Goal: Task Accomplishment & Management: Use online tool/utility

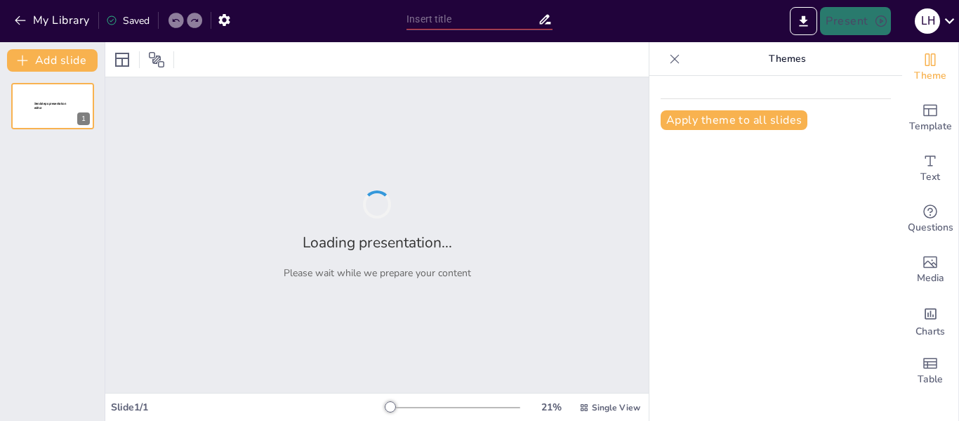
type input "Unlocking the Secrets of Story Structure: A Journey Through Narrative"
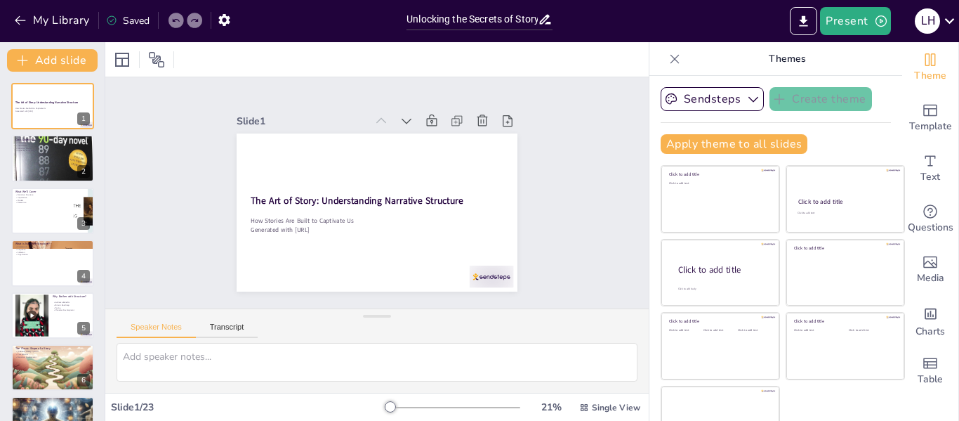
checkbox input "true"
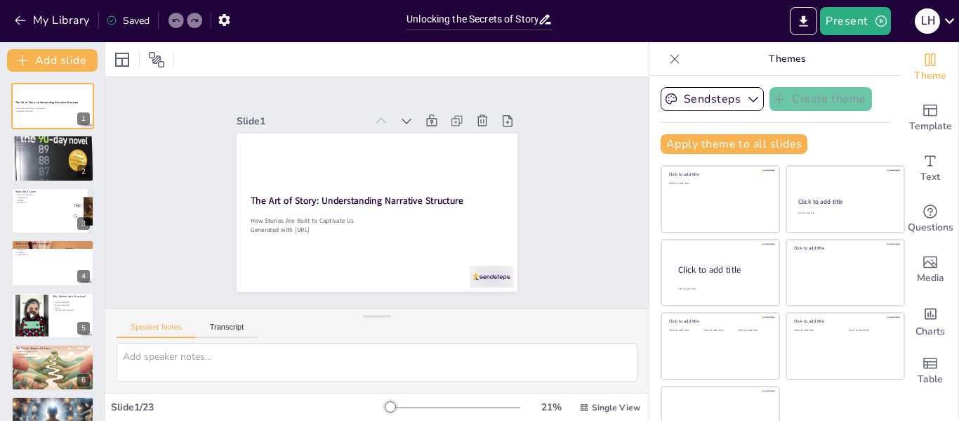
checkbox input "true"
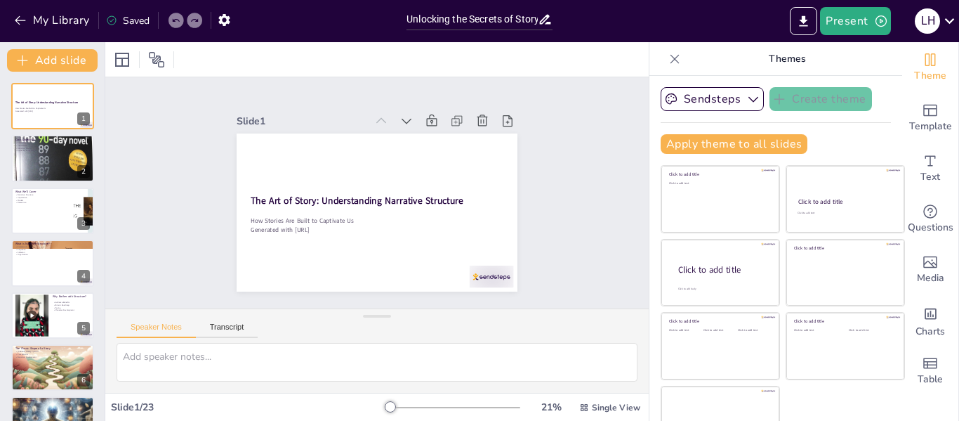
checkbox input "true"
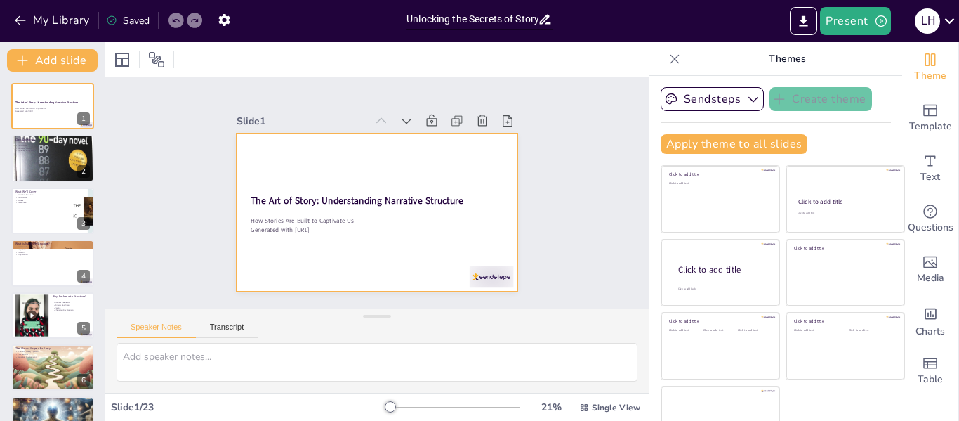
checkbox input "true"
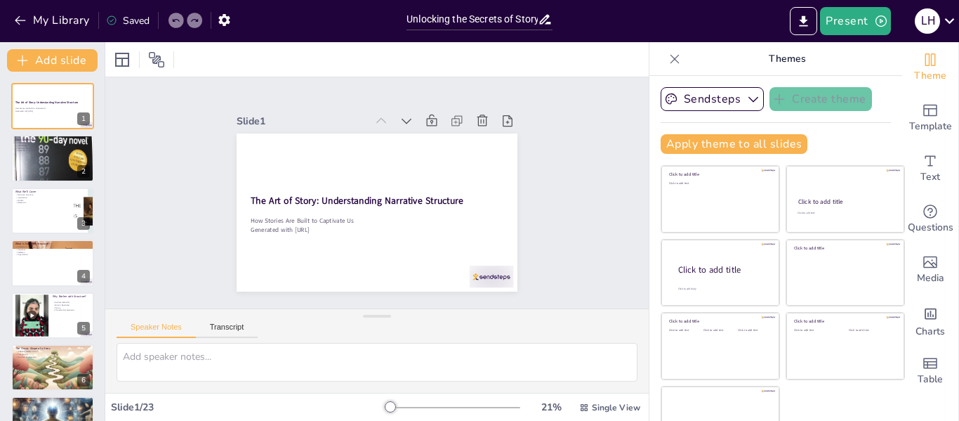
scroll to position [32, 0]
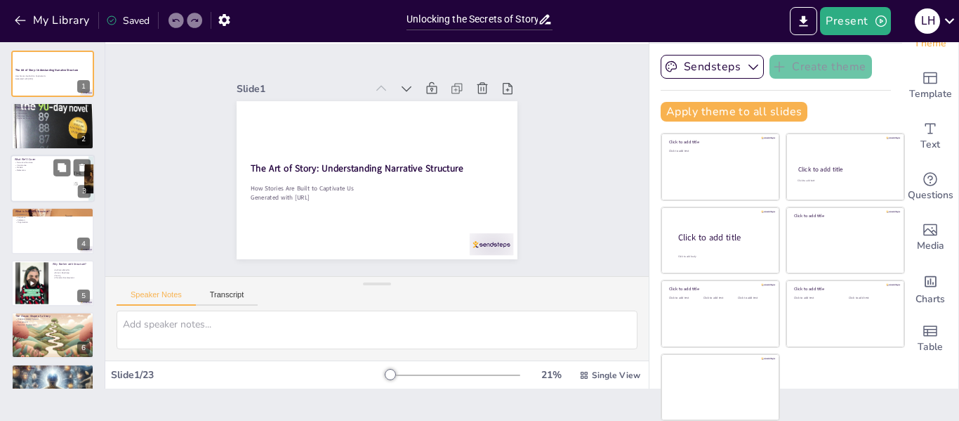
checkbox input "true"
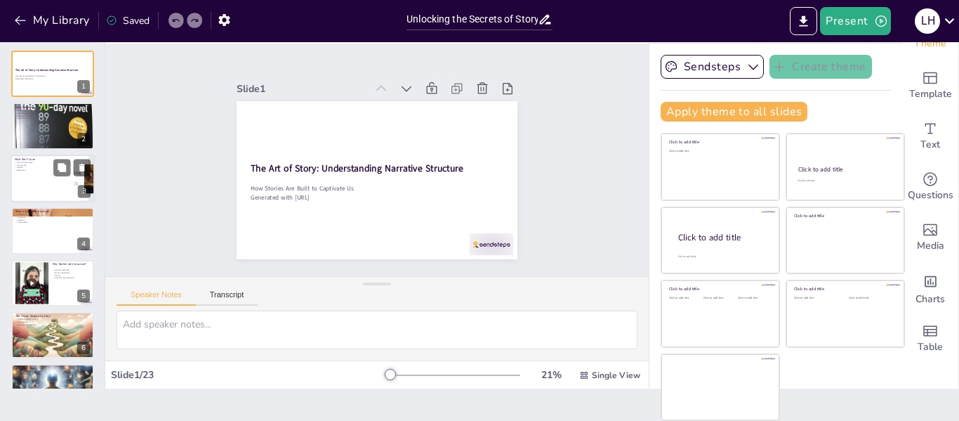
checkbox input "true"
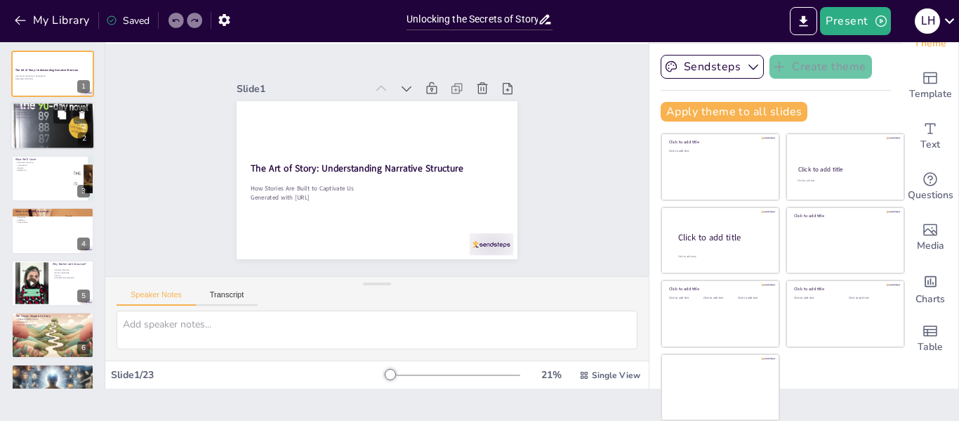
checkbox input "true"
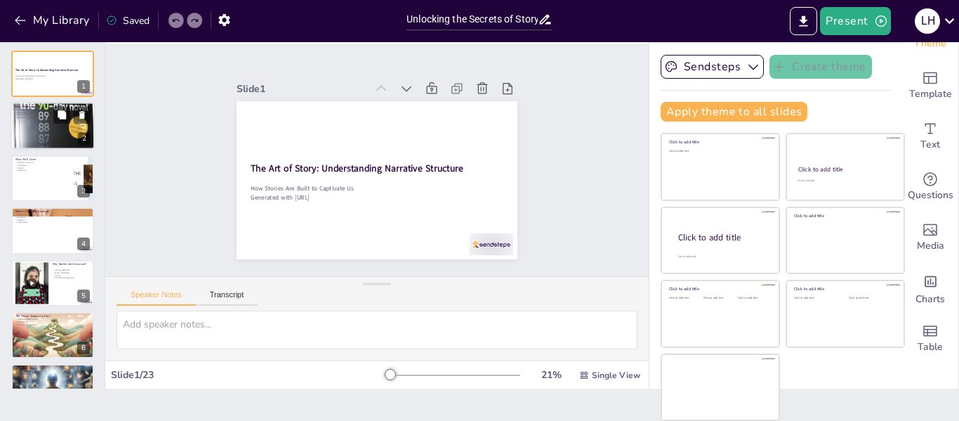
checkbox input "true"
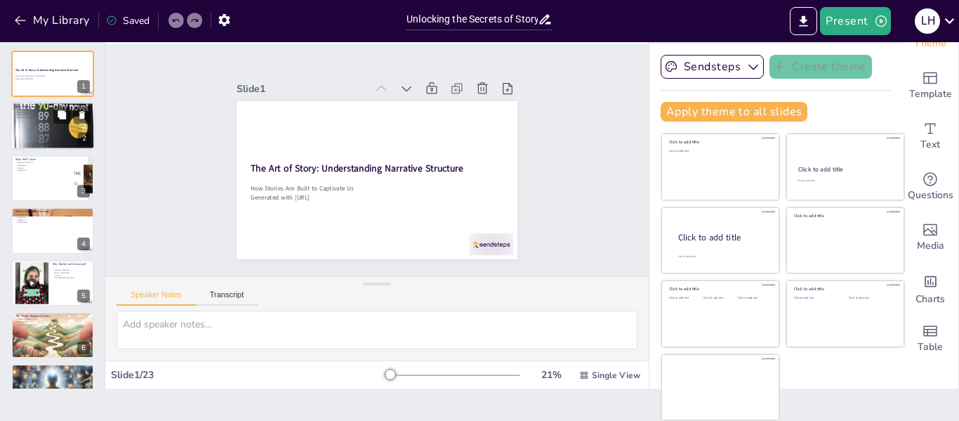
drag, startPoint x: 42, startPoint y: 138, endPoint x: 24, endPoint y: 130, distance: 19.8
click at [24, 130] on div at bounding box center [53, 125] width 84 height 141
type textarea "Understanding the key elements of narrative structure helps you grasp how stori…"
checkbox input "true"
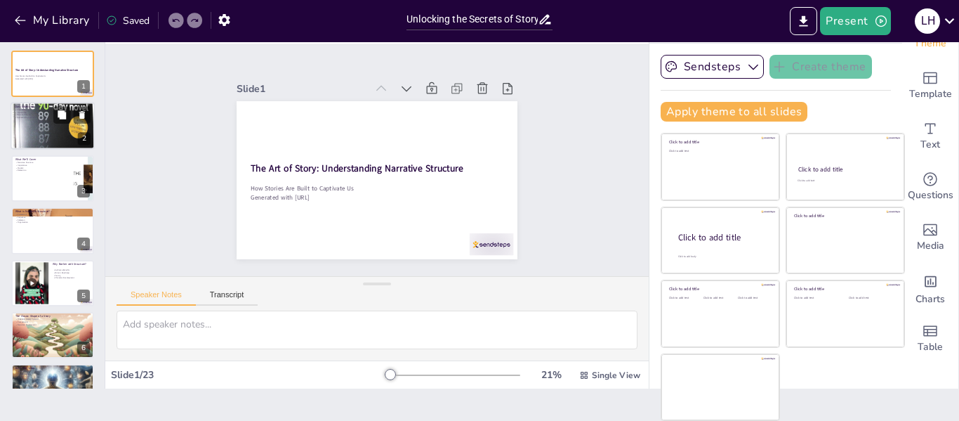
checkbox input "true"
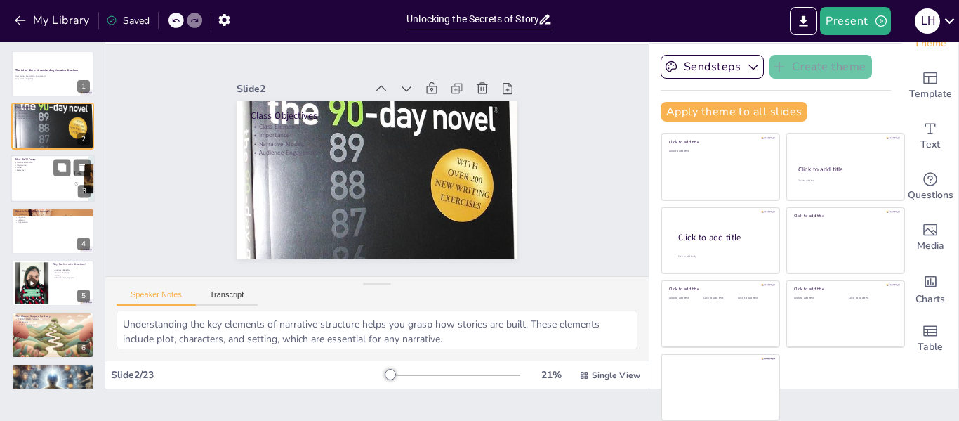
checkbox input "true"
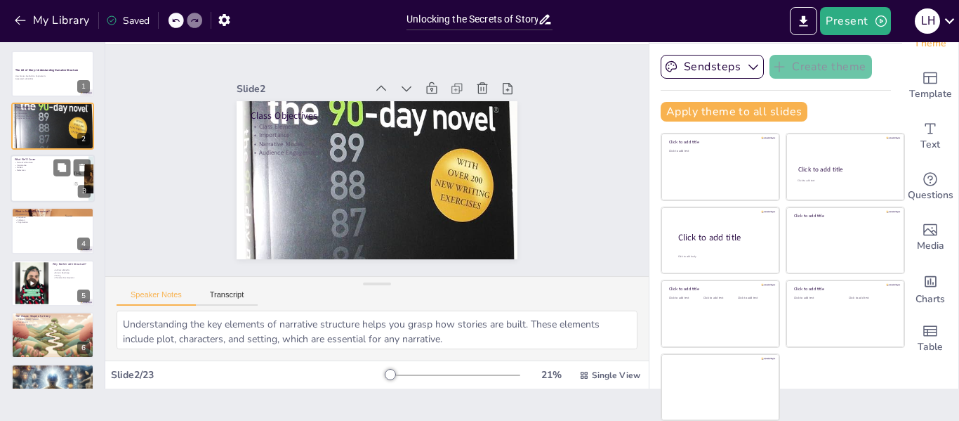
checkbox input "true"
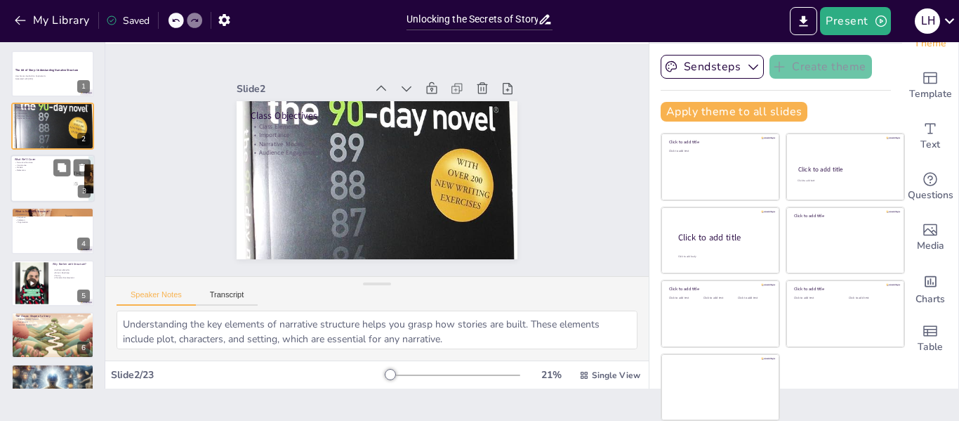
checkbox input "true"
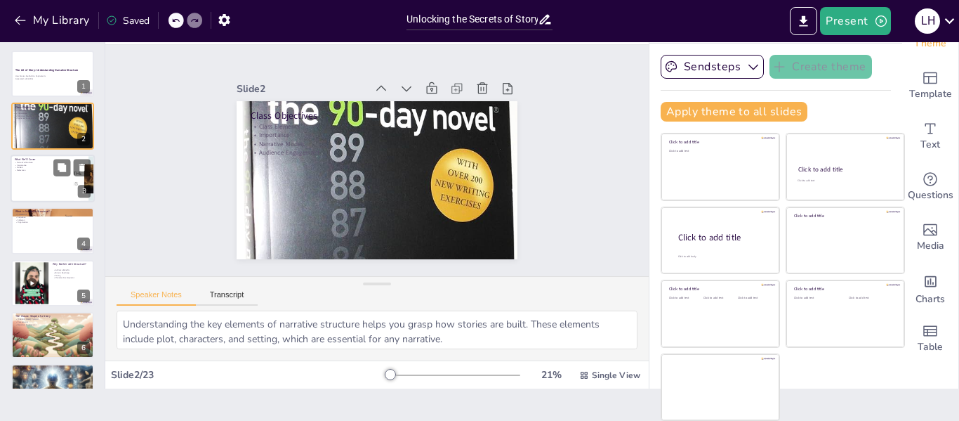
checkbox input "true"
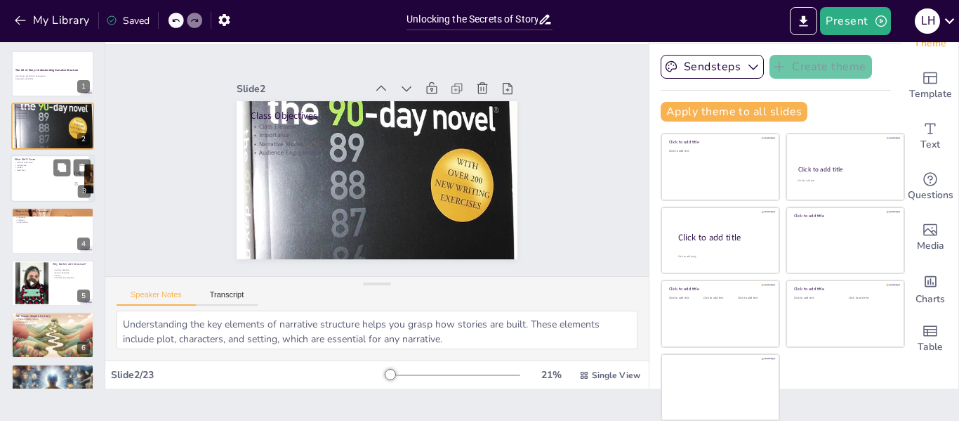
click at [46, 191] on div at bounding box center [53, 178] width 84 height 48
type textarea "Understanding narrative structure is crucial as it forms the backbone of any st…"
checkbox input "true"
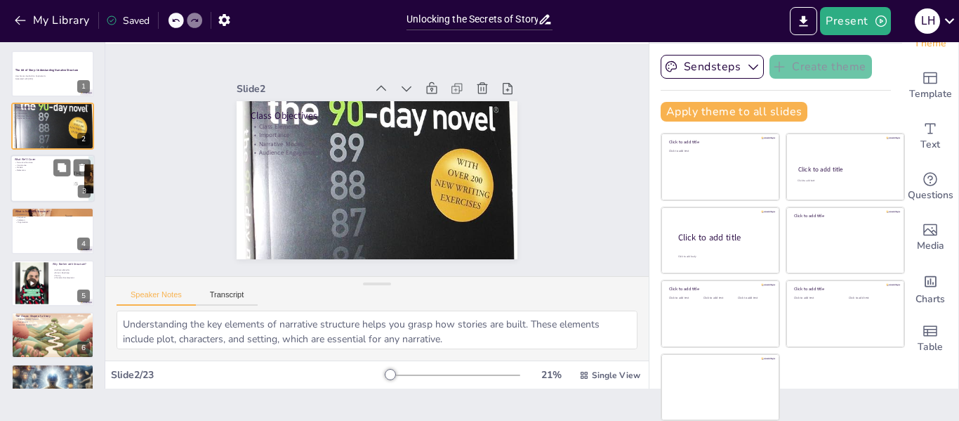
checkbox input "true"
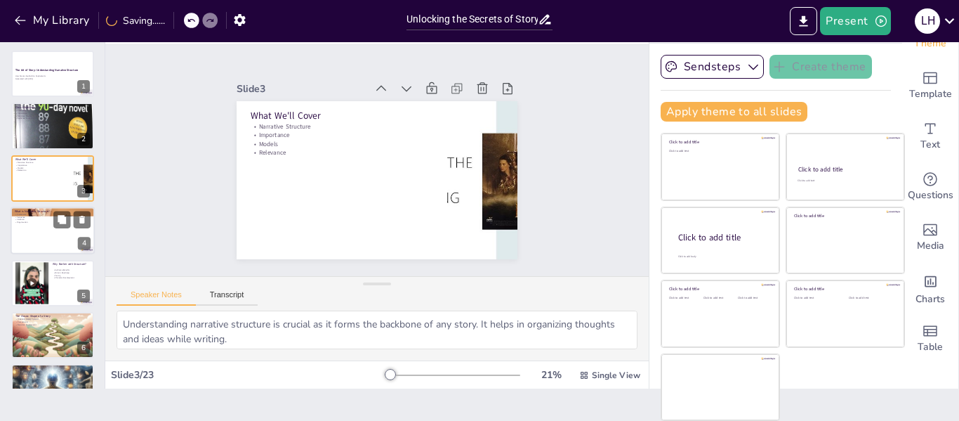
checkbox input "true"
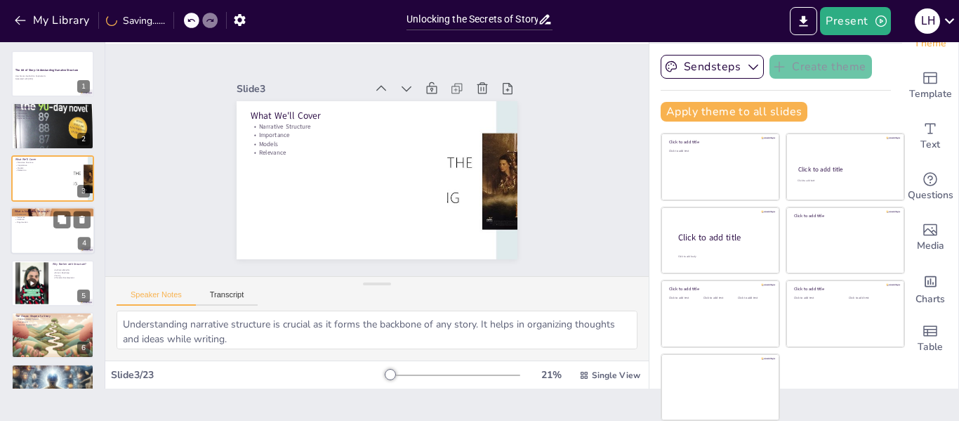
checkbox input "true"
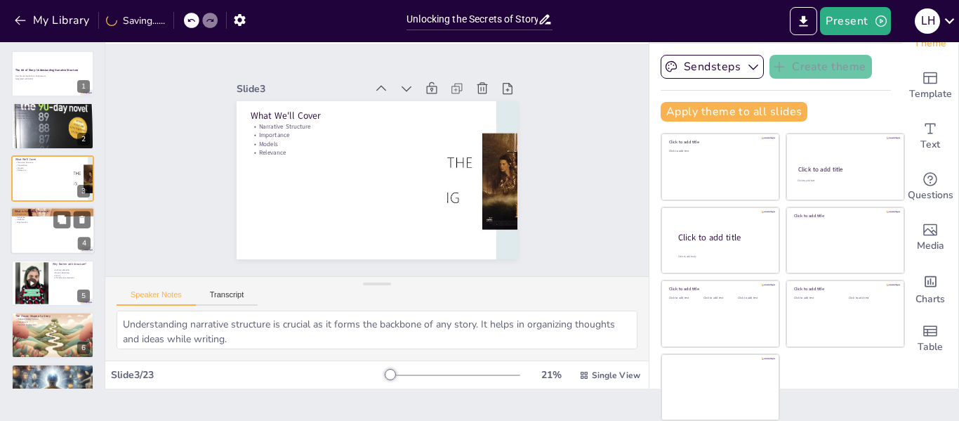
checkbox input "true"
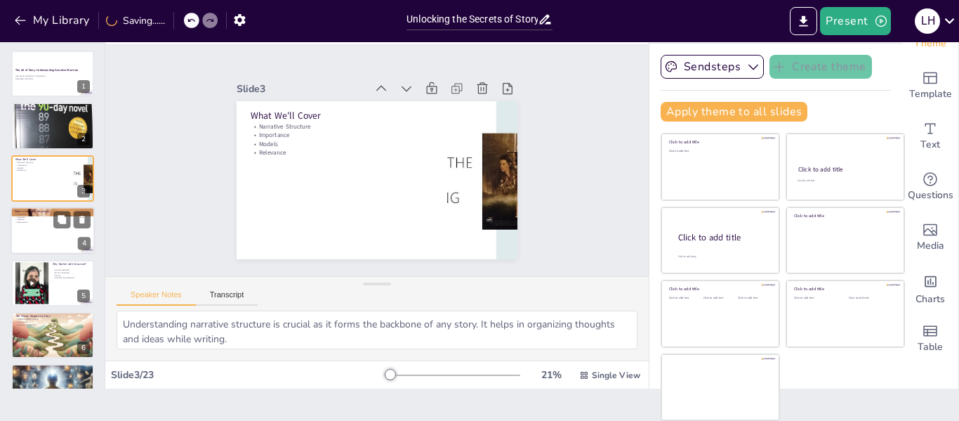
click at [39, 242] on div at bounding box center [53, 230] width 84 height 48
type textarea "The framework of narrative structure is essential for understanding how stories…"
checkbox input "true"
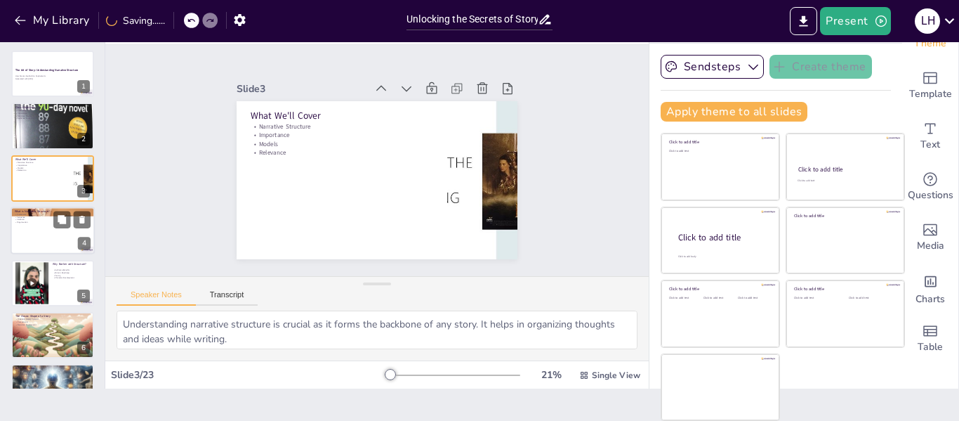
checkbox input "true"
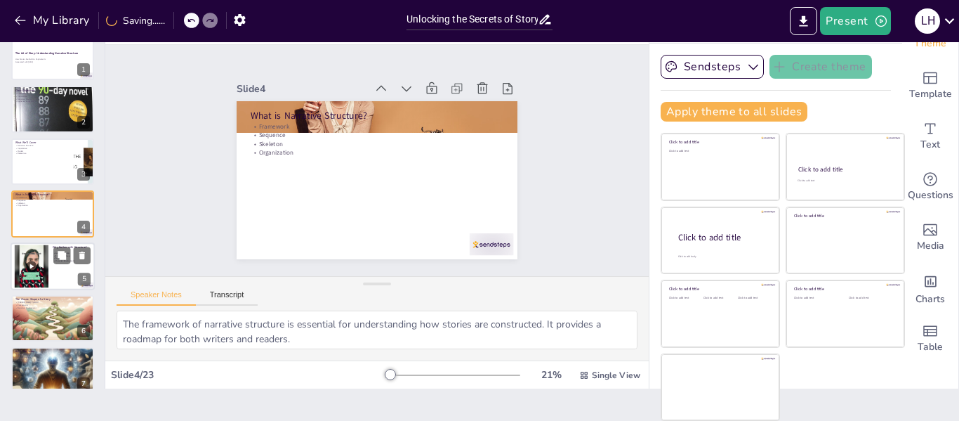
checkbox input "true"
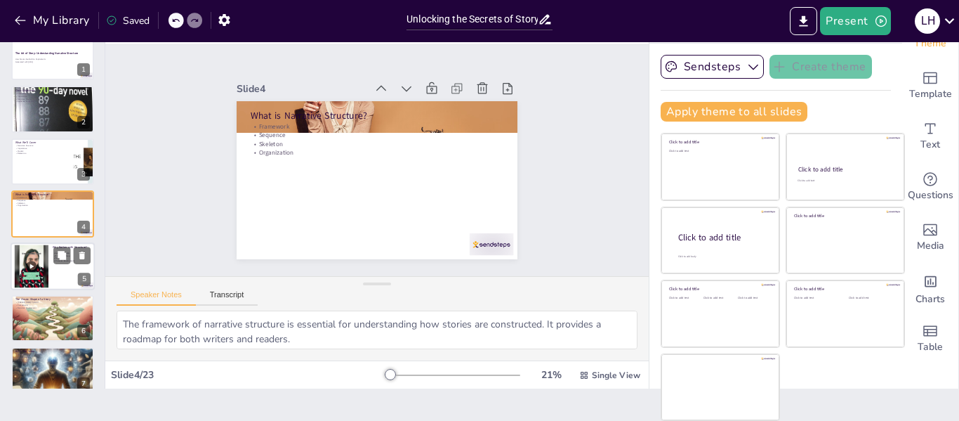
click at [39, 270] on div at bounding box center [31, 265] width 43 height 43
type textarea "Understanding how structure benefits the audience helps in creating stories tha…"
checkbox input "true"
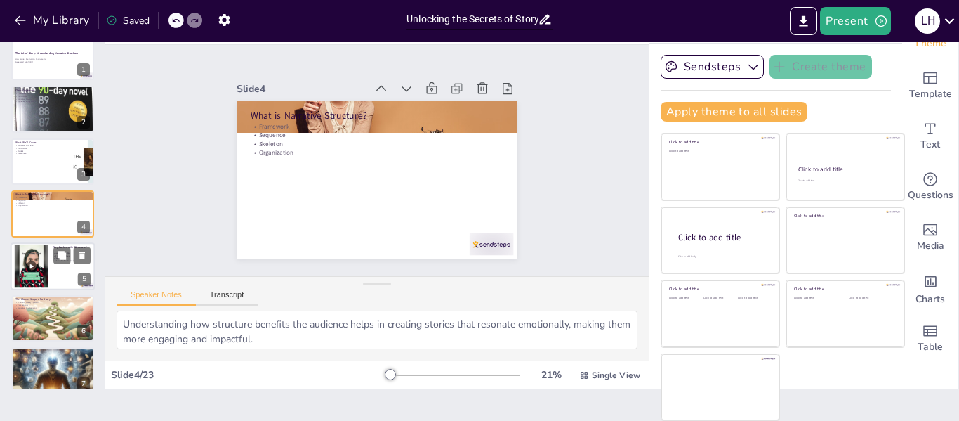
checkbox input "true"
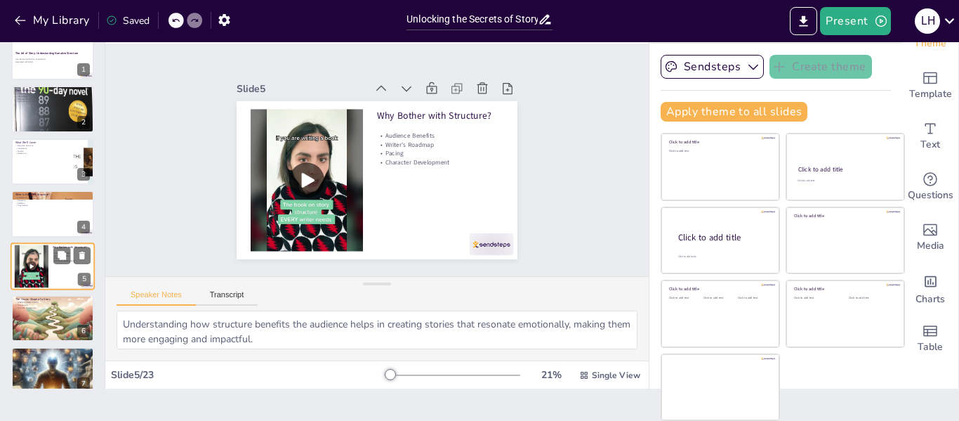
scroll to position [69, 0]
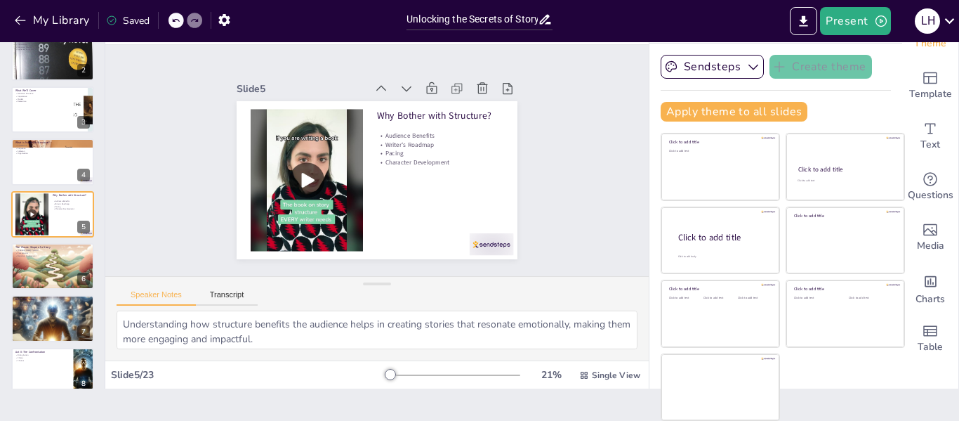
checkbox input "true"
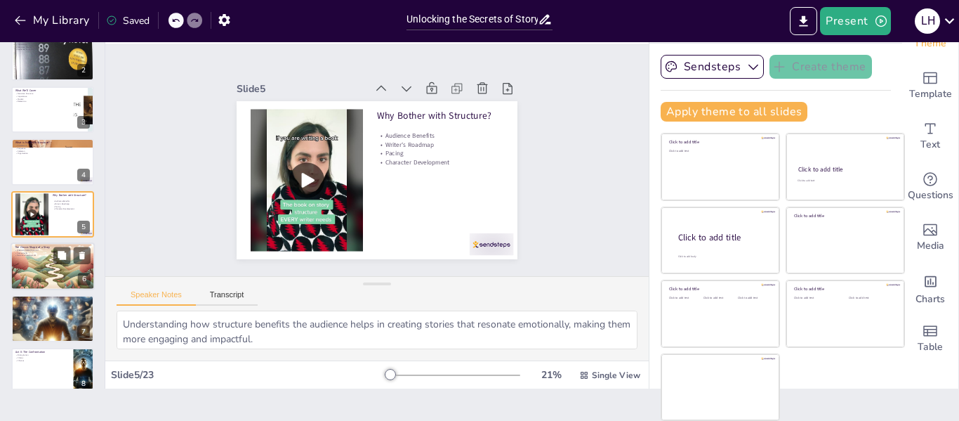
checkbox input "true"
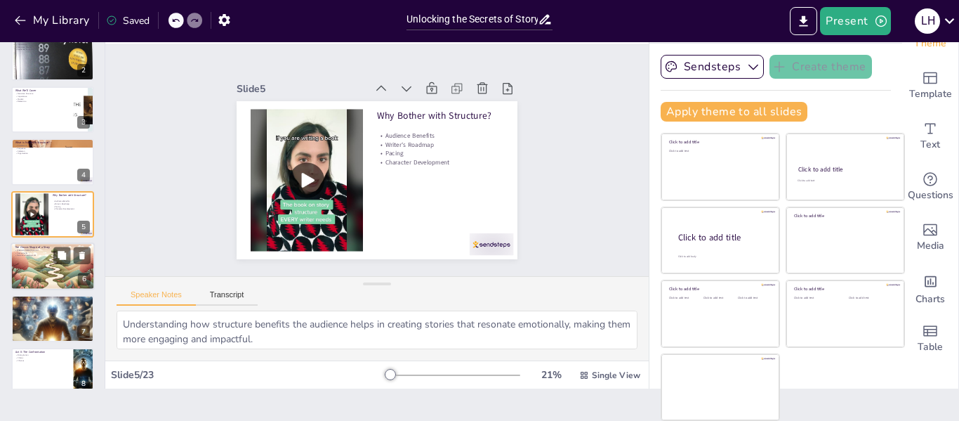
click at [35, 279] on div at bounding box center [53, 266] width 84 height 48
type textarea "[PERSON_NAME] Pyramid is a classic model that helps visualize the structure of …"
checkbox input "true"
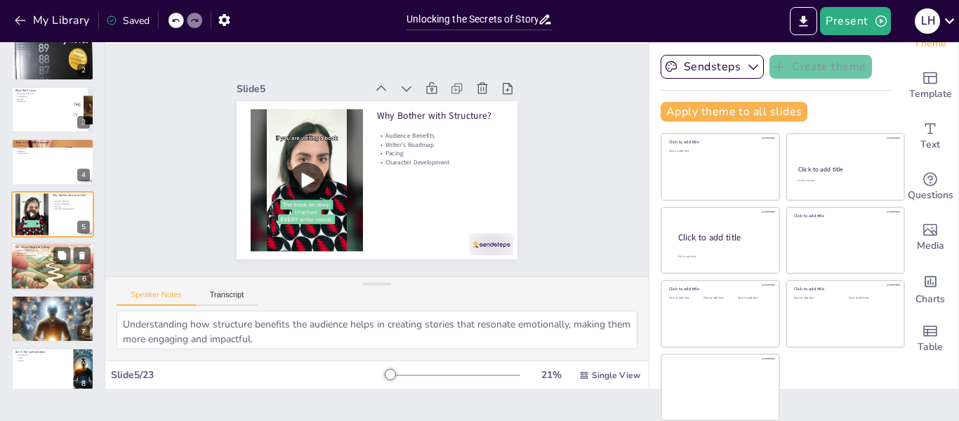
checkbox input "true"
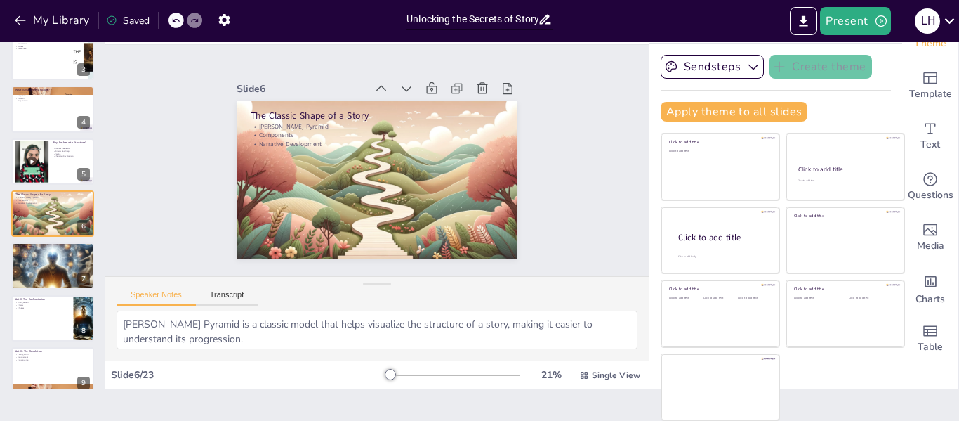
checkbox input "true"
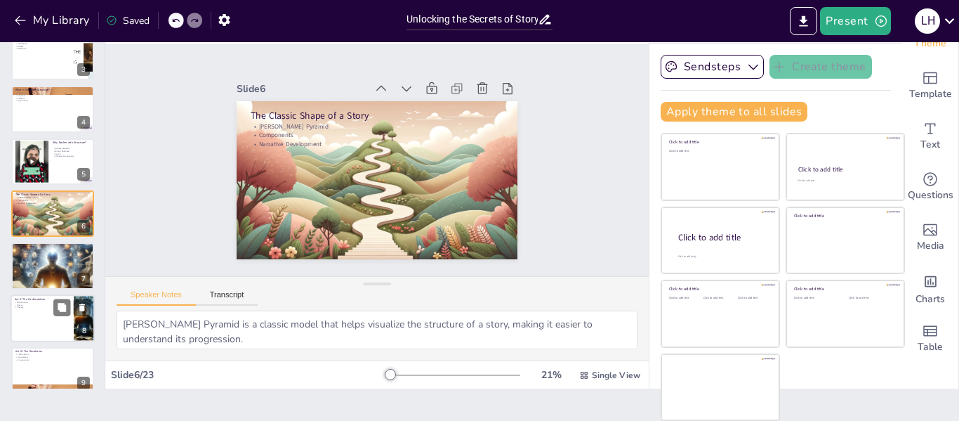
checkbox input "true"
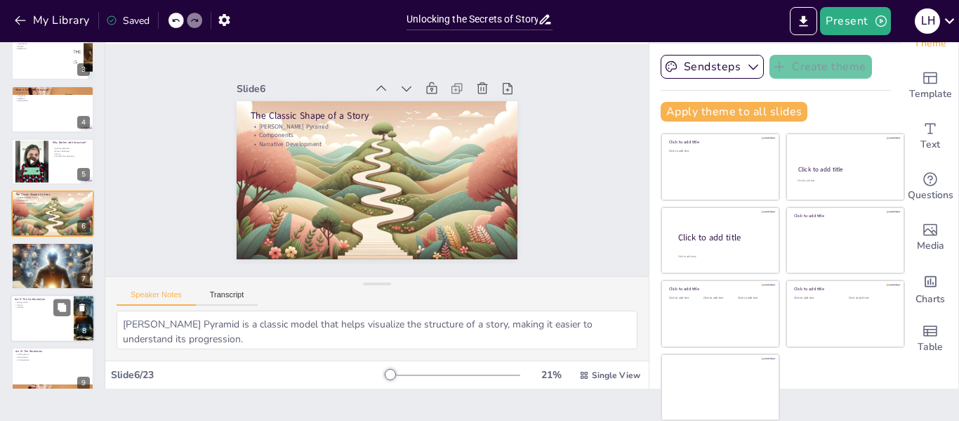
checkbox input "true"
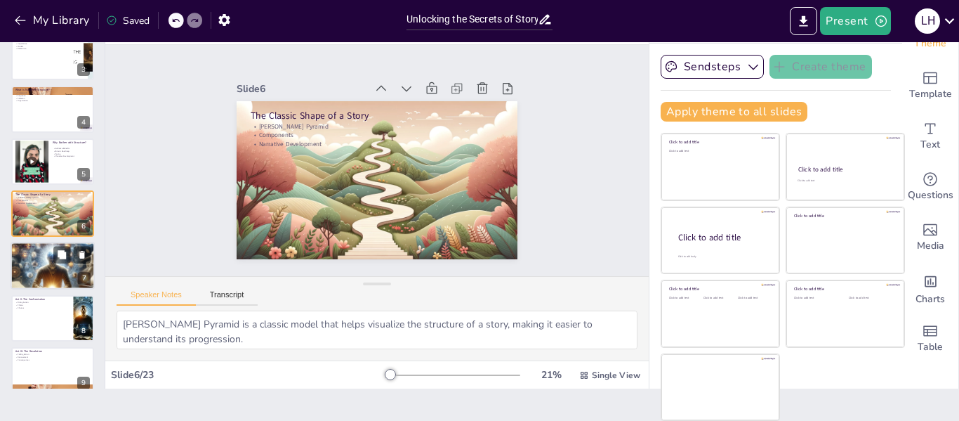
checkbox input "true"
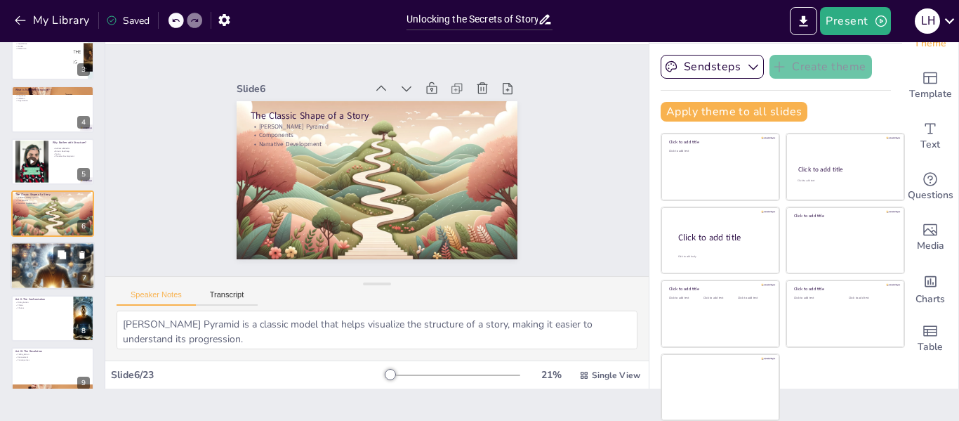
checkbox input "true"
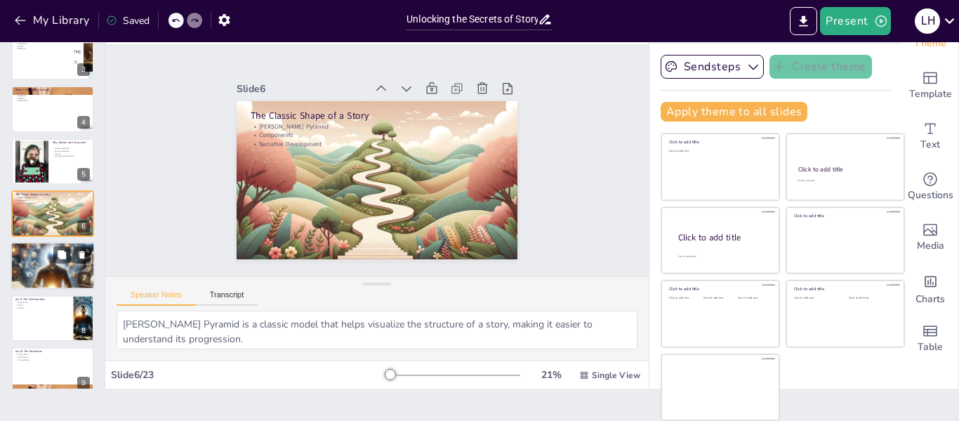
checkbox input "true"
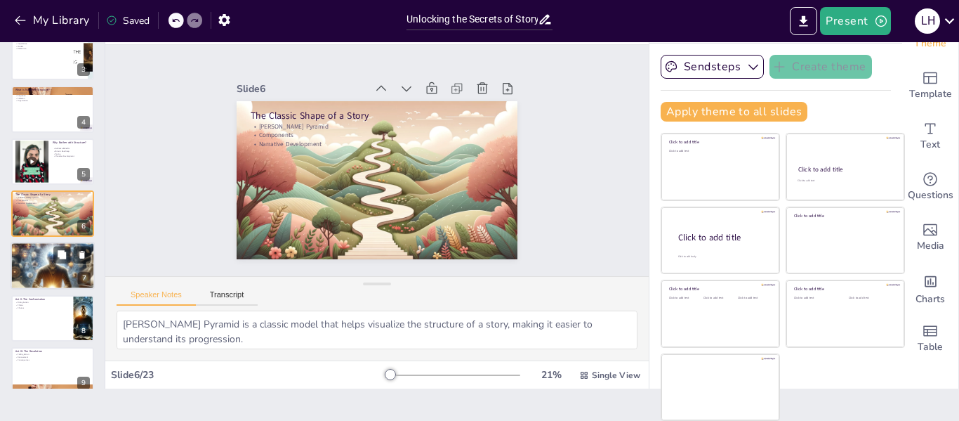
click at [37, 277] on div at bounding box center [53, 265] width 84 height 84
type textarea "The exposition is critical as it sets the stage for the story, allowing the aud…"
checkbox input "true"
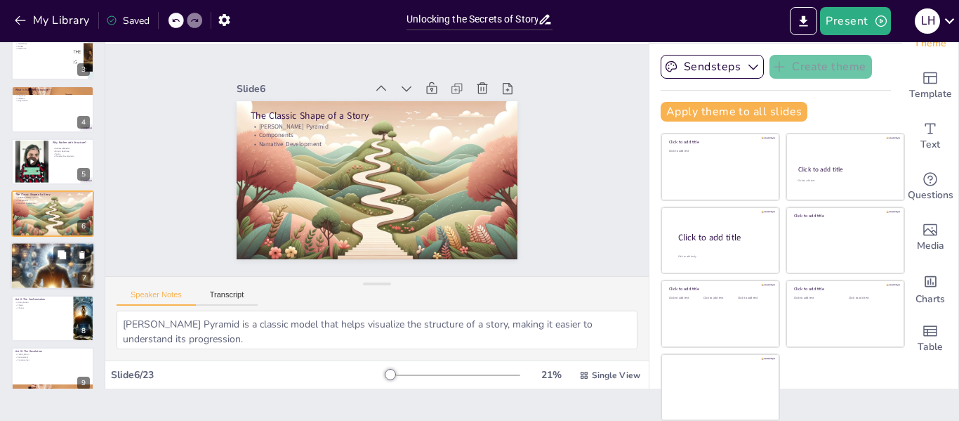
checkbox input "true"
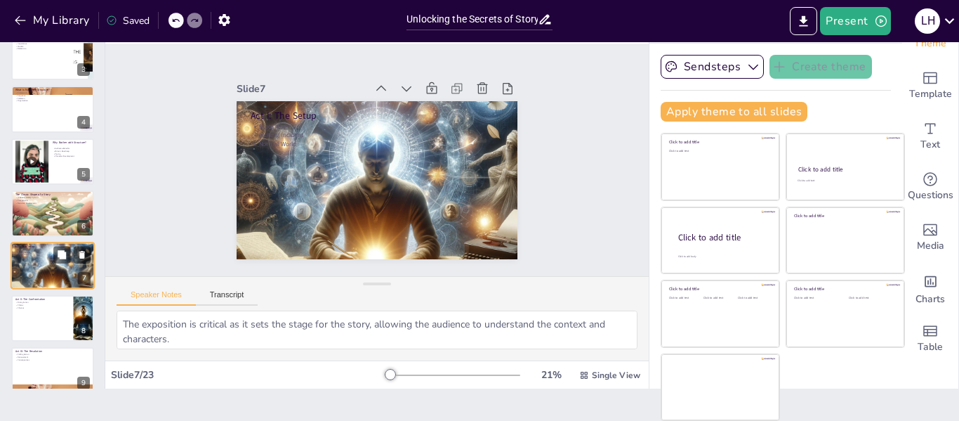
scroll to position [173, 0]
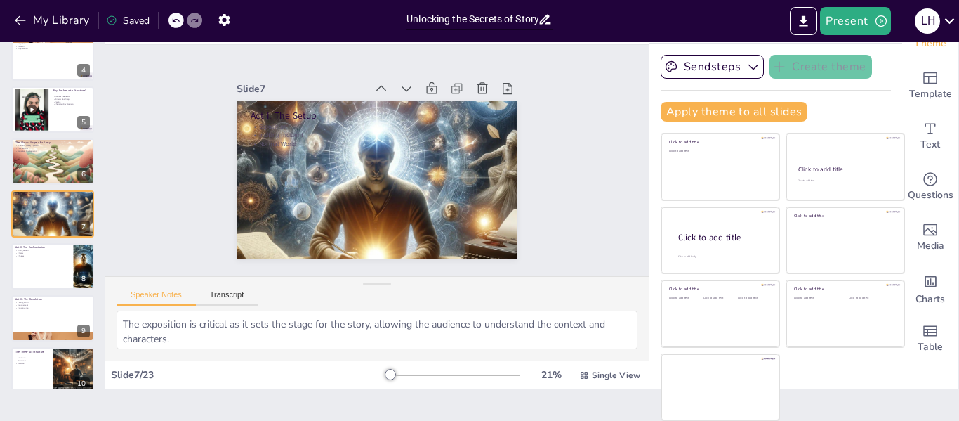
checkbox input "true"
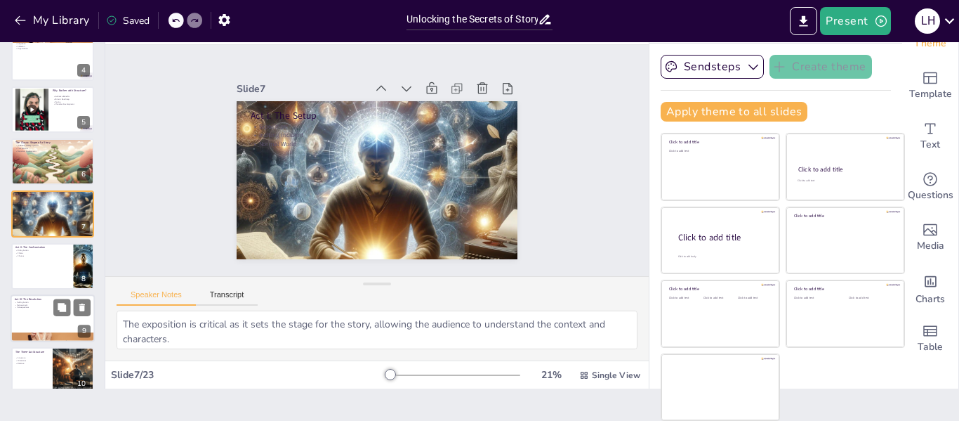
checkbox input "true"
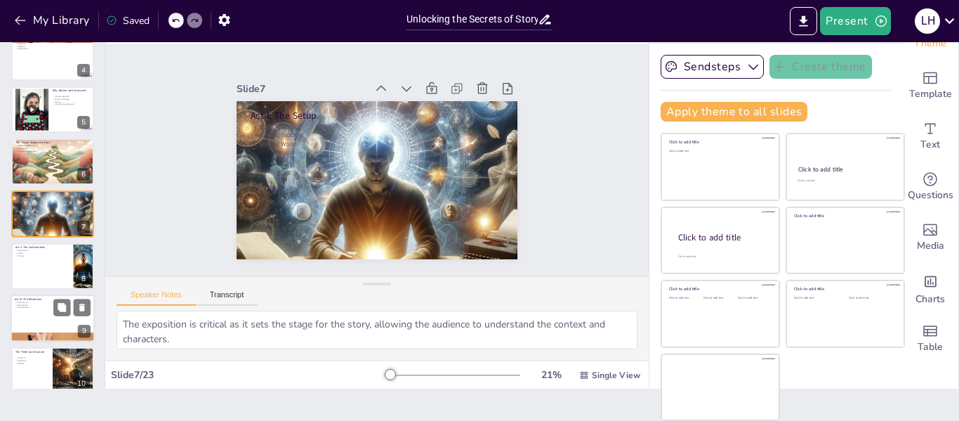
checkbox input "true"
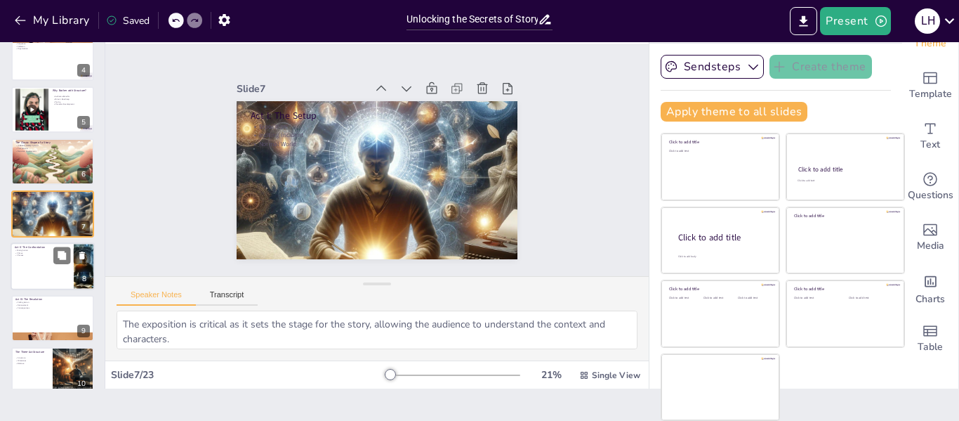
checkbox input "true"
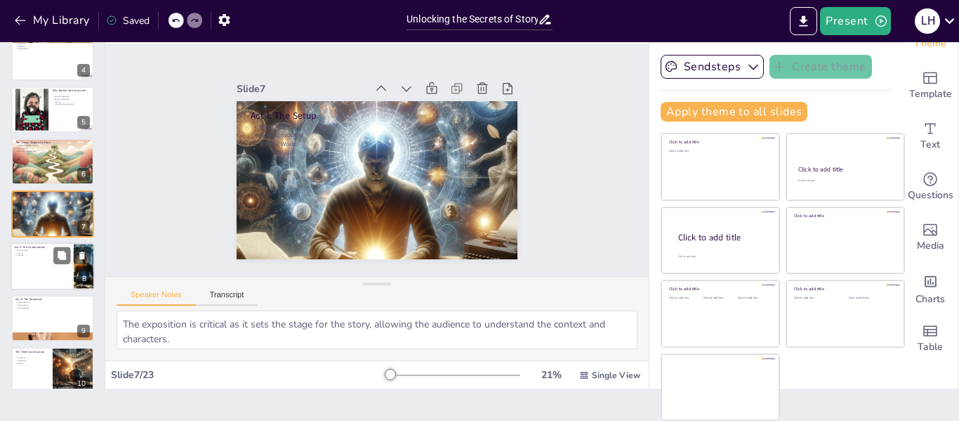
checkbox input "true"
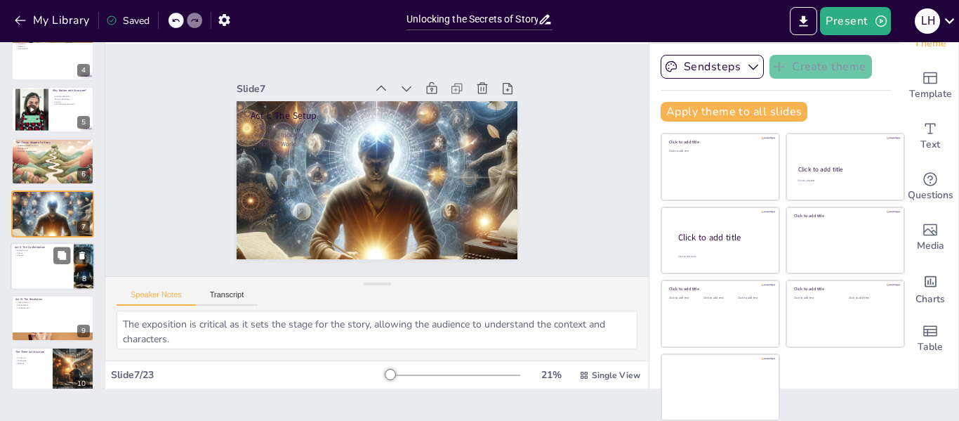
click at [34, 270] on div at bounding box center [53, 266] width 84 height 48
type textarea "The rising action is where the story develops, with challenges that escalate th…"
checkbox input "true"
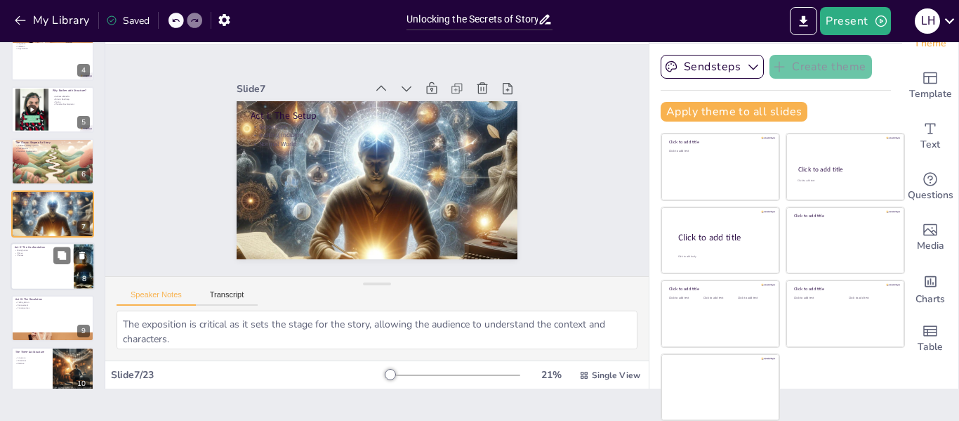
checkbox input "true"
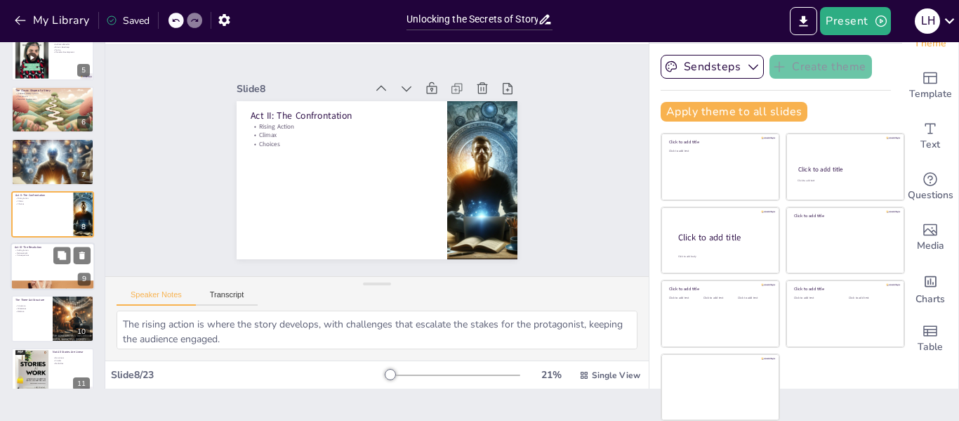
checkbox input "true"
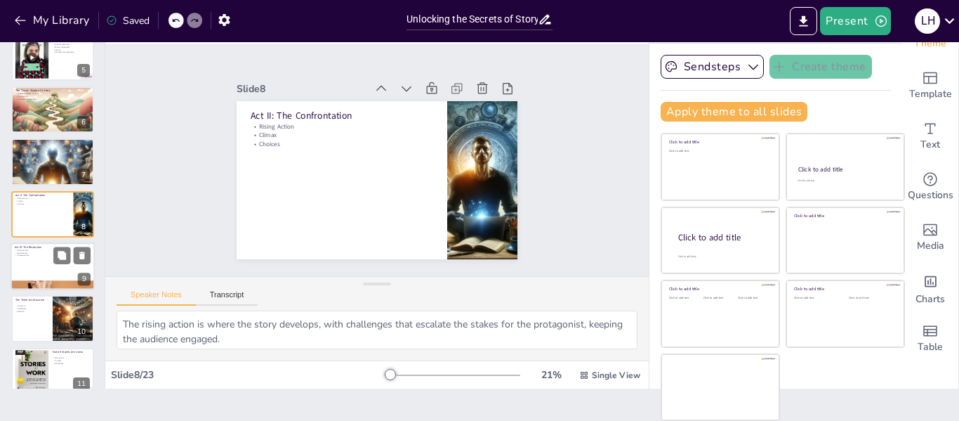
checkbox input "true"
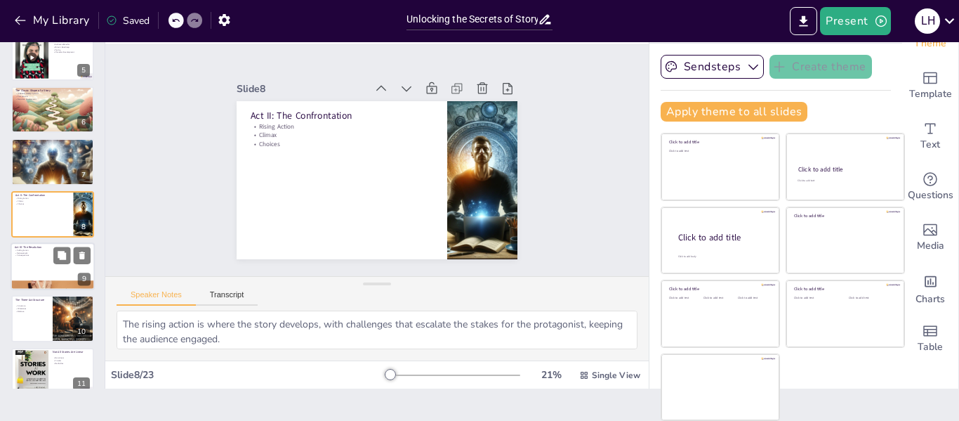
click at [35, 261] on div at bounding box center [53, 266] width 84 height 48
type textarea "Falling action allows the audience to process the climax and see the aftermath …"
checkbox input "true"
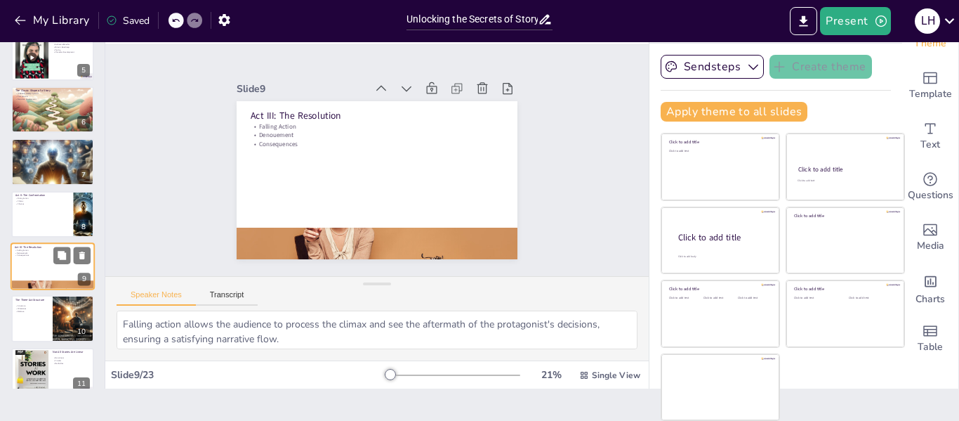
scroll to position [278, 0]
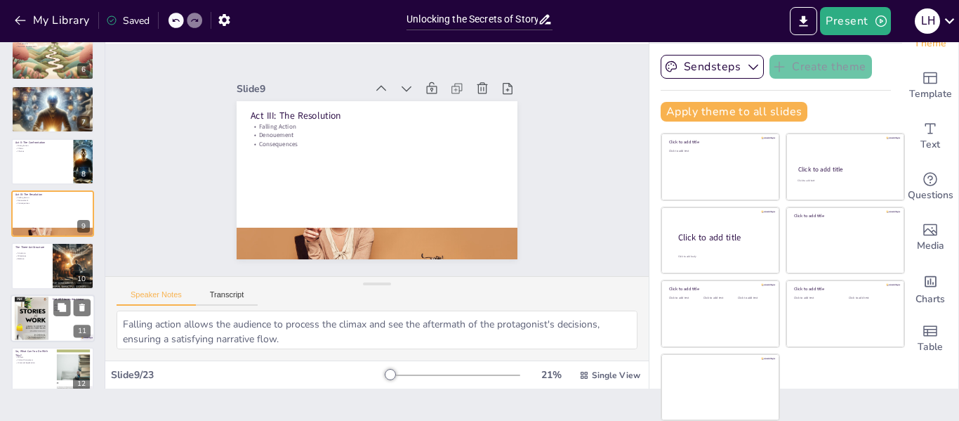
click at [37, 308] on div at bounding box center [32, 318] width 34 height 45
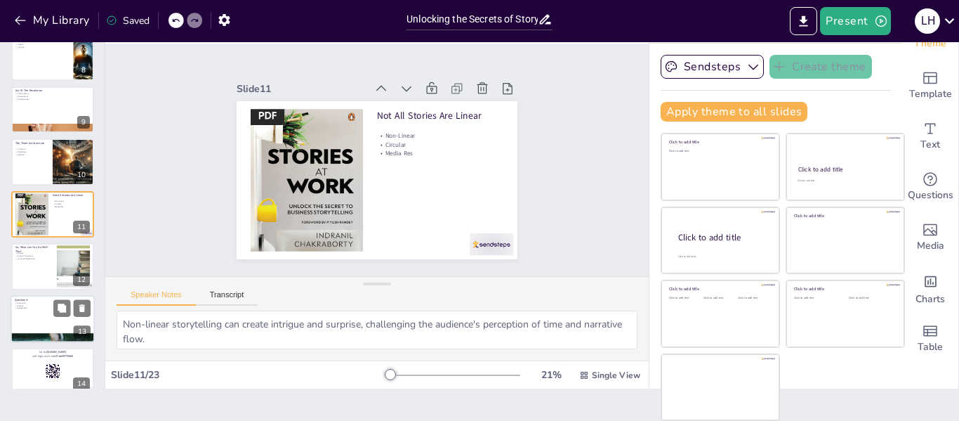
click at [37, 330] on div at bounding box center [53, 319] width 84 height 48
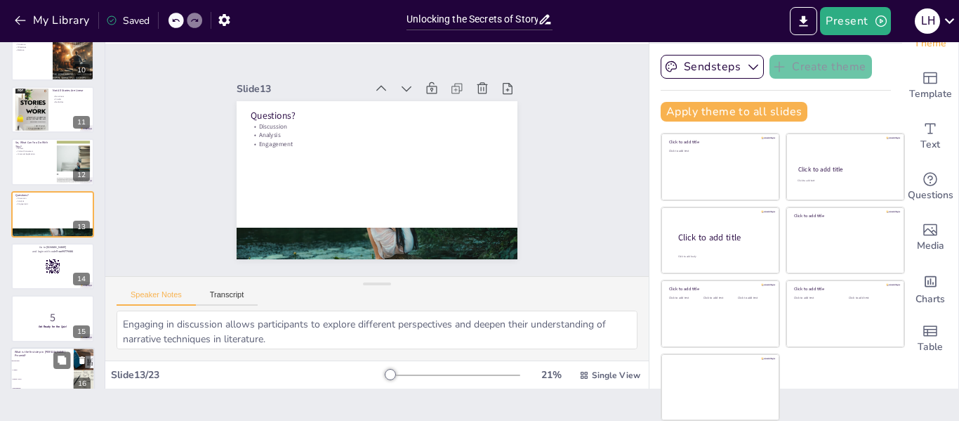
click at [37, 357] on li "Exposition" at bounding box center [42, 360] width 63 height 9
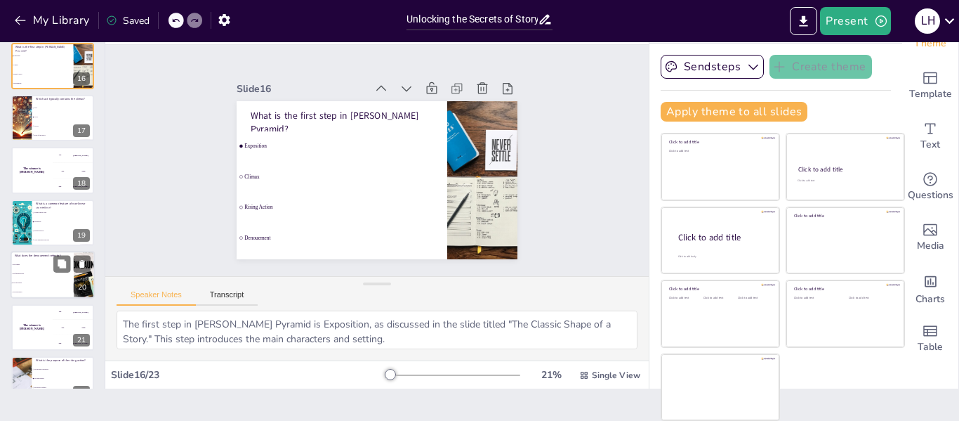
click at [37, 283] on span "The resolution" at bounding box center [43, 283] width 60 height 2
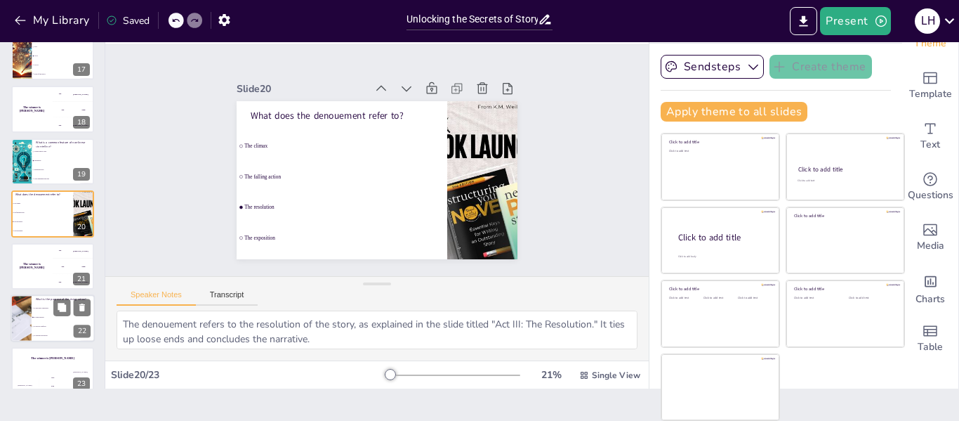
scroll to position [869, 0]
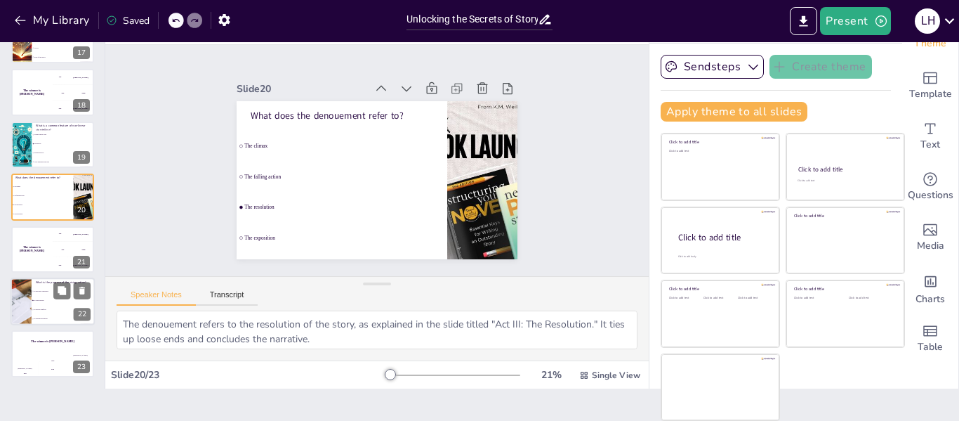
click at [37, 298] on li "To build tension" at bounding box center [63, 300] width 63 height 9
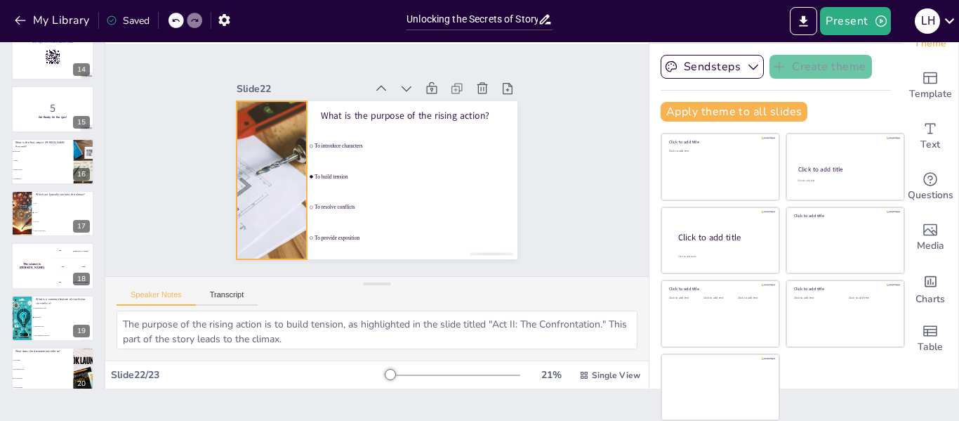
scroll to position [695, 0]
click at [36, 315] on li "Flashbacks" at bounding box center [63, 317] width 63 height 9
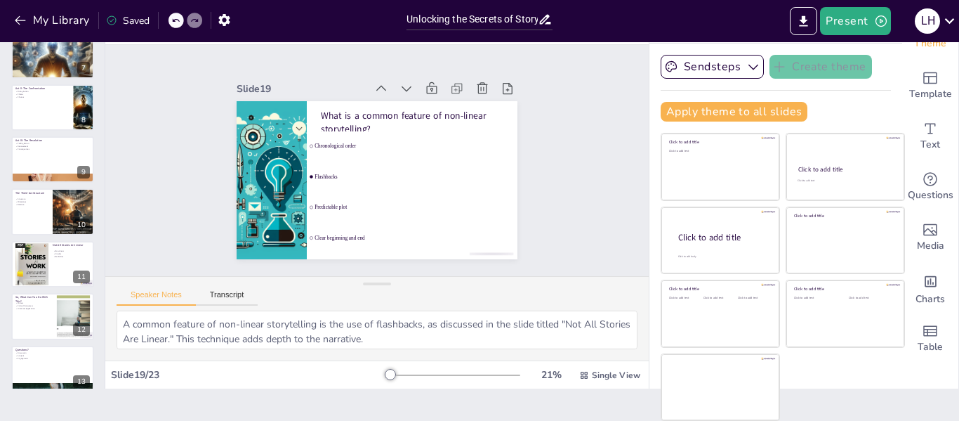
scroll to position [331, 0]
click at [44, 216] on div at bounding box center [53, 213] width 84 height 48
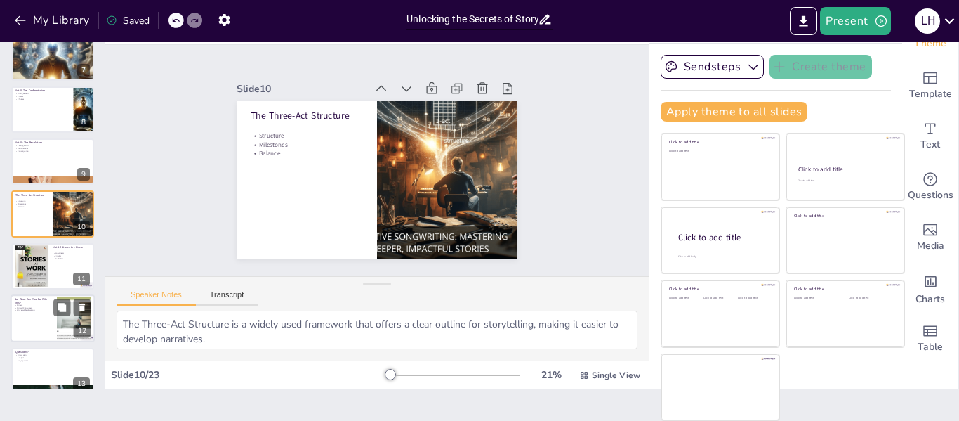
click at [39, 304] on p "Writers" at bounding box center [34, 304] width 38 height 3
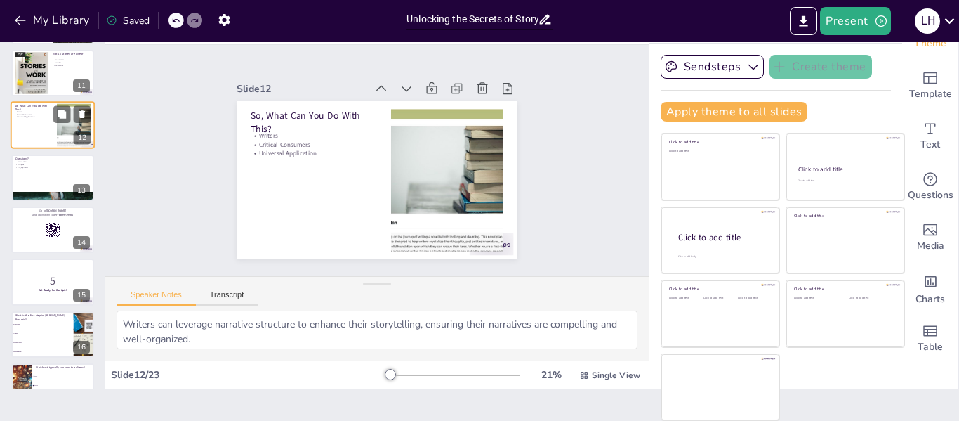
scroll to position [525, 0]
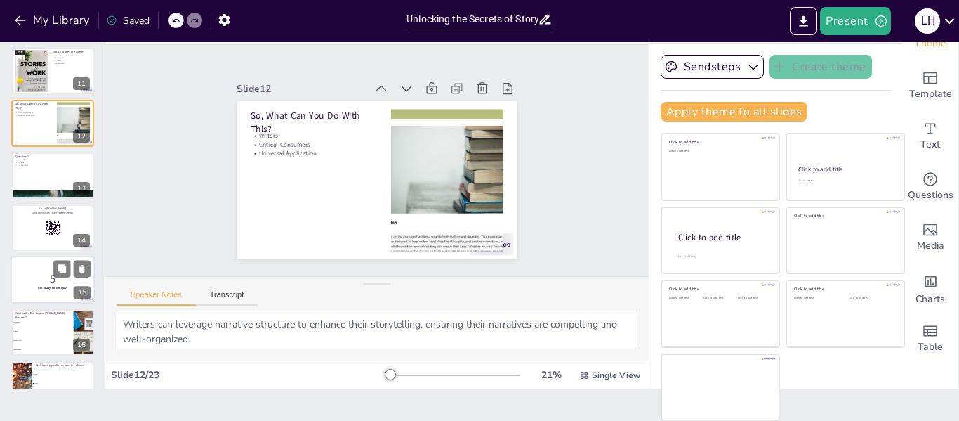
click at [37, 286] on p "Get Ready for the Quiz!" at bounding box center [53, 288] width 76 height 4
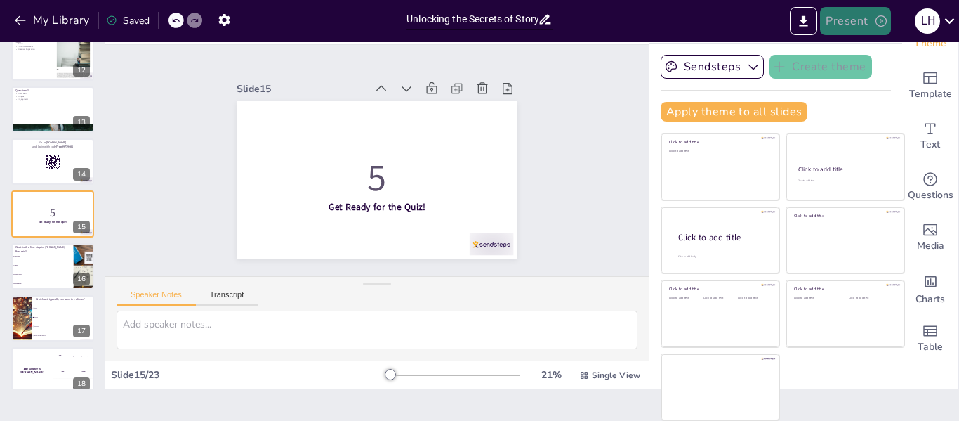
click at [846, 25] on button "Present" at bounding box center [855, 21] width 70 height 28
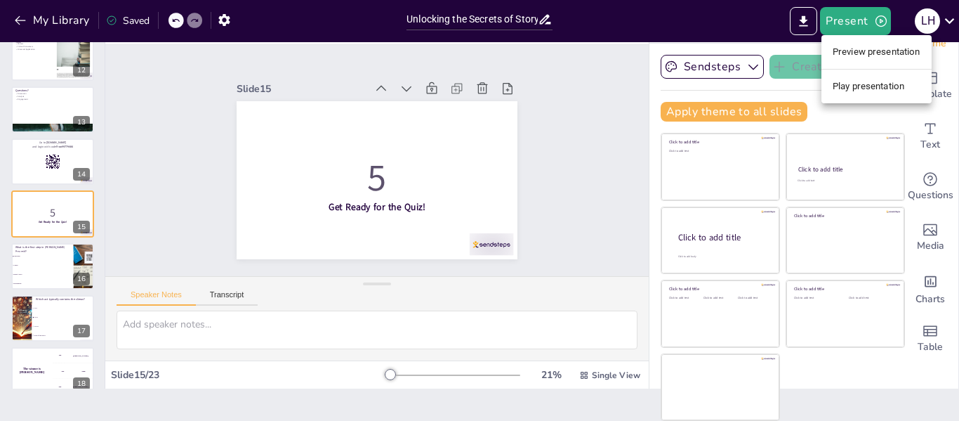
click at [853, 58] on li "Preview presentation" at bounding box center [877, 52] width 110 height 22
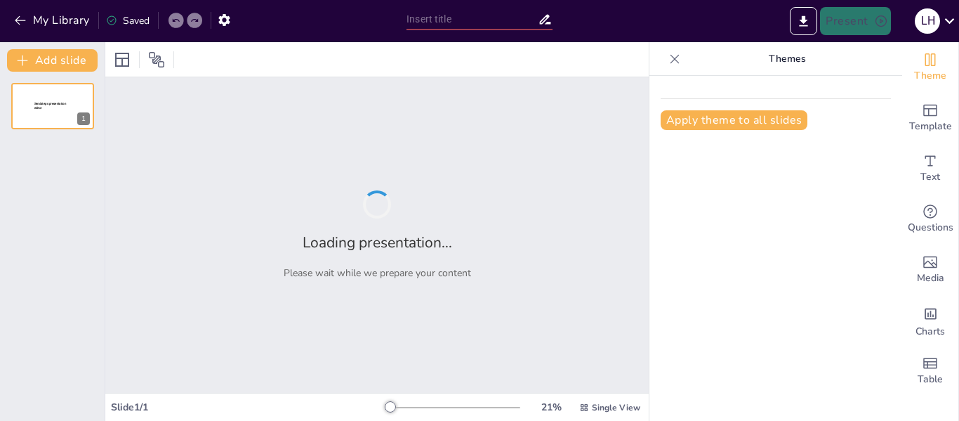
type input "Unlocking the Secrets of Story Structure: A Journey Through Narrative"
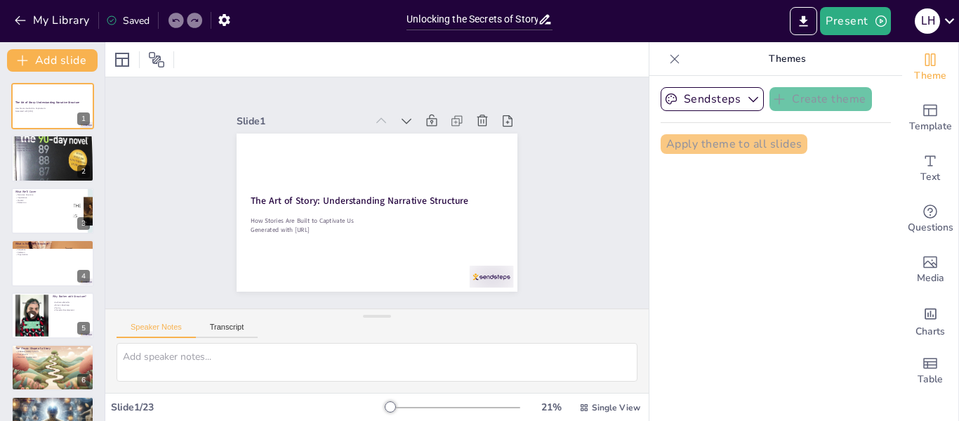
checkbox input "true"
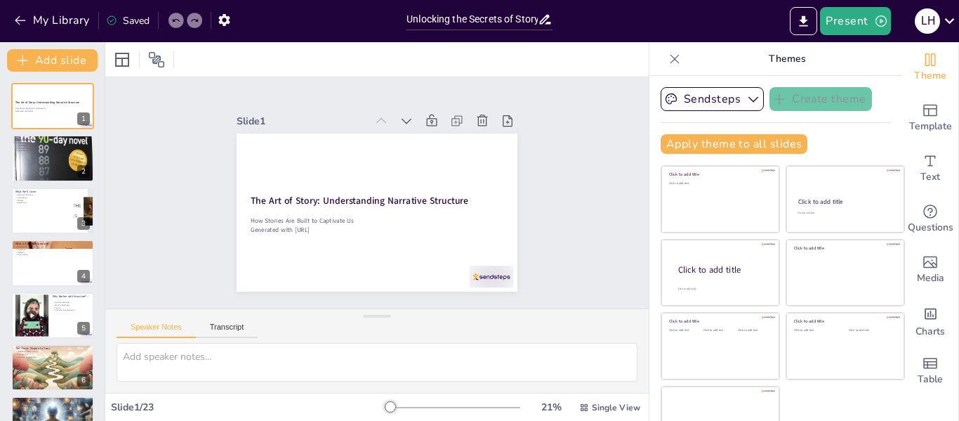
checkbox input "true"
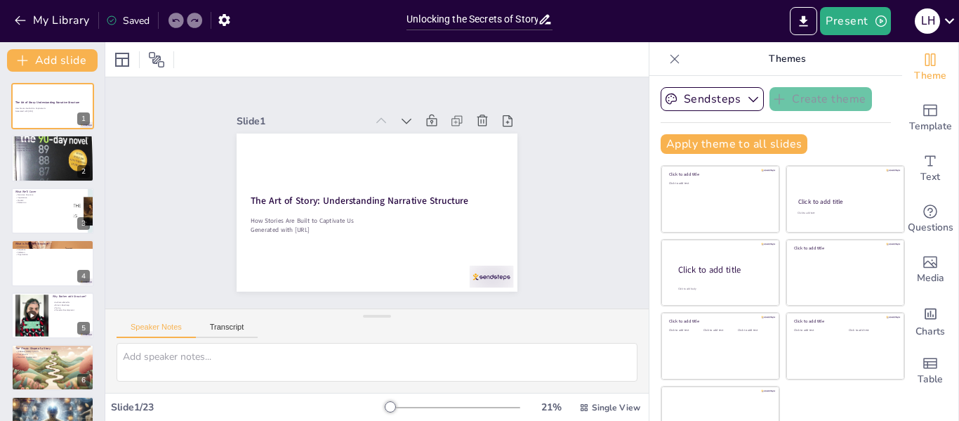
checkbox input "true"
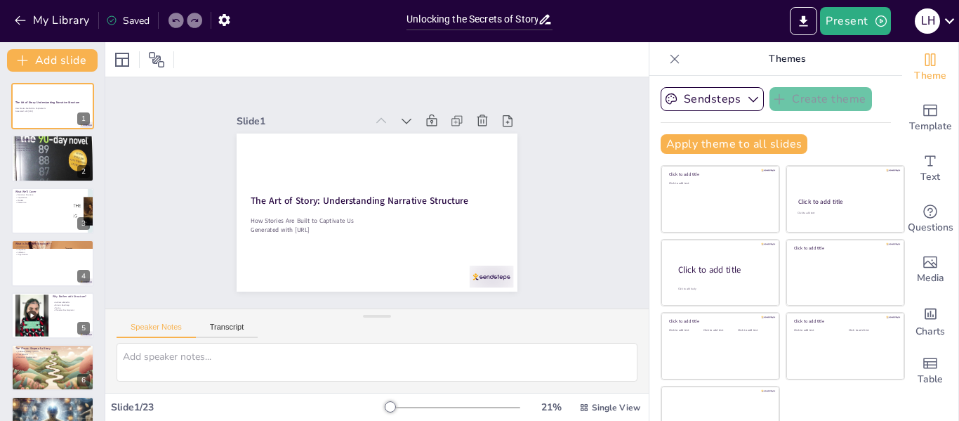
checkbox input "true"
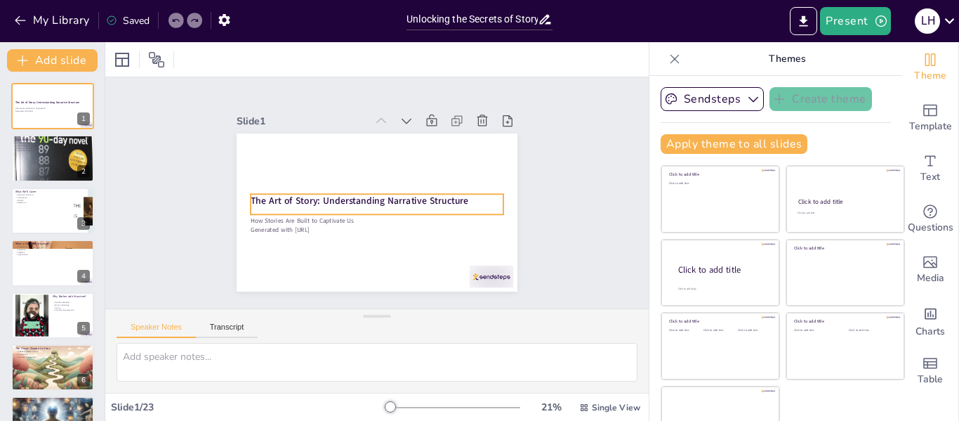
checkbox input "true"
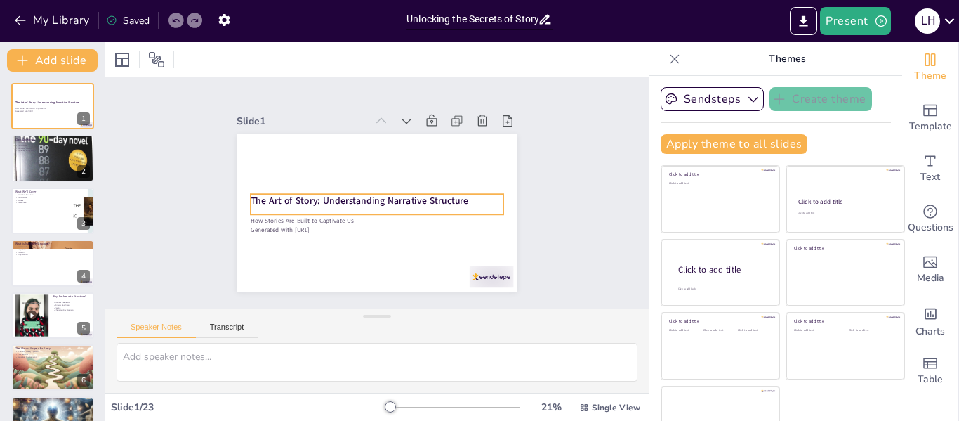
checkbox input "true"
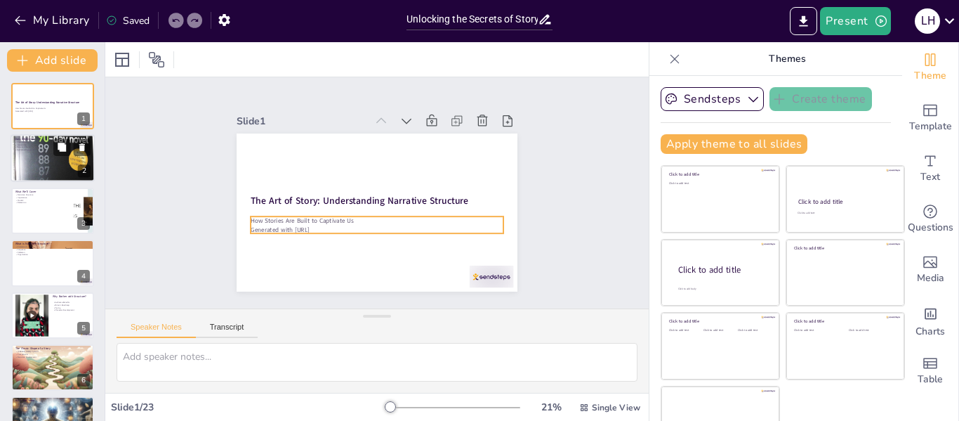
checkbox input "true"
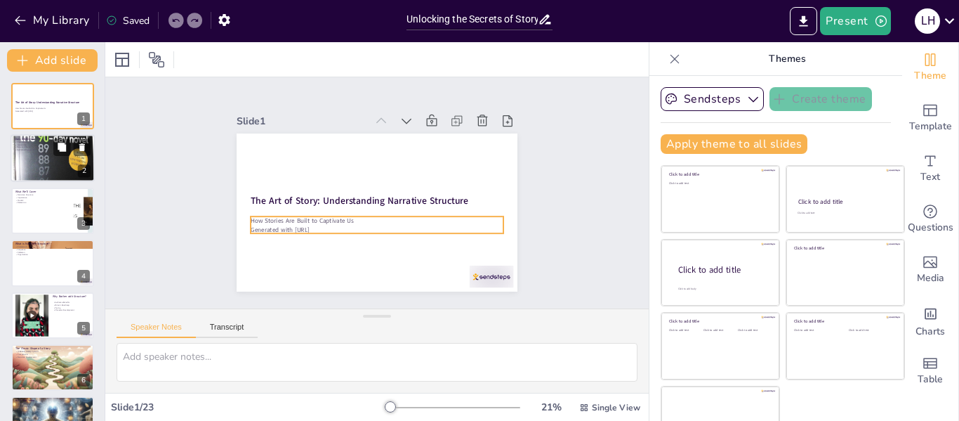
checkbox input "true"
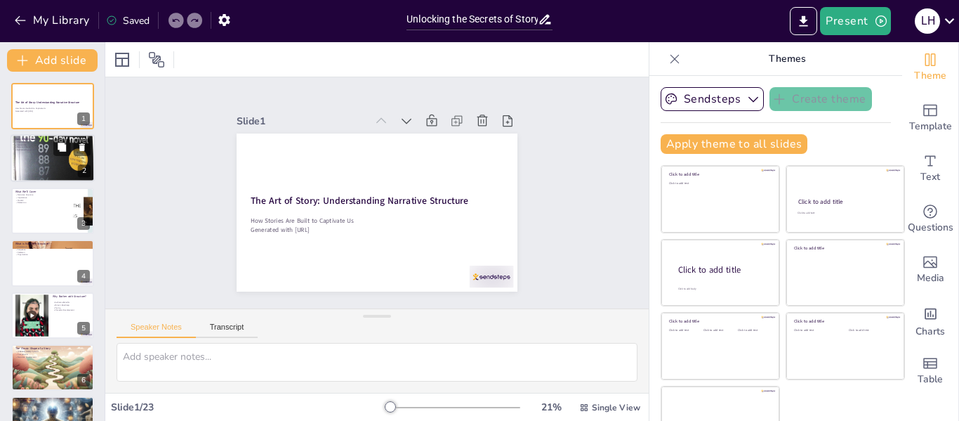
checkbox input "true"
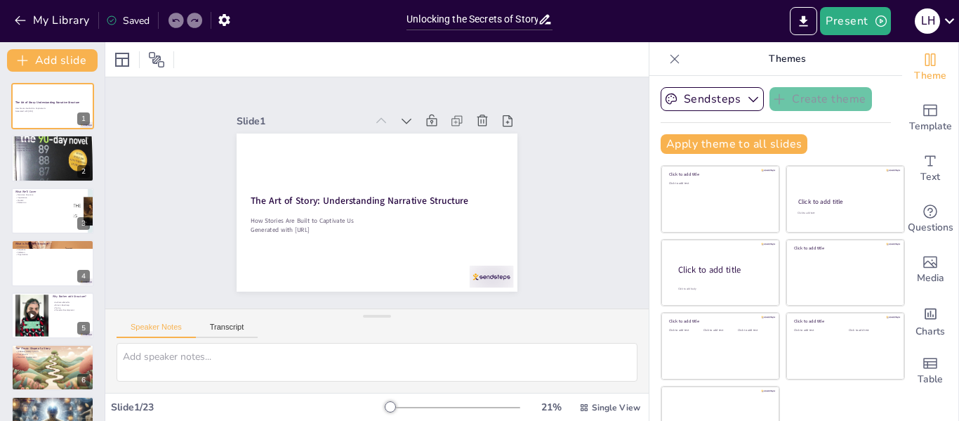
drag, startPoint x: 37, startPoint y: 152, endPoint x: 336, endPoint y: 178, distance: 301.0
click at [336, 178] on div "Slide 1 The Art of Story: Understanding Narrative Structure How Stories Are Bui…" at bounding box center [377, 192] width 328 height 275
type textarea "Understanding the key elements of narrative structure helps you grasp how stori…"
checkbox input "true"
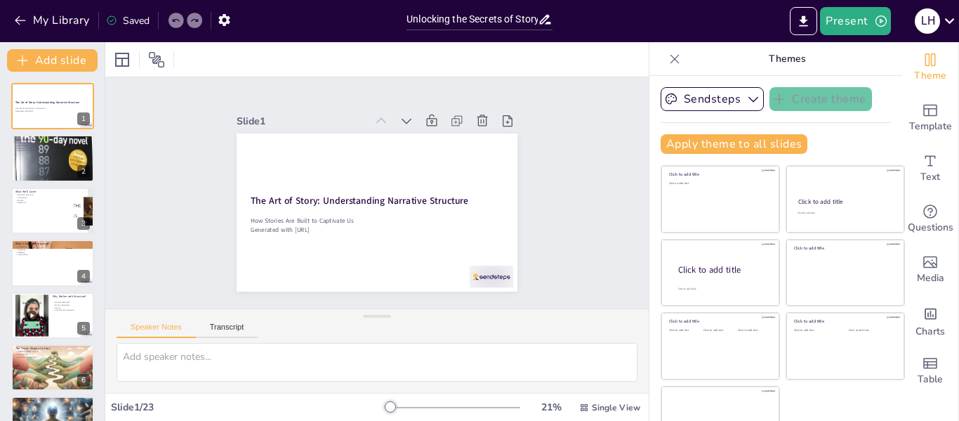
checkbox input "true"
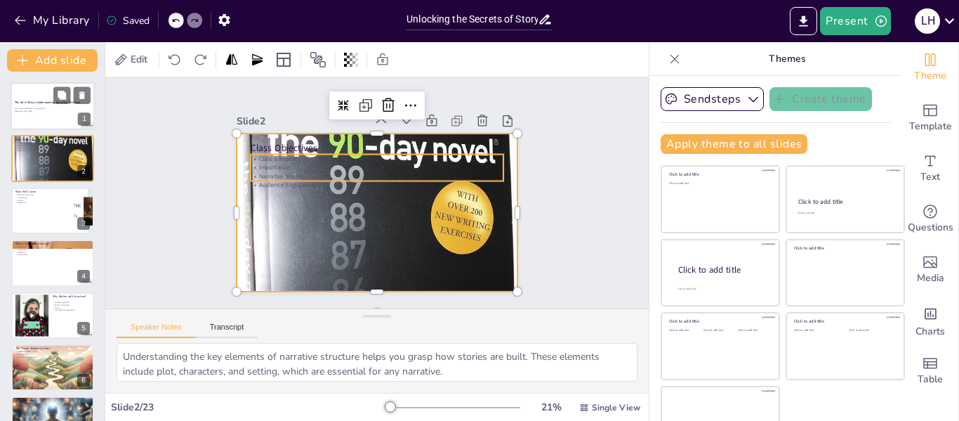
checkbox input "true"
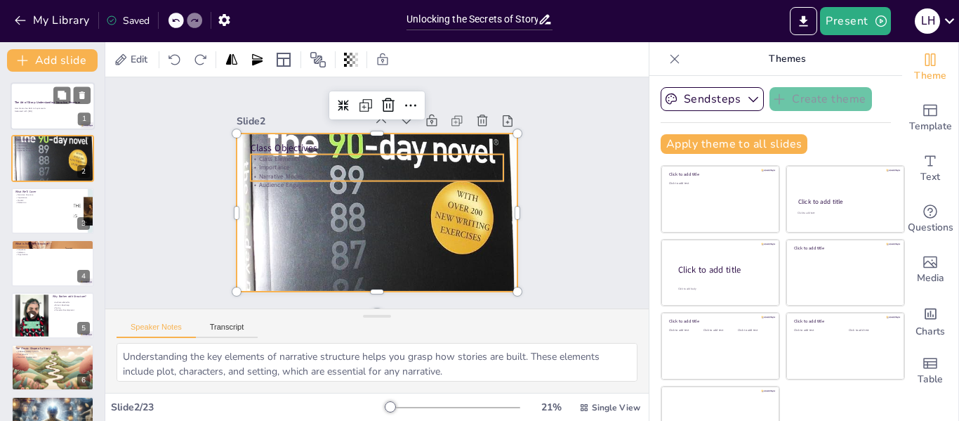
checkbox input "true"
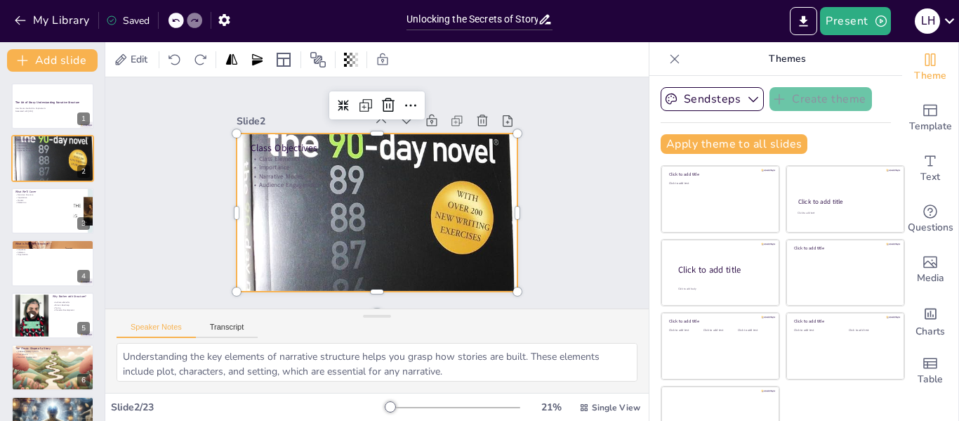
checkbox input "true"
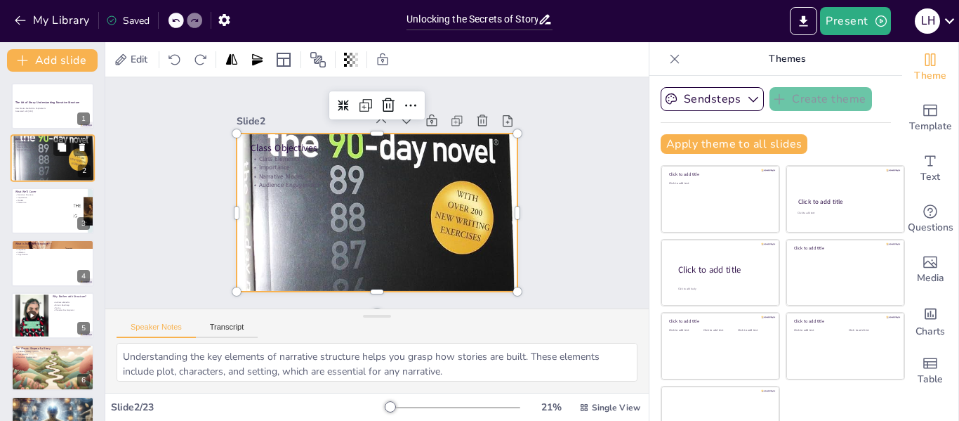
checkbox input "true"
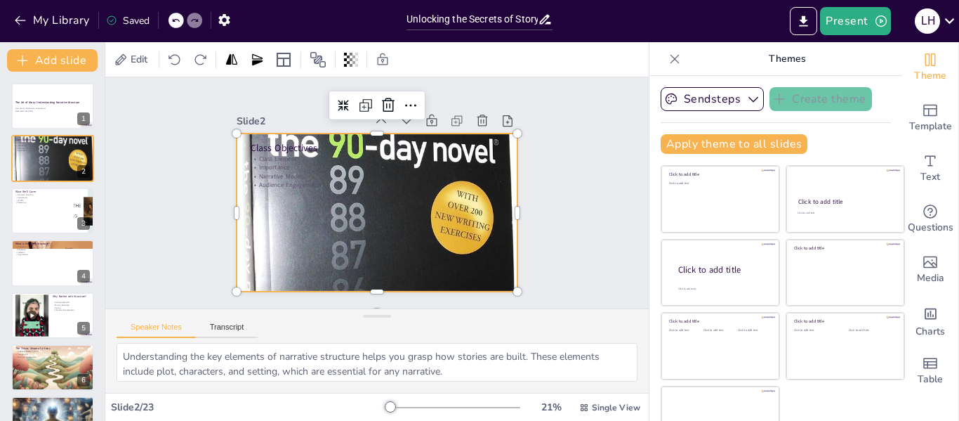
checkbox input "true"
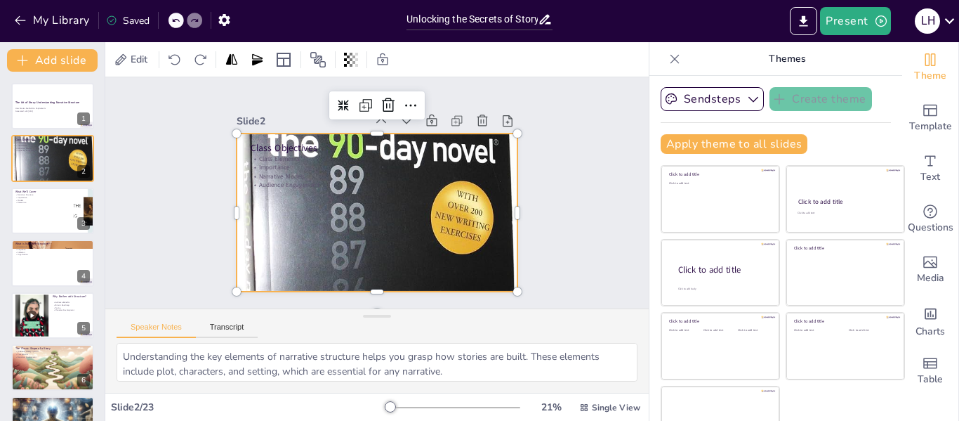
checkbox input "true"
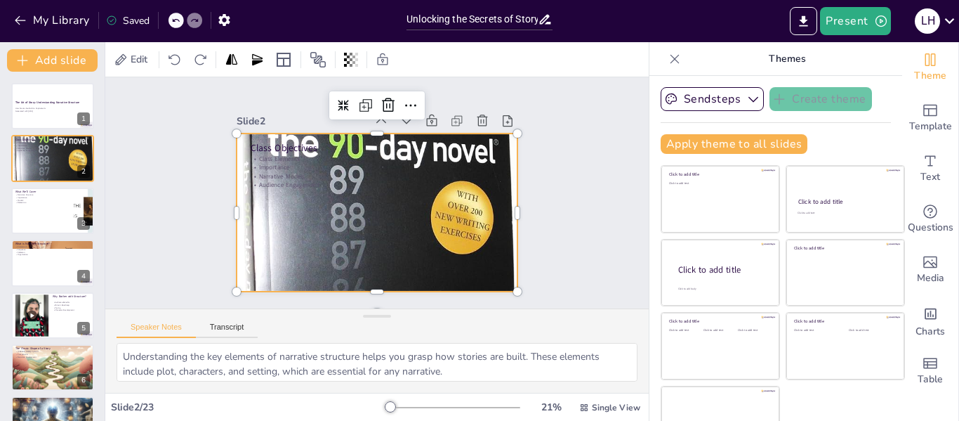
checkbox input "true"
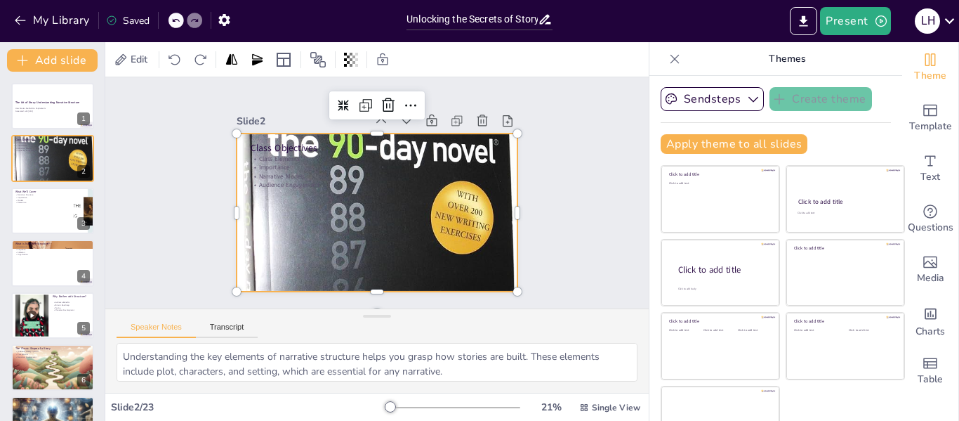
checkbox input "true"
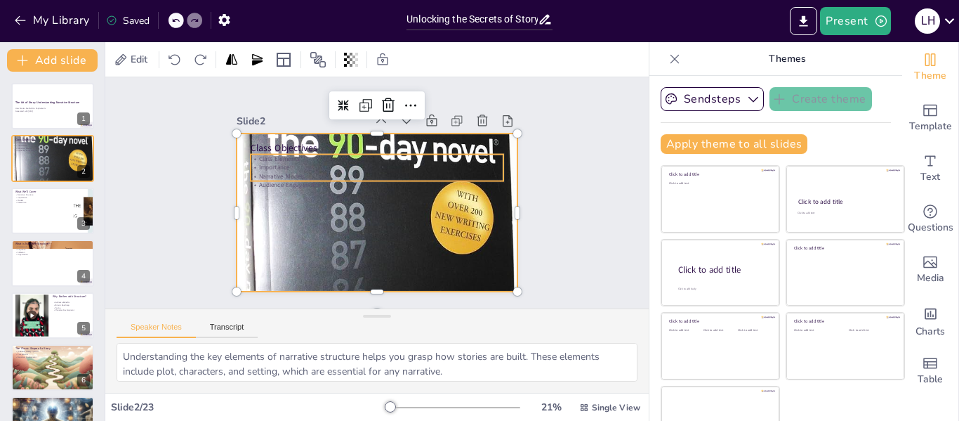
checkbox input "true"
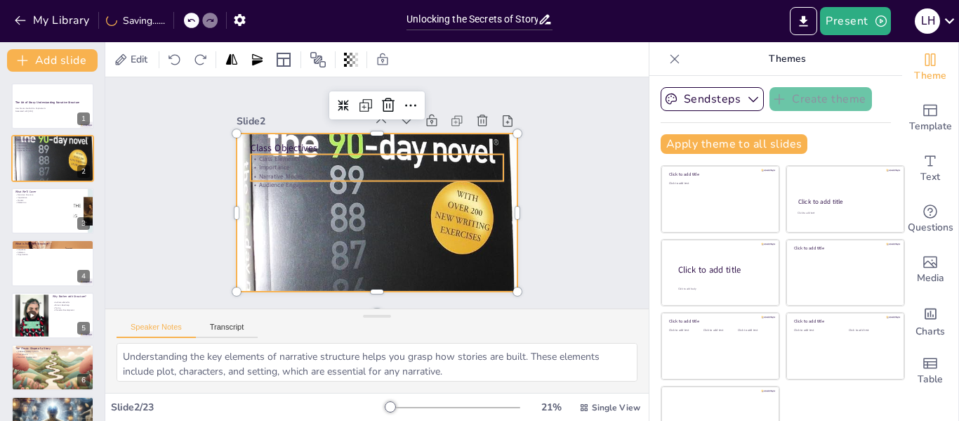
checkbox input "true"
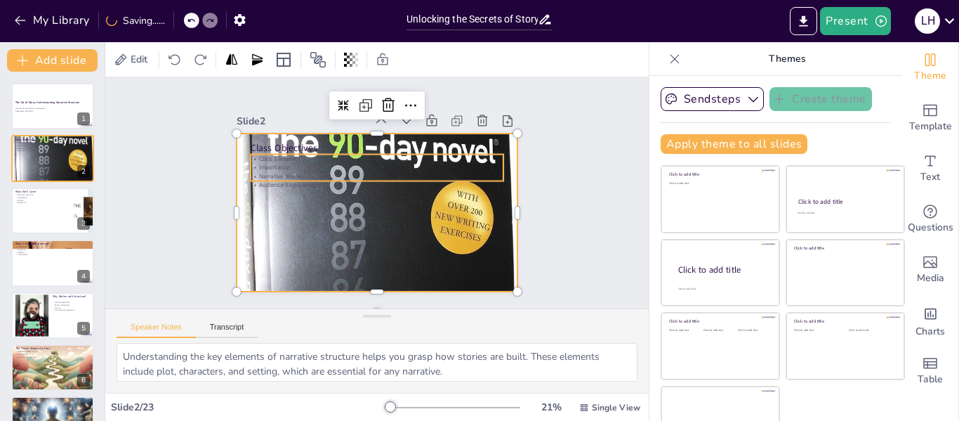
checkbox input "true"
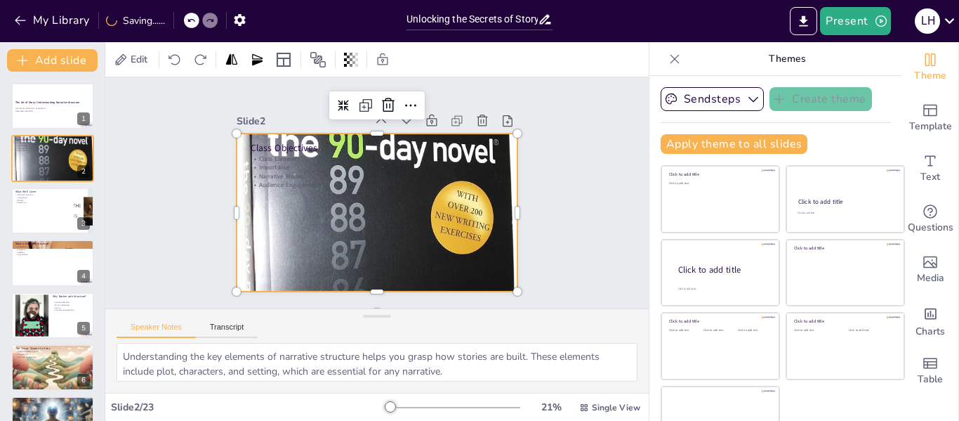
checkbox input "true"
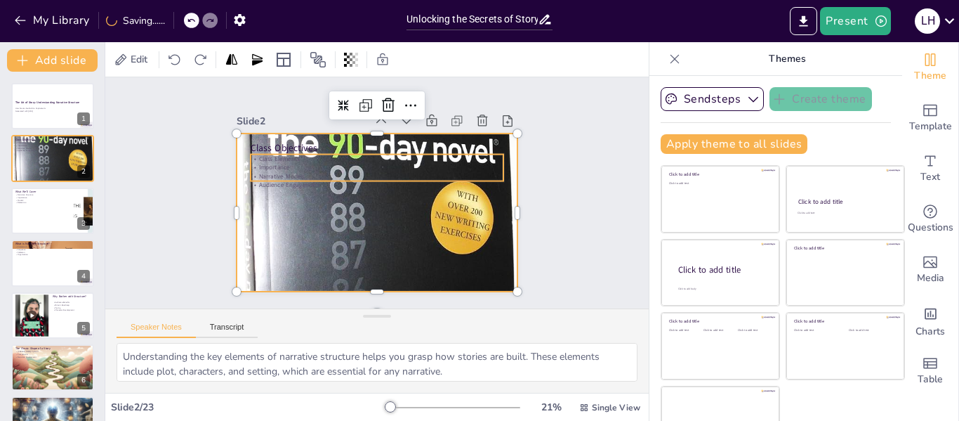
checkbox input "true"
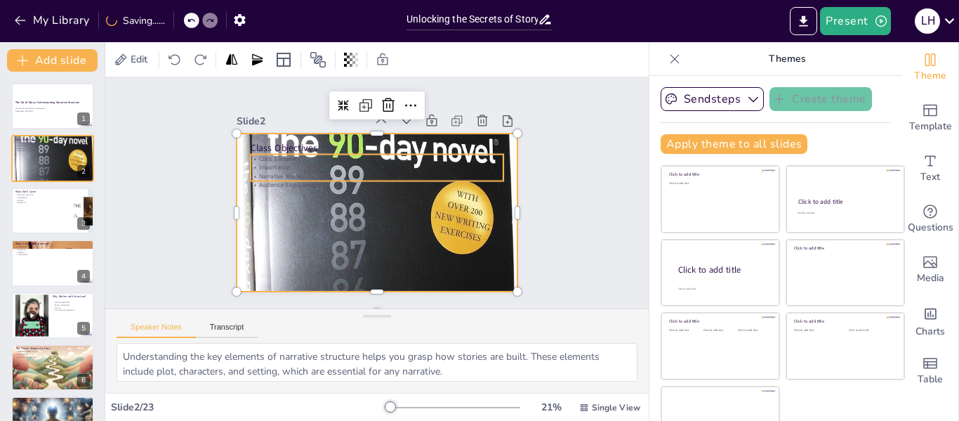
click at [297, 179] on div "Class Objectives Class Elements Importance Narrative Models Audience Engagement" at bounding box center [366, 208] width 320 height 293
checkbox input "true"
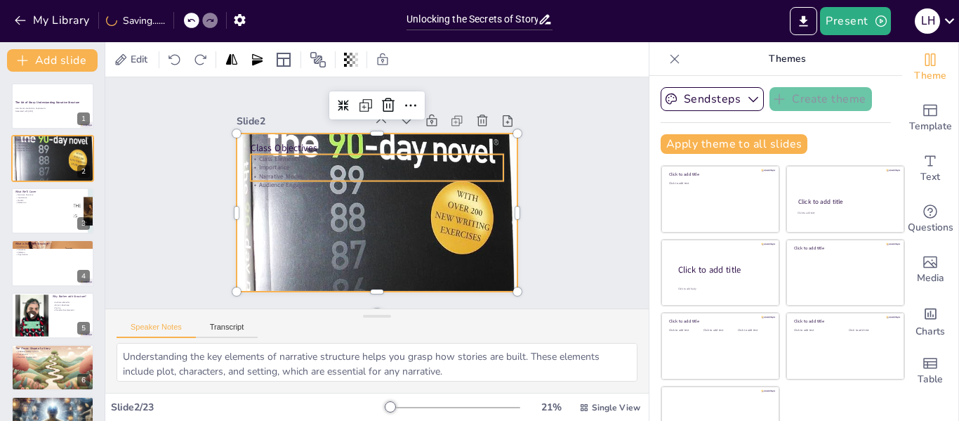
checkbox input "true"
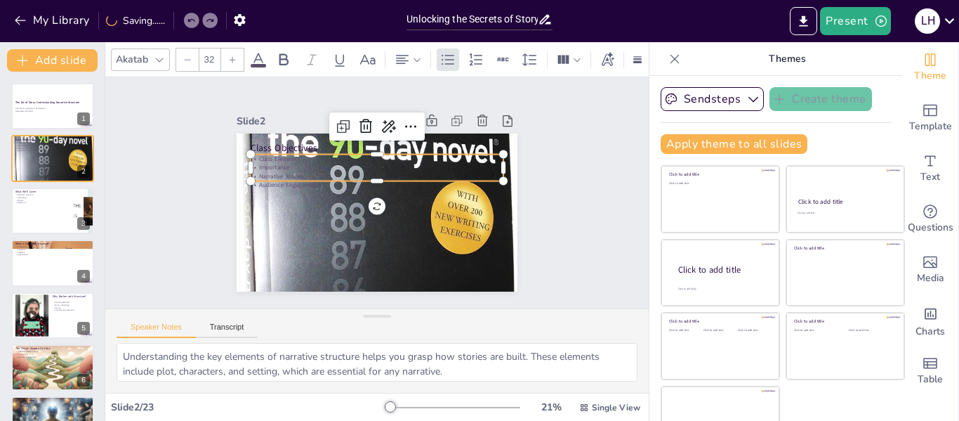
checkbox input "true"
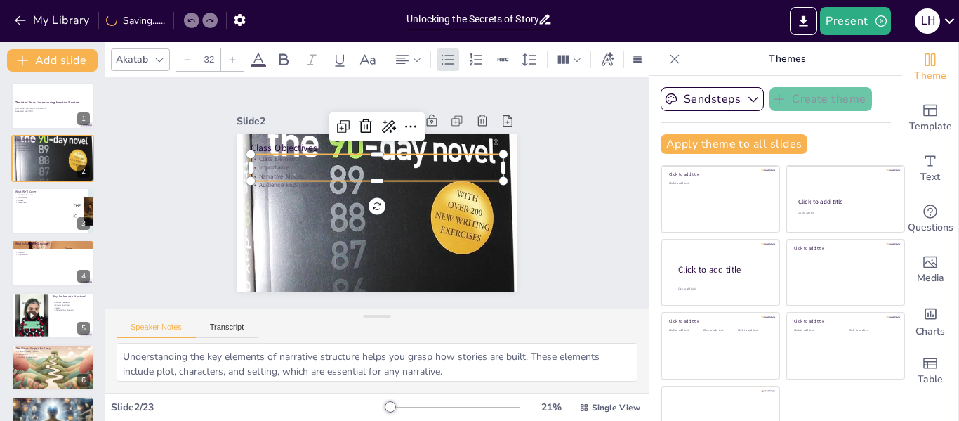
checkbox input "true"
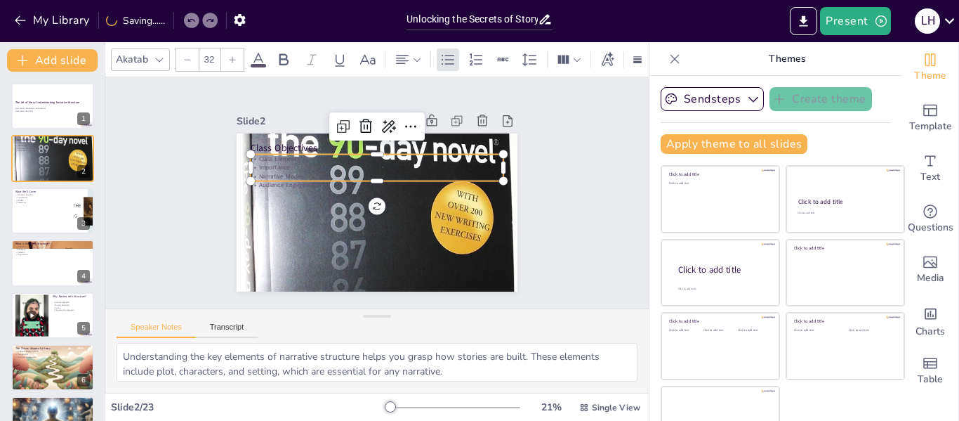
checkbox input "true"
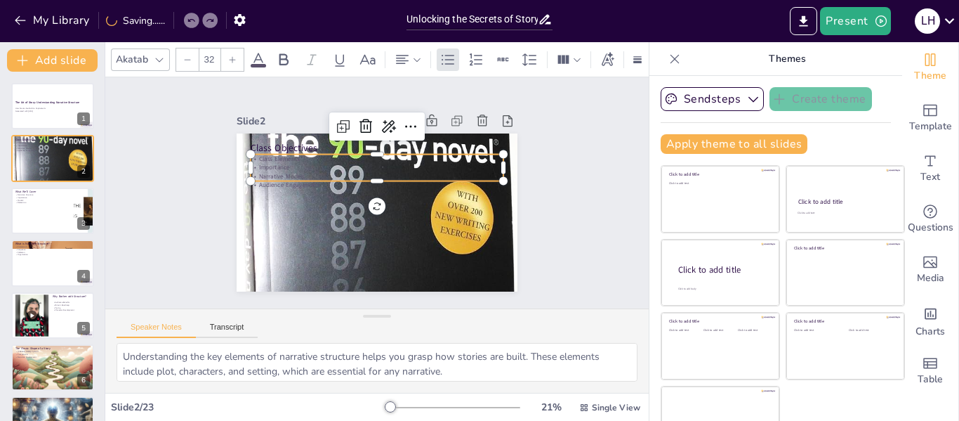
checkbox input "true"
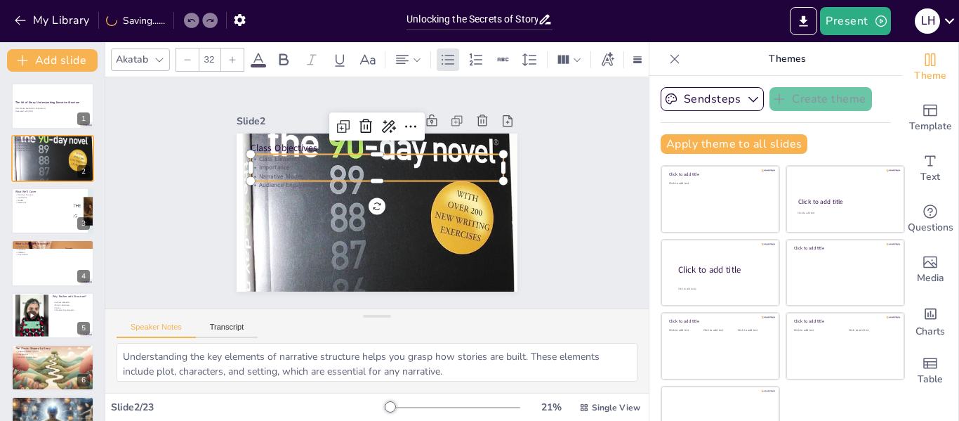
checkbox input "true"
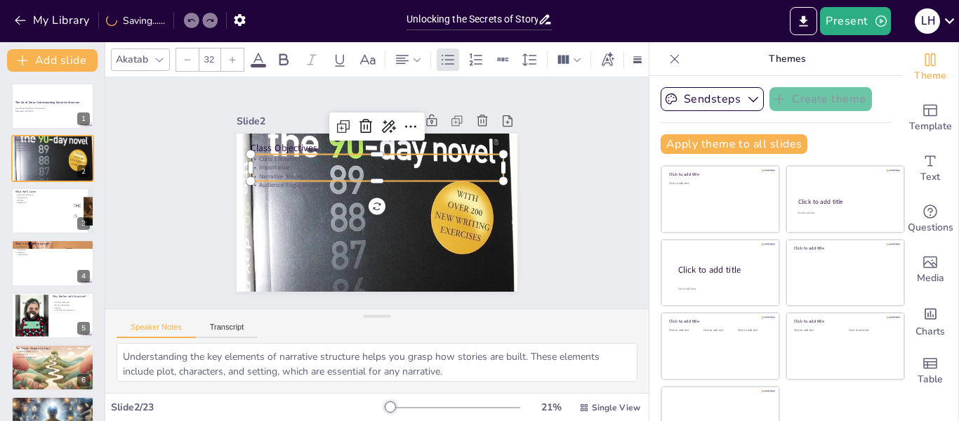
click at [295, 169] on p "Narrative Models" at bounding box center [385, 178] width 223 height 134
checkbox input "true"
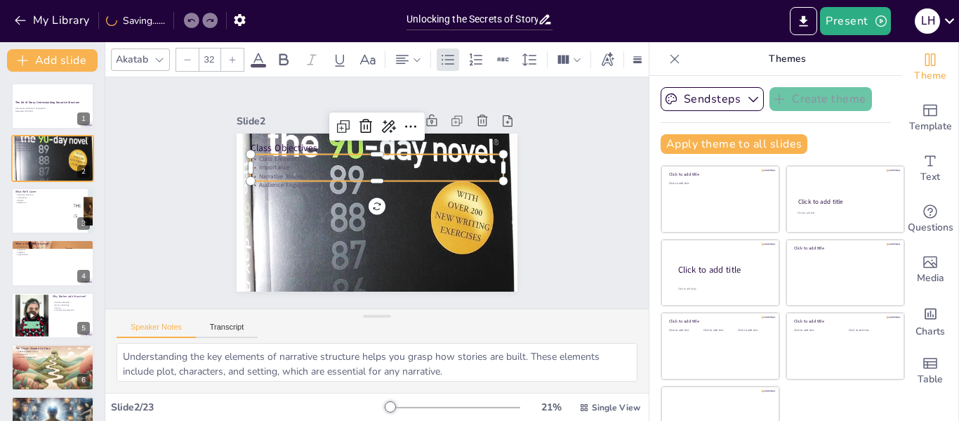
checkbox input "true"
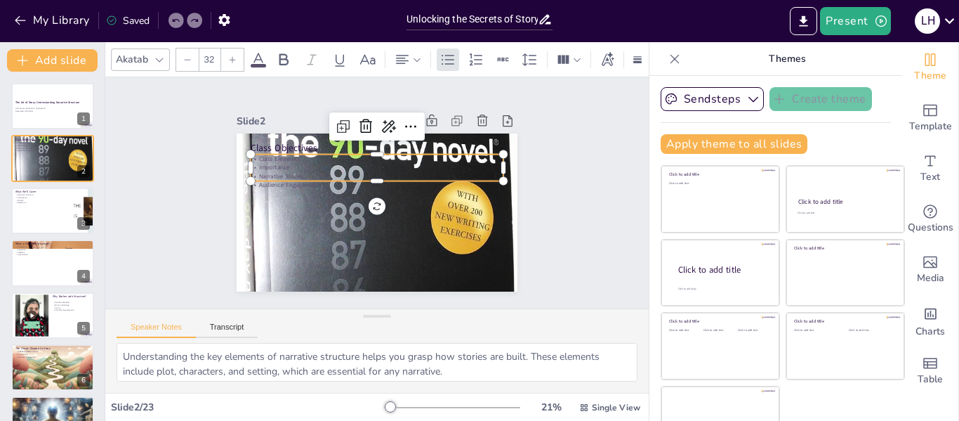
checkbox input "true"
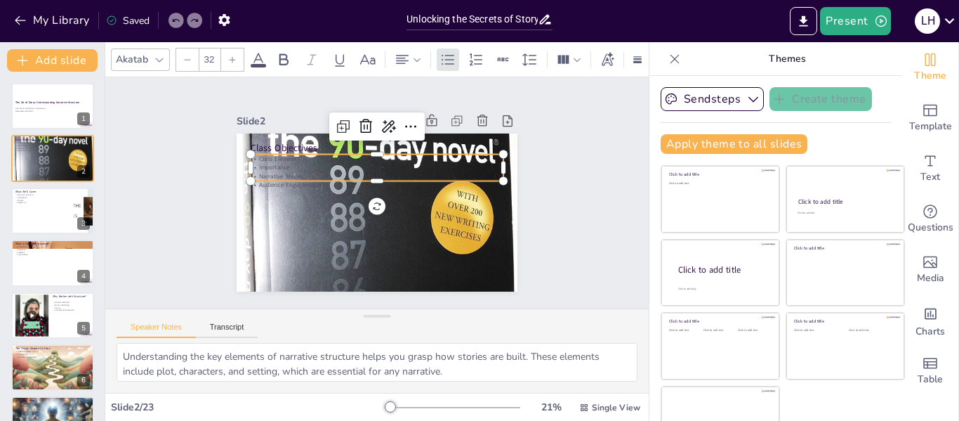
checkbox input "true"
click at [291, 183] on p "Audience Engagement" at bounding box center [383, 187] width 194 height 176
checkbox input "true"
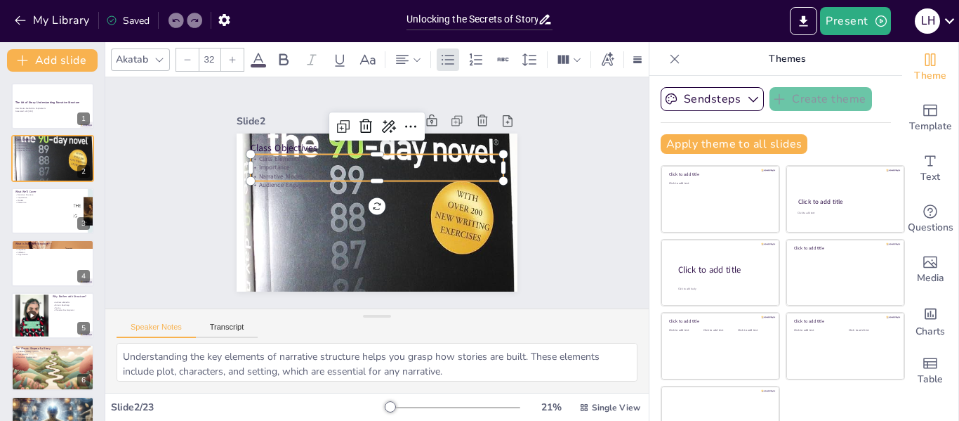
checkbox input "true"
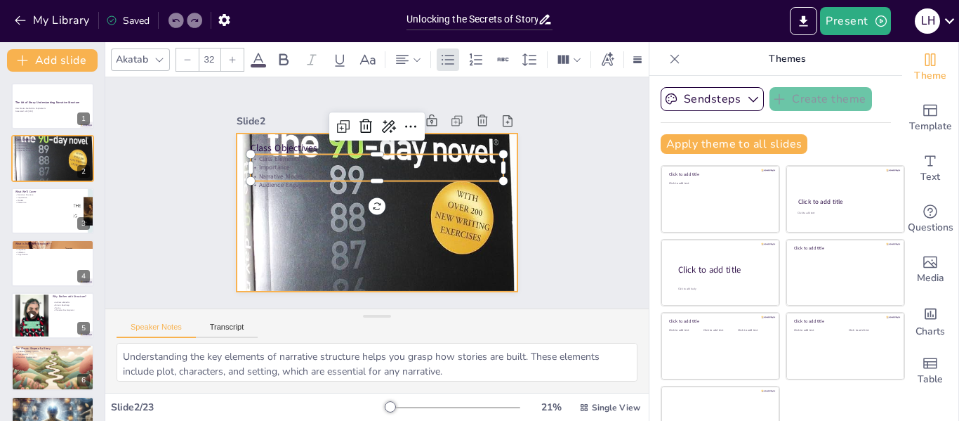
checkbox input "true"
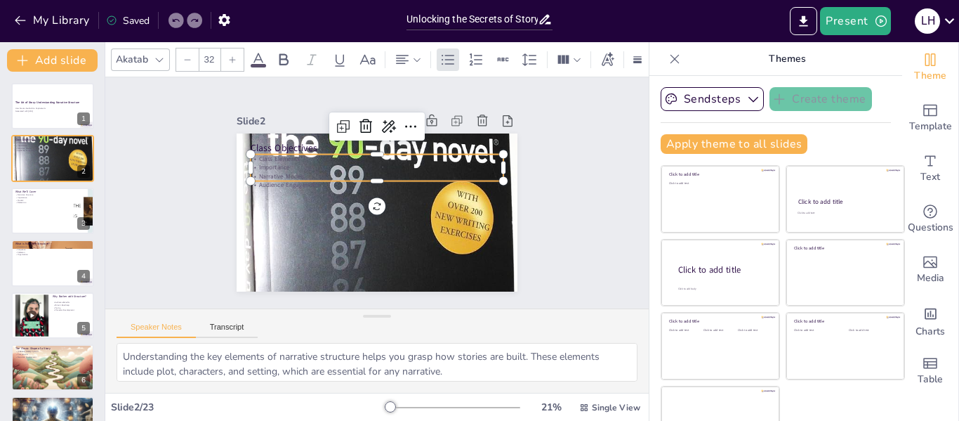
checkbox input "true"
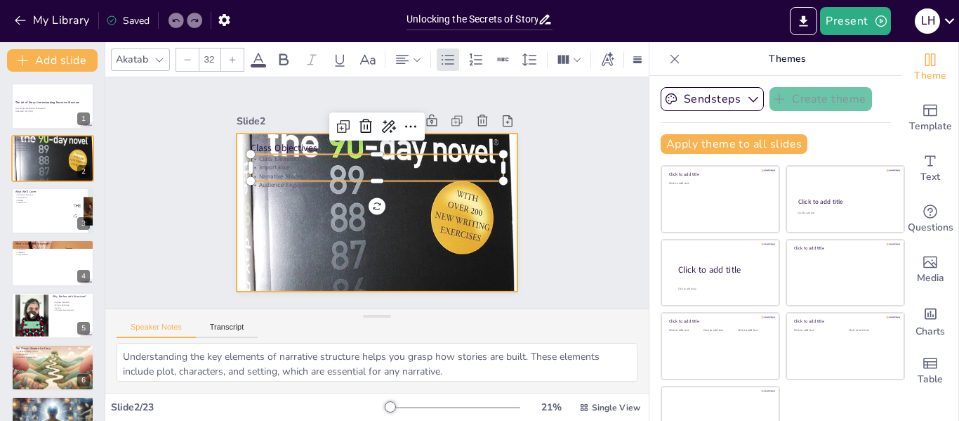
checkbox input "true"
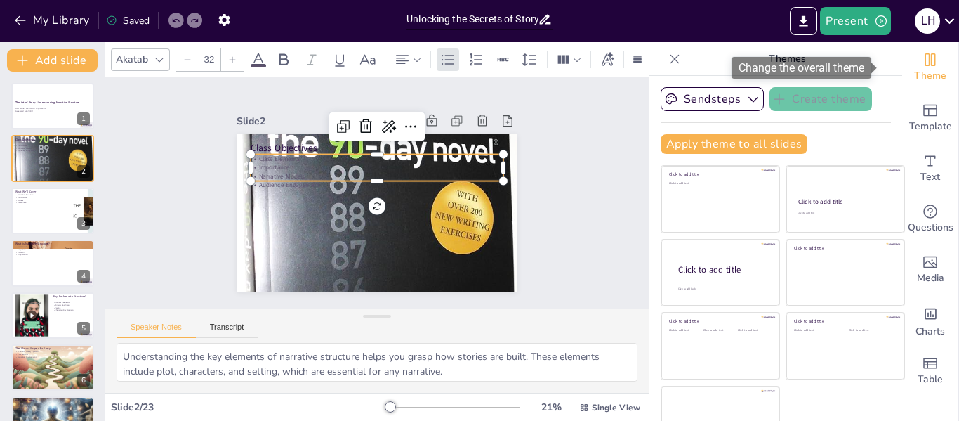
click at [926, 61] on icon "Change the overall theme" at bounding box center [931, 59] width 11 height 13
checkbox input "true"
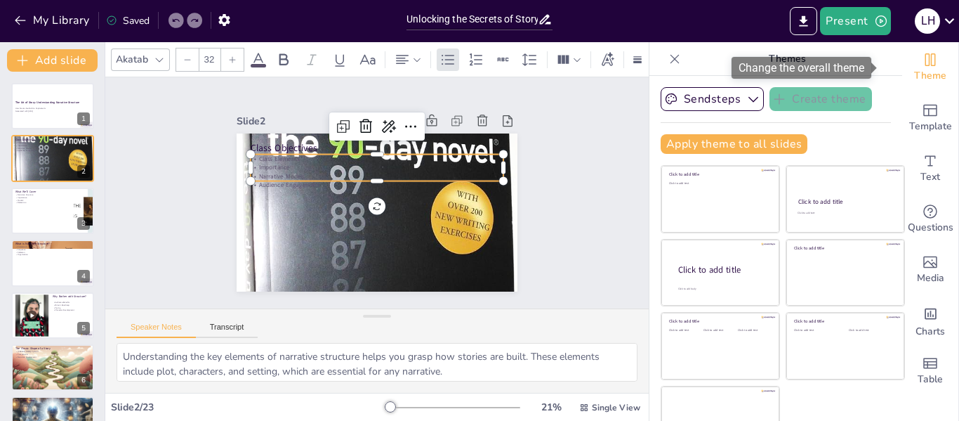
checkbox input "true"
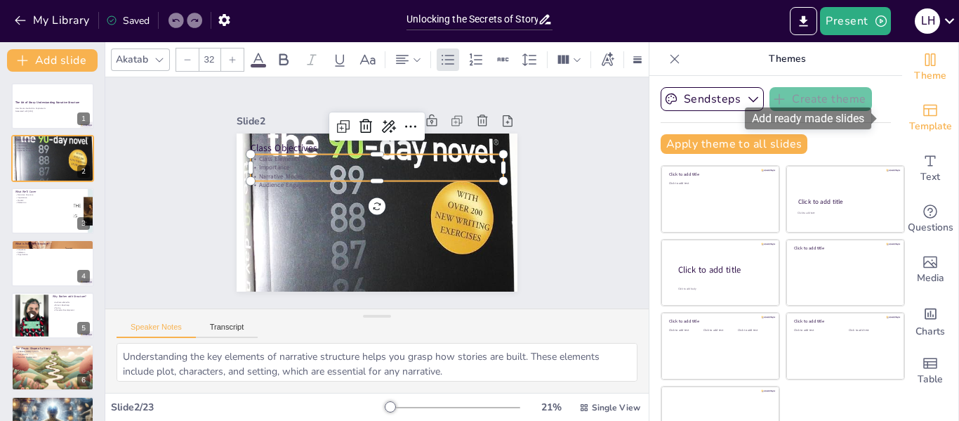
click at [909, 119] on span "Template" at bounding box center [930, 126] width 43 height 15
checkbox input "true"
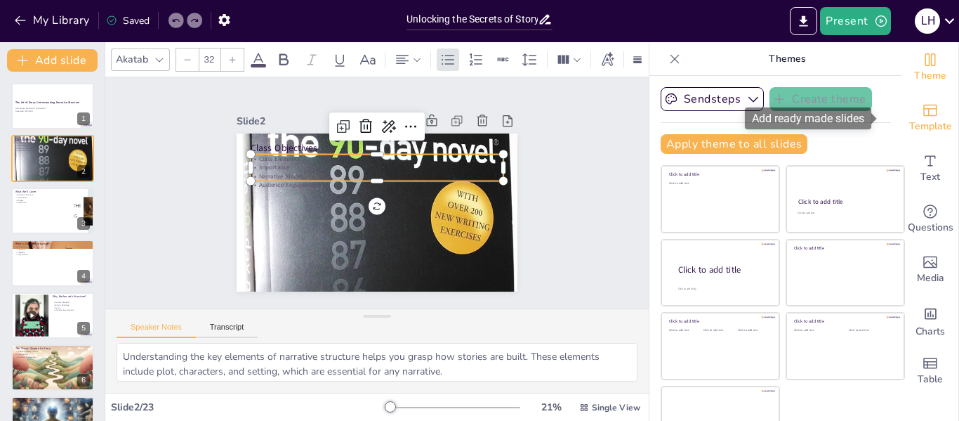
checkbox input "true"
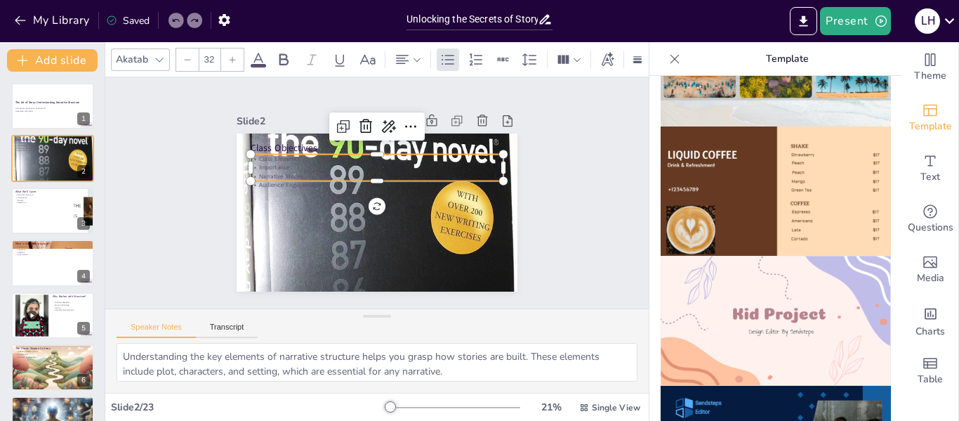
scroll to position [870, 0]
click at [794, 299] on img at bounding box center [776, 320] width 230 height 130
checkbox input "true"
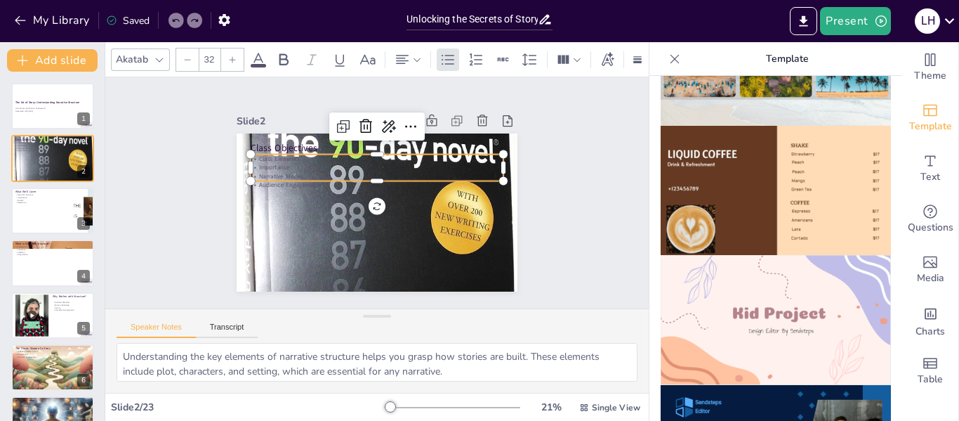
checkbox input "true"
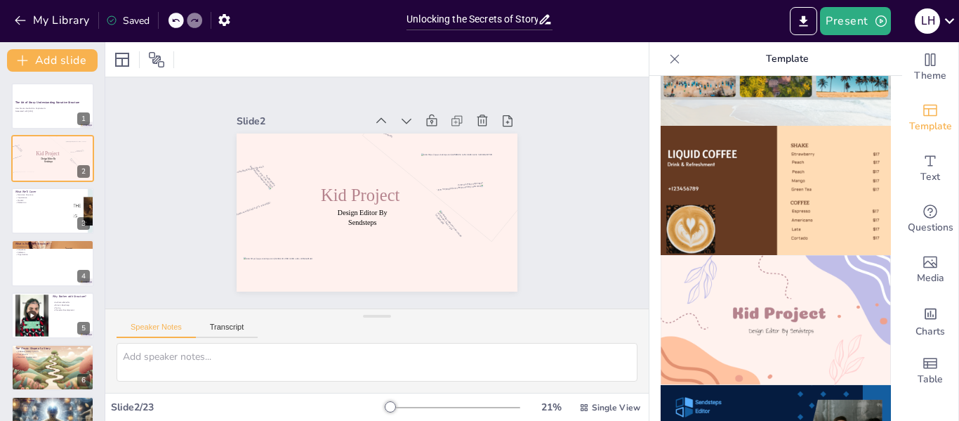
checkbox input "true"
click at [39, 207] on div at bounding box center [53, 211] width 84 height 48
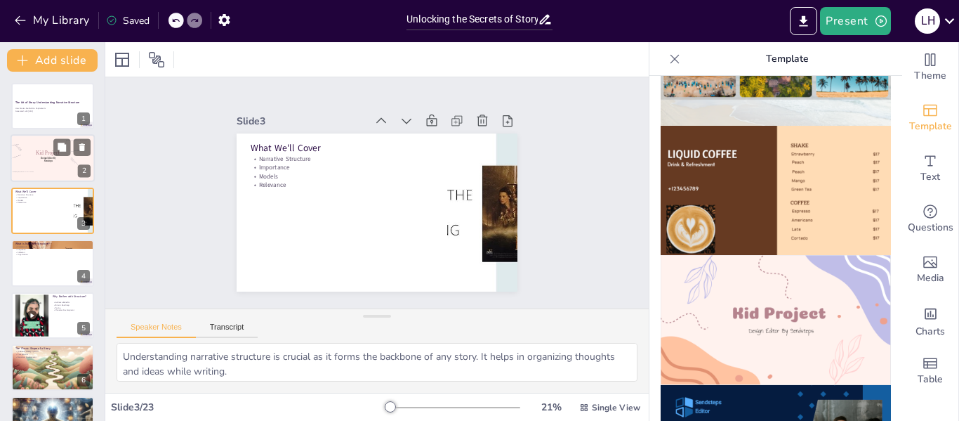
click at [51, 145] on div at bounding box center [44, 137] width 25 height 22
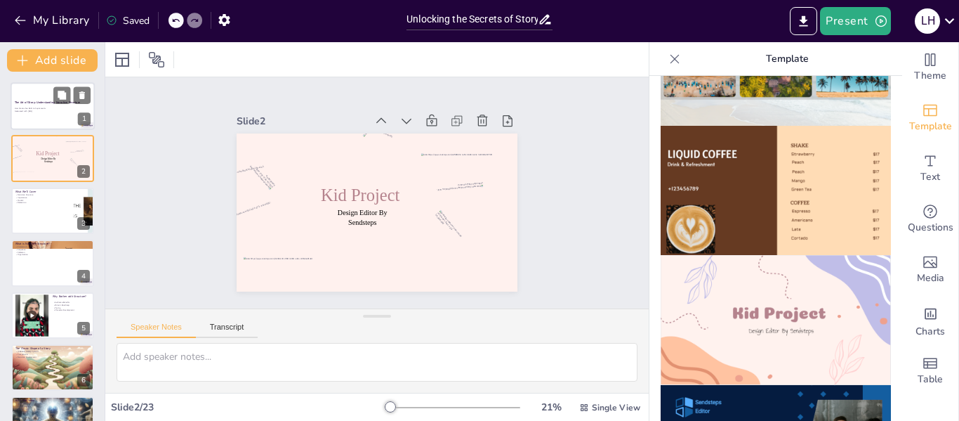
click at [44, 113] on div at bounding box center [53, 106] width 84 height 48
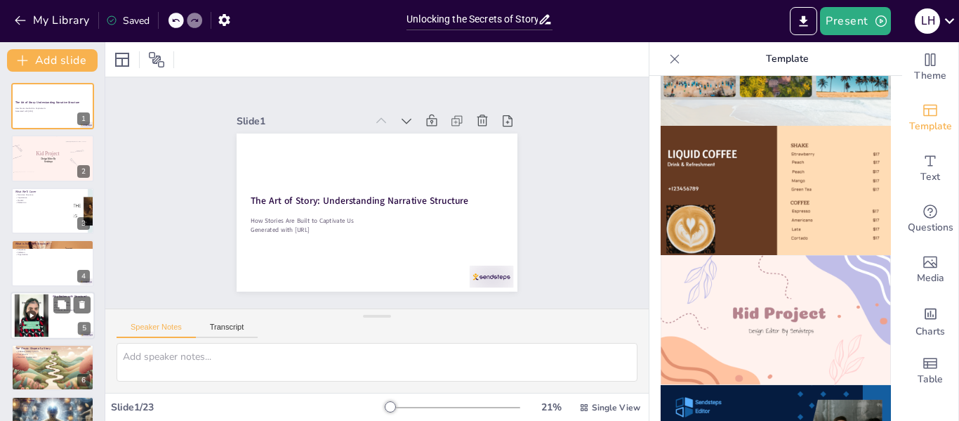
click at [44, 309] on div at bounding box center [31, 315] width 43 height 43
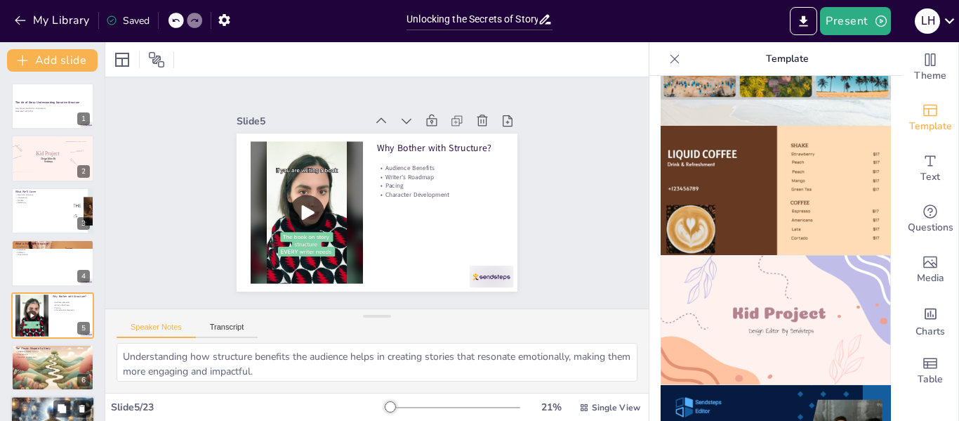
scroll to position [69, 0]
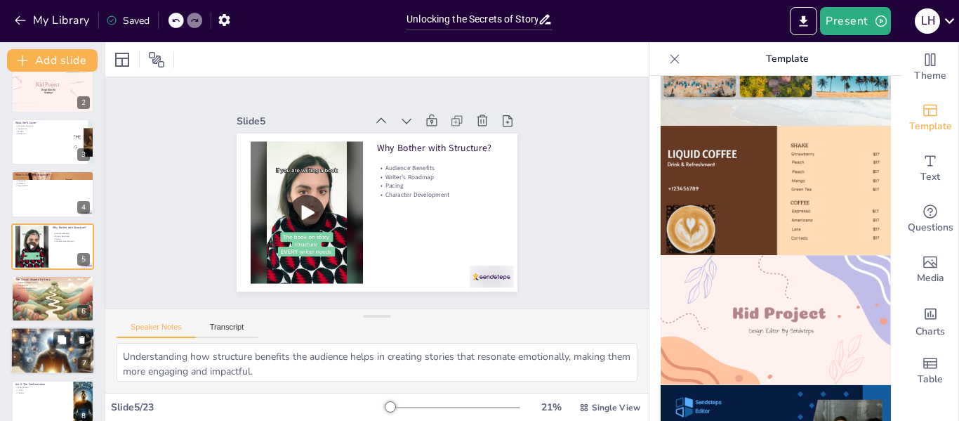
click at [46, 340] on p "Normal World" at bounding box center [53, 339] width 76 height 3
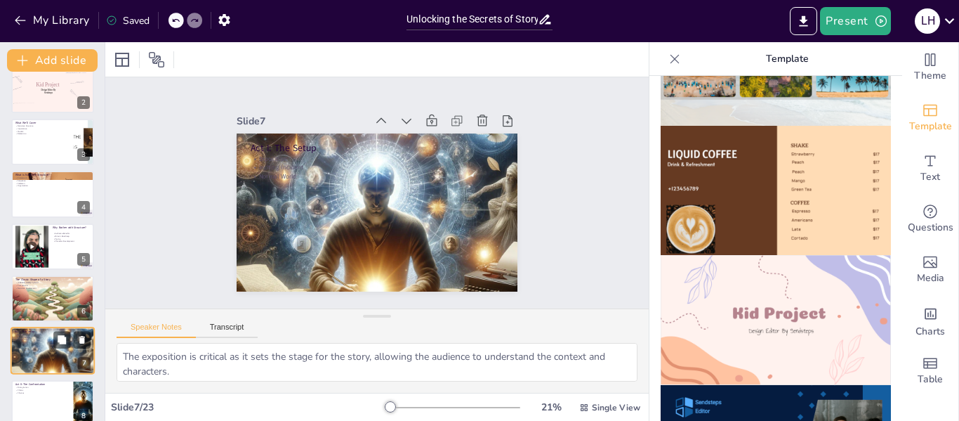
scroll to position [173, 0]
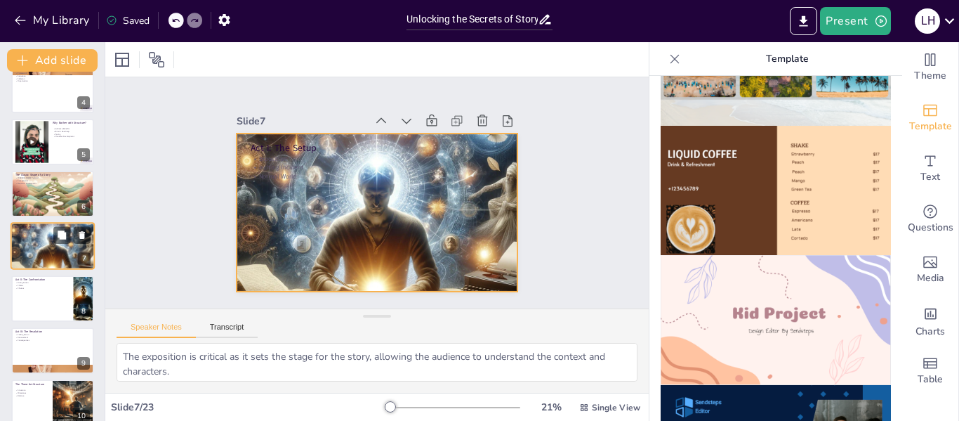
click at [48, 258] on div at bounding box center [53, 246] width 84 height 84
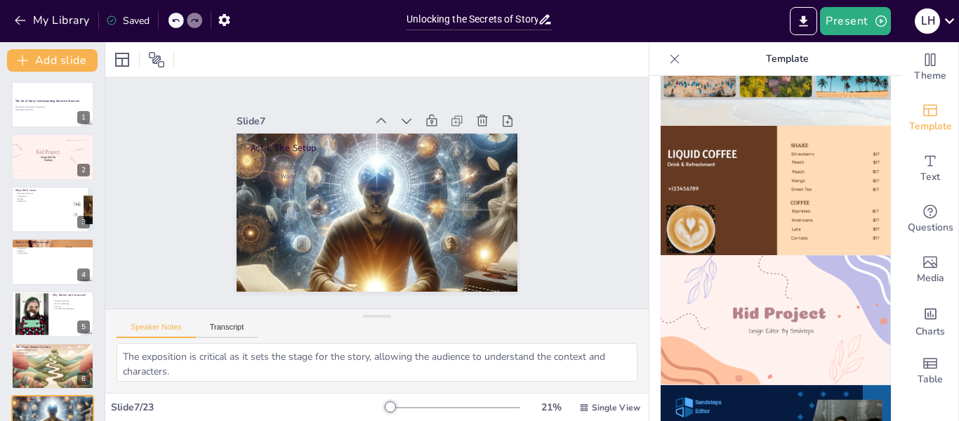
scroll to position [0, 0]
click at [31, 98] on div at bounding box center [53, 106] width 84 height 48
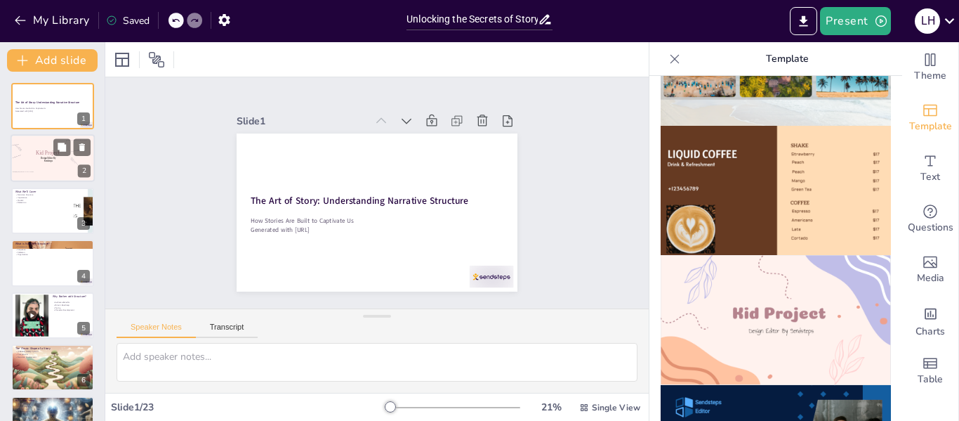
click at [37, 157] on div at bounding box center [53, 159] width 84 height 48
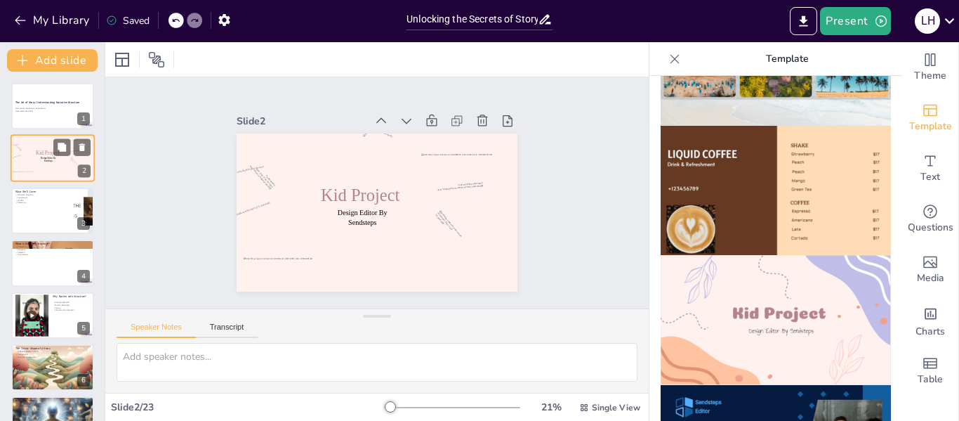
click at [37, 157] on div at bounding box center [53, 159] width 84 height 48
click at [83, 147] on icon at bounding box center [82, 148] width 6 height 8
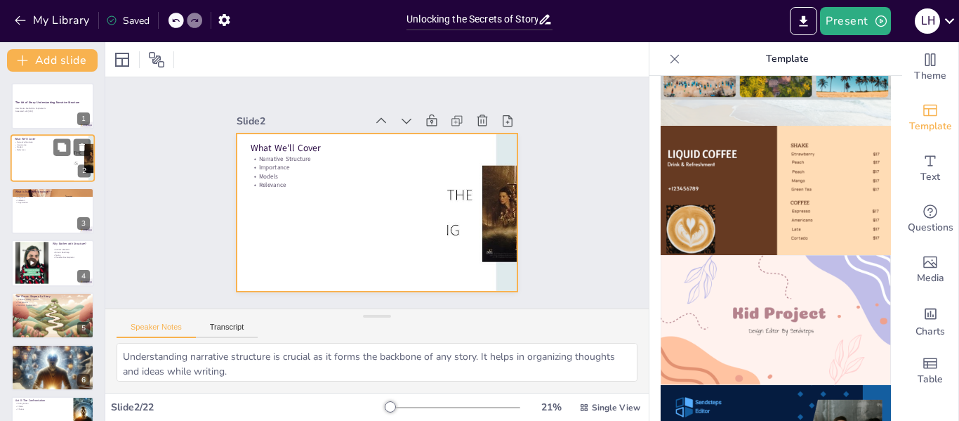
click at [39, 162] on div at bounding box center [53, 159] width 84 height 48
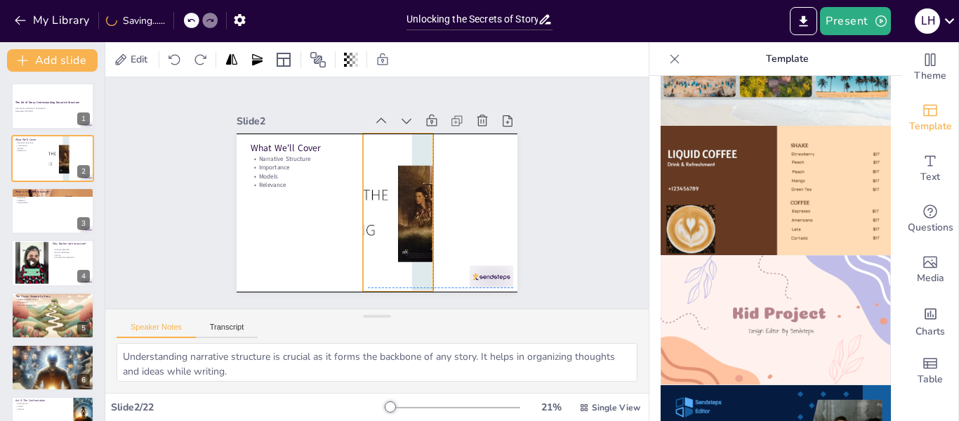
drag, startPoint x: 489, startPoint y: 249, endPoint x: 409, endPoint y: 251, distance: 79.4
click at [409, 251] on div at bounding box center [380, 221] width 315 height 305
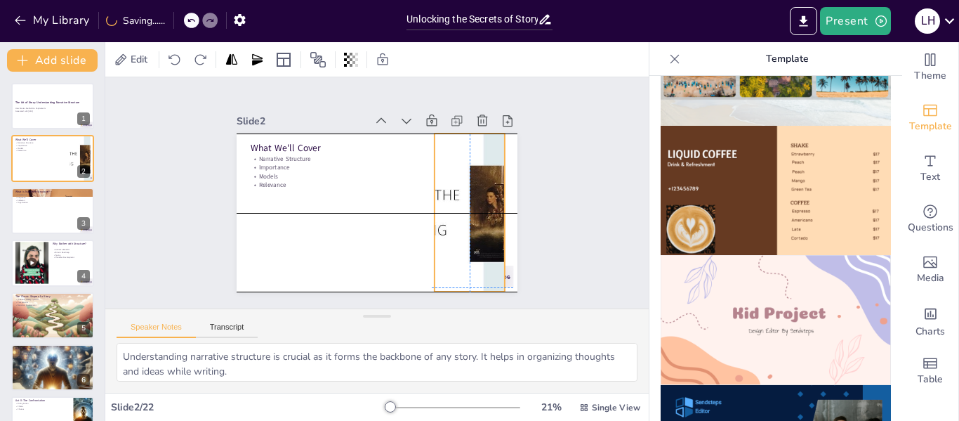
drag, startPoint x: 422, startPoint y: 206, endPoint x: 491, endPoint y: 206, distance: 68.8
click at [491, 206] on div at bounding box center [448, 255] width 322 height 277
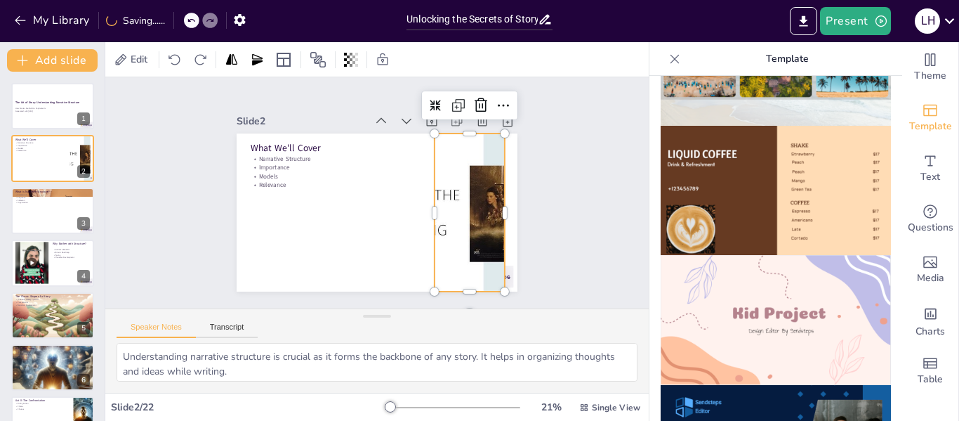
click at [440, 251] on div at bounding box center [469, 212] width 281 height 158
click at [423, 222] on div at bounding box center [380, 248] width 149 height 74
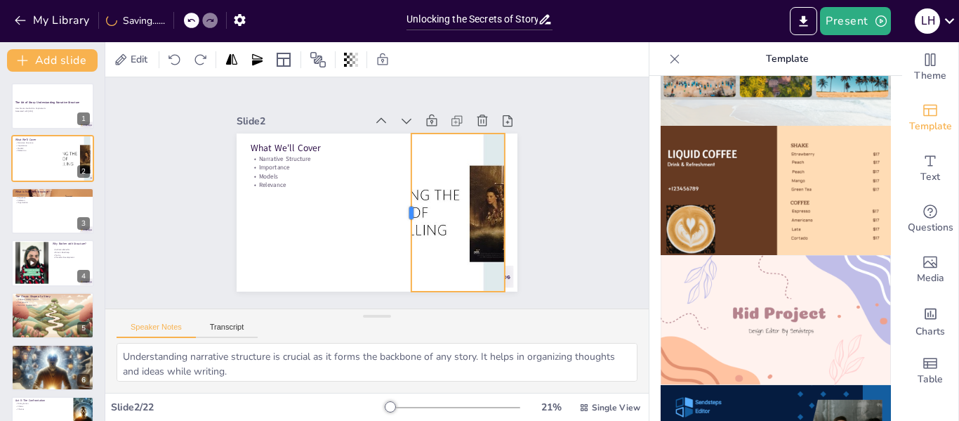
drag, startPoint x: 423, startPoint y: 207, endPoint x: 400, endPoint y: 209, distance: 23.3
click at [354, 209] on div at bounding box center [348, 173] width 11 height 158
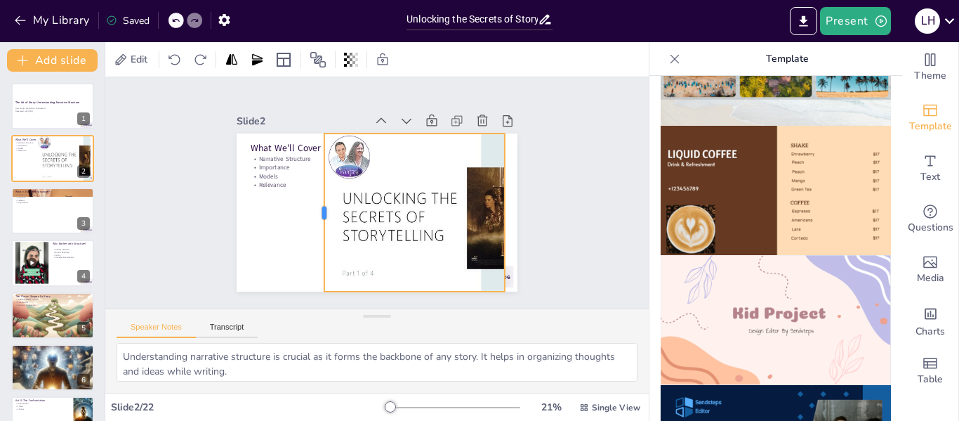
drag, startPoint x: 400, startPoint y: 209, endPoint x: 313, endPoint y: 176, distance: 93.4
click at [313, 176] on div at bounding box center [316, 186] width 74 height 149
click at [448, 142] on icon at bounding box center [460, 154] width 24 height 24
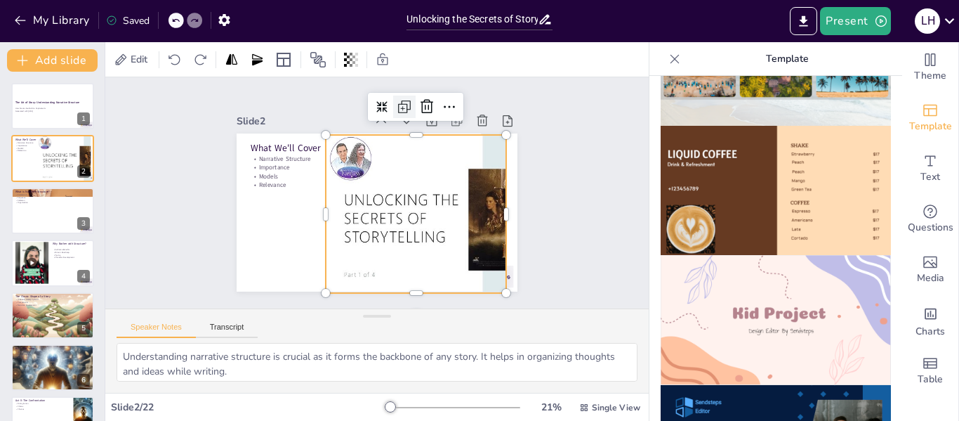
click at [447, 144] on icon at bounding box center [459, 156] width 24 height 24
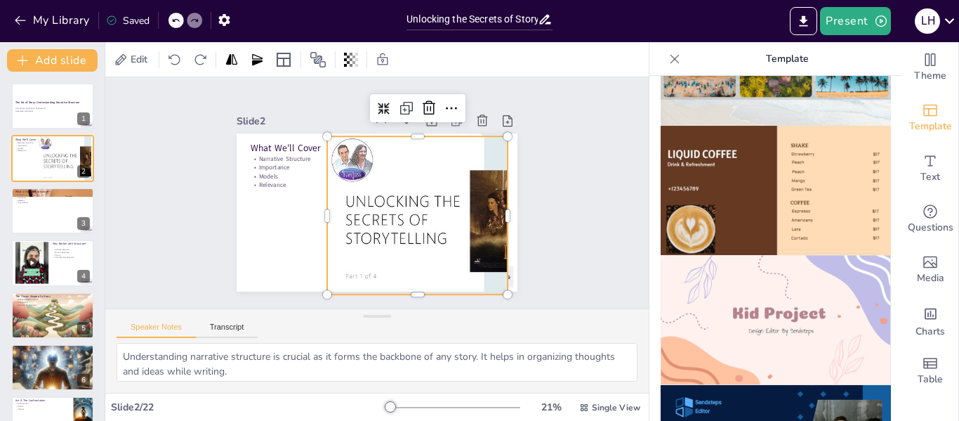
click at [171, 60] on icon at bounding box center [175, 60] width 14 height 14
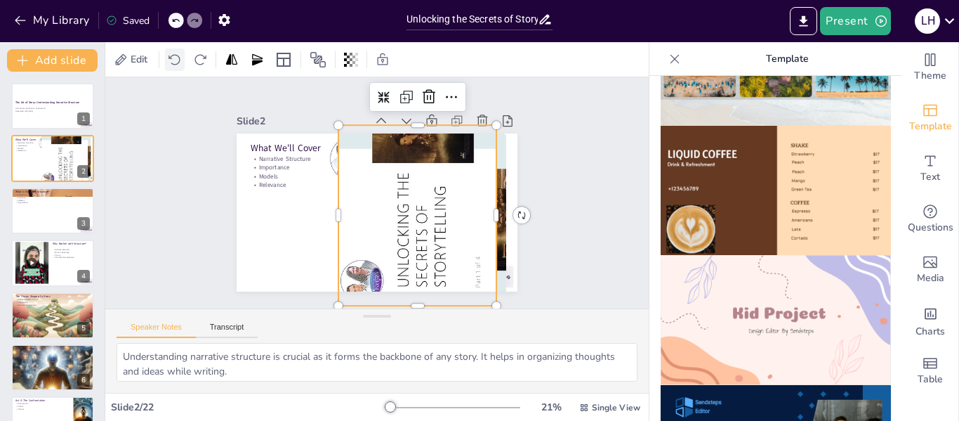
click at [171, 60] on icon at bounding box center [175, 60] width 14 height 14
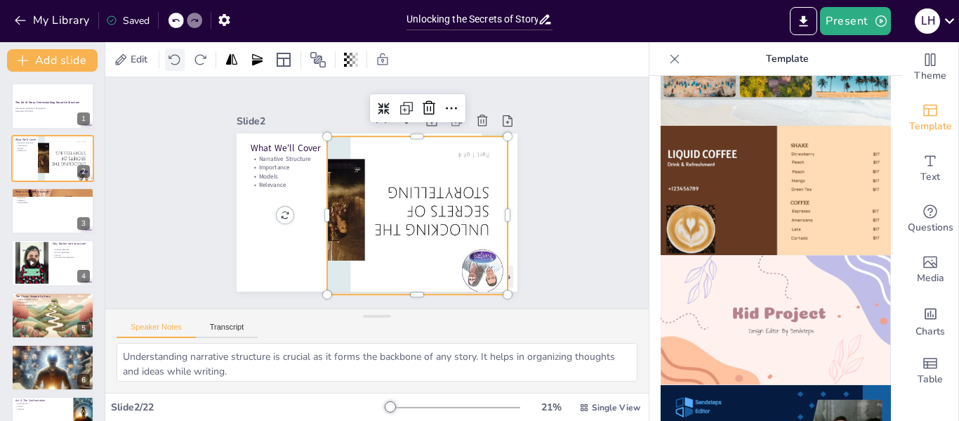
click at [171, 60] on icon at bounding box center [175, 60] width 14 height 14
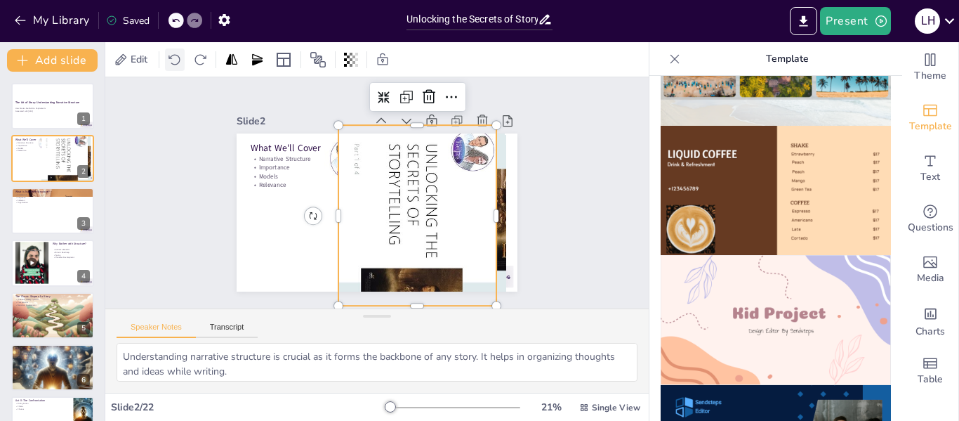
click at [171, 60] on icon at bounding box center [175, 60] width 14 height 14
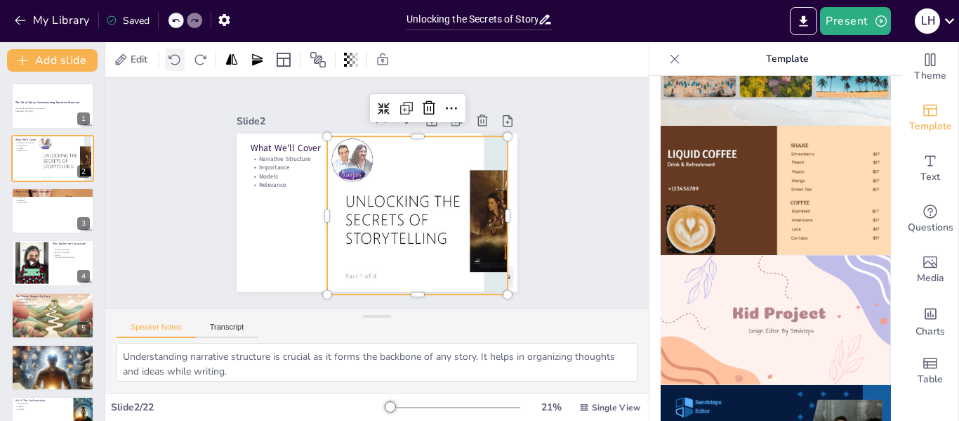
click at [171, 60] on icon at bounding box center [175, 60] width 14 height 14
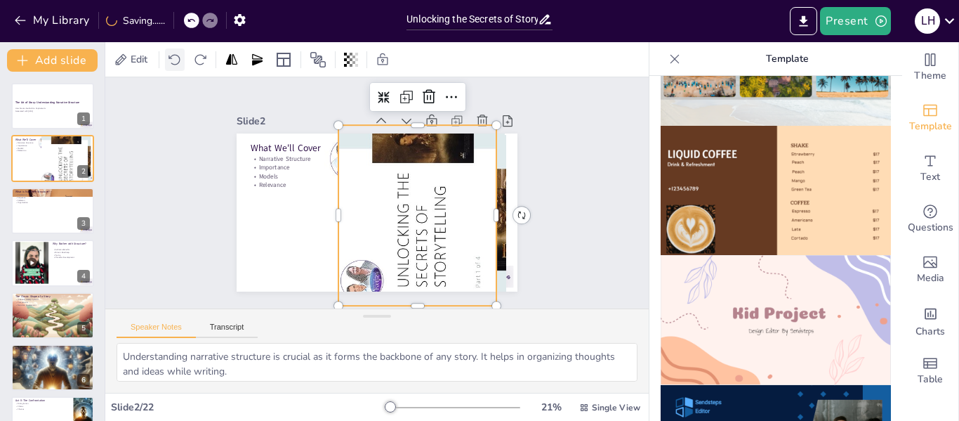
click at [171, 60] on icon at bounding box center [175, 60] width 14 height 14
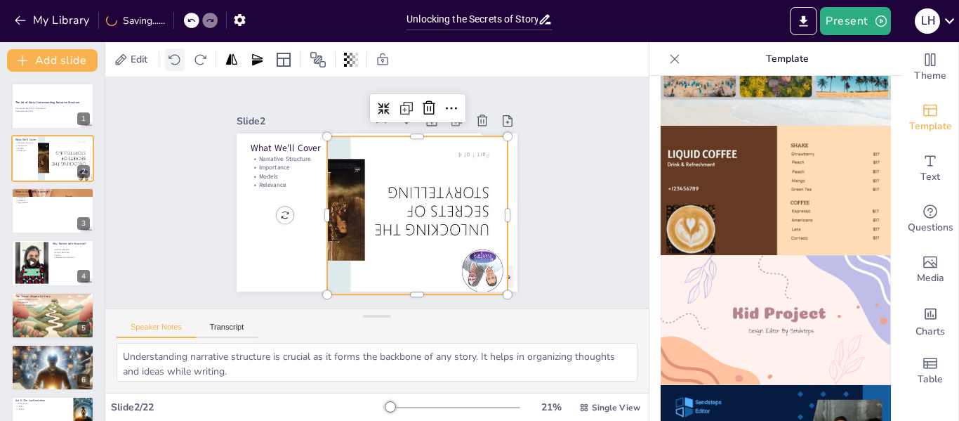
click at [171, 60] on icon at bounding box center [175, 60] width 14 height 14
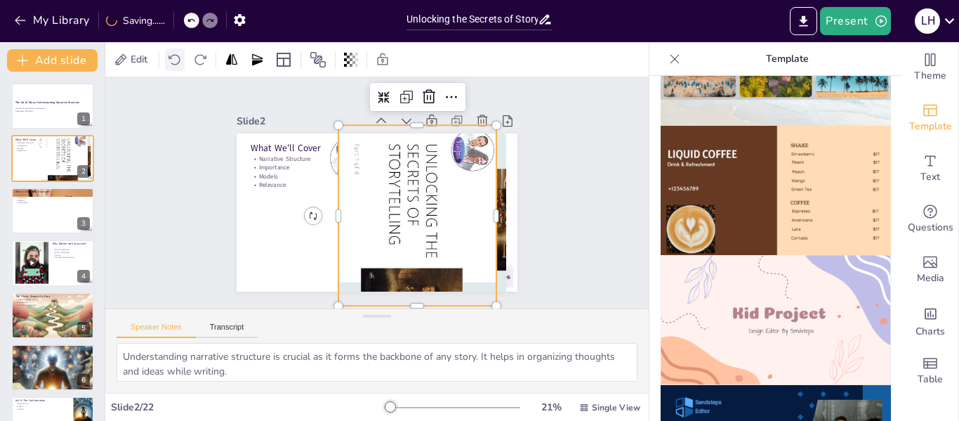
click at [171, 60] on icon at bounding box center [175, 60] width 14 height 14
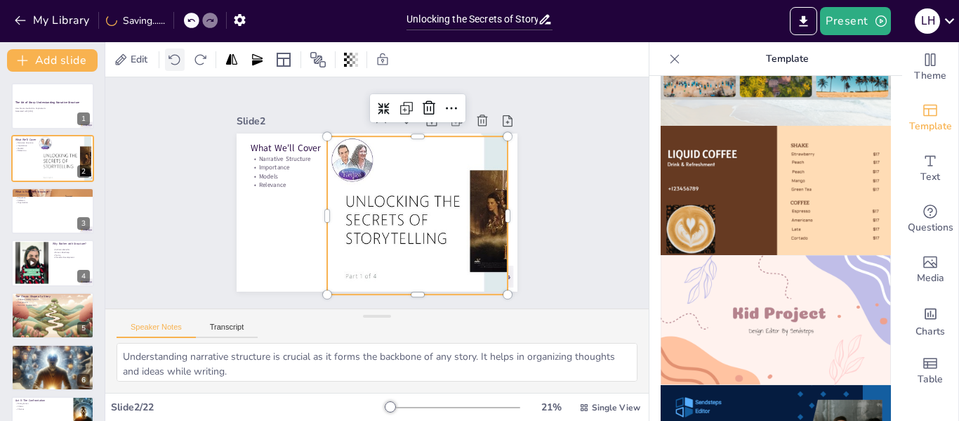
click at [171, 60] on icon at bounding box center [175, 60] width 14 height 14
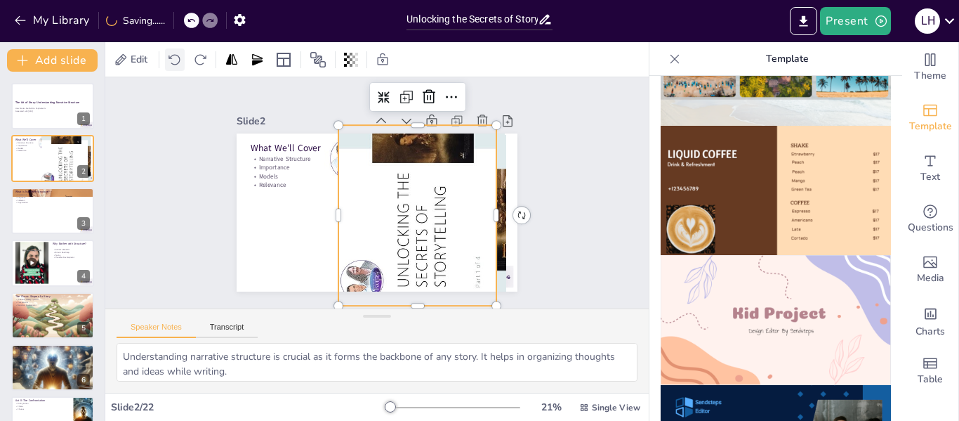
click at [171, 60] on icon at bounding box center [175, 60] width 14 height 14
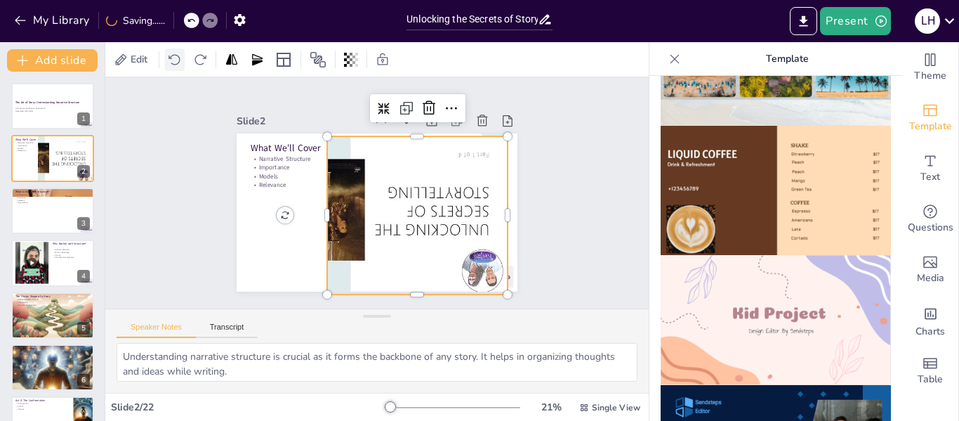
click at [171, 60] on icon at bounding box center [175, 60] width 14 height 14
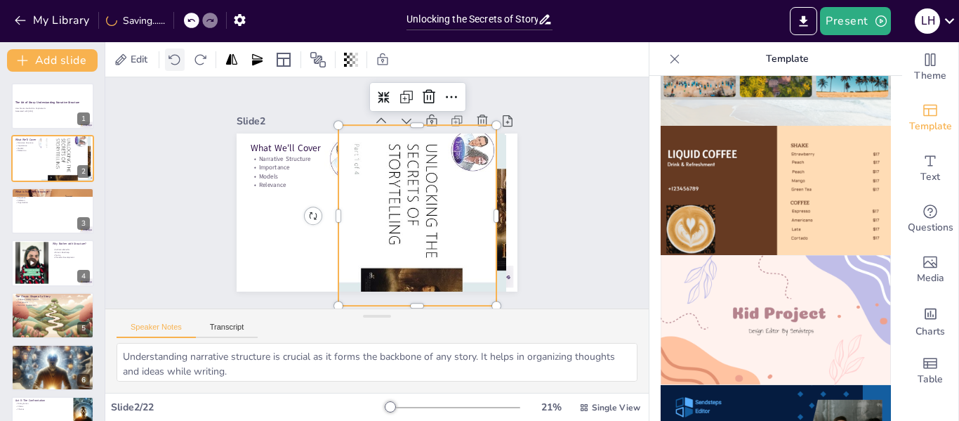
click at [171, 60] on icon at bounding box center [175, 60] width 14 height 14
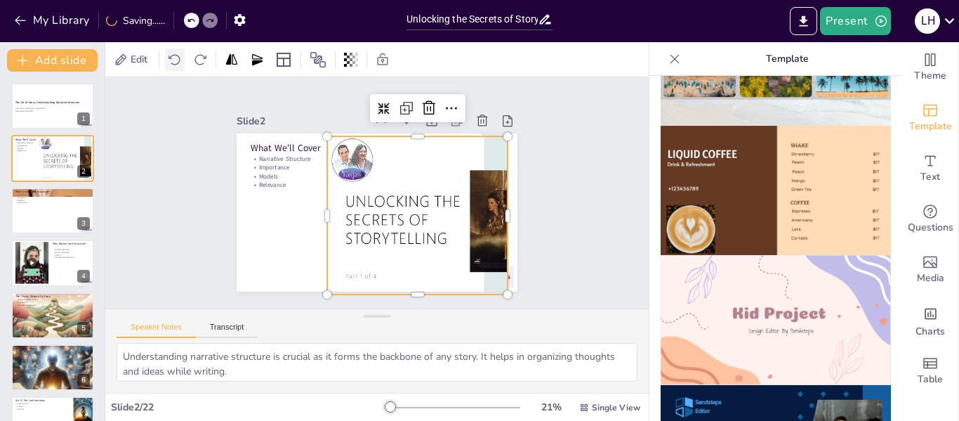
click at [171, 60] on icon at bounding box center [175, 60] width 14 height 14
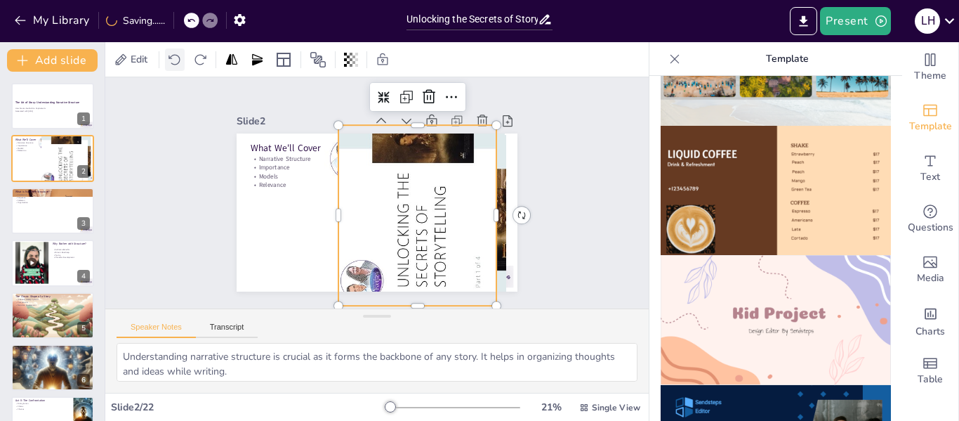
click at [171, 60] on icon at bounding box center [175, 60] width 14 height 14
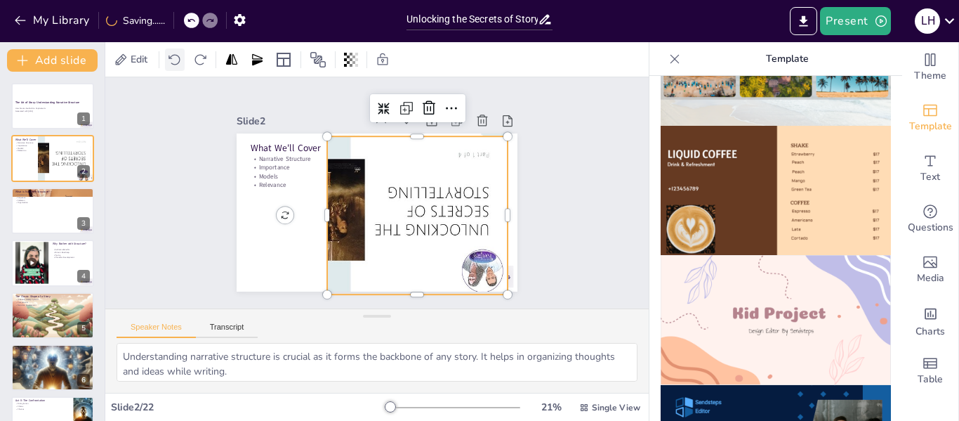
click at [171, 60] on icon at bounding box center [175, 60] width 14 height 14
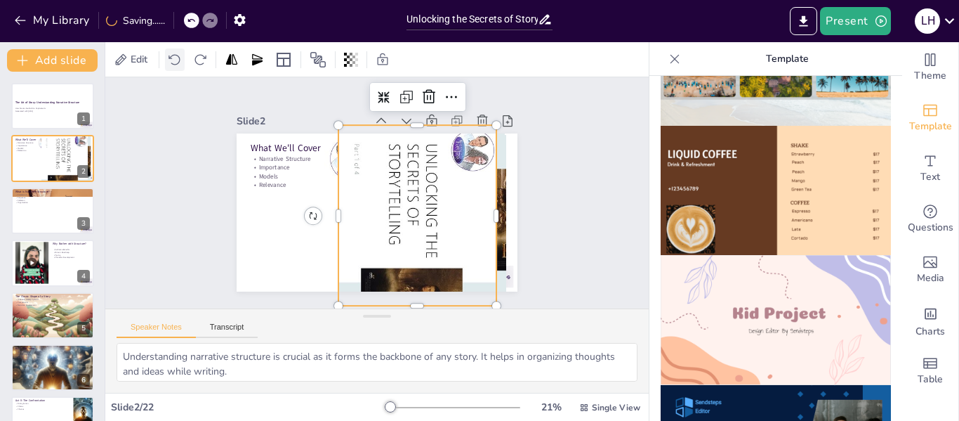
click at [171, 60] on icon at bounding box center [175, 60] width 14 height 14
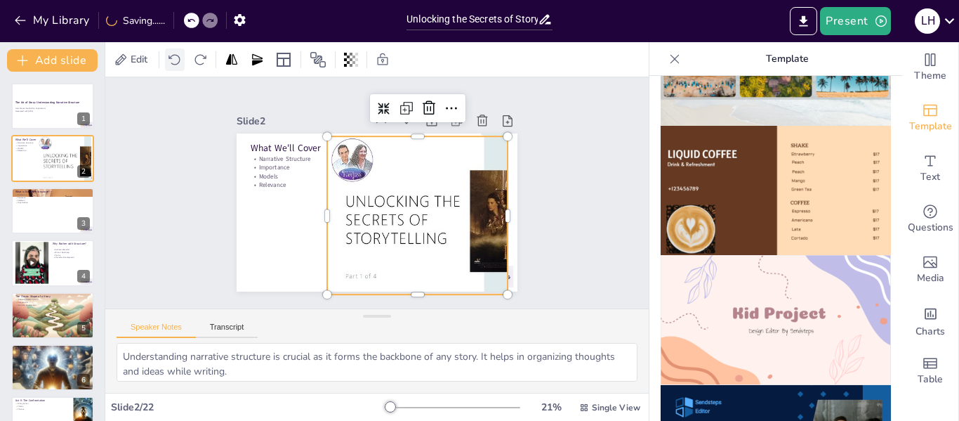
click at [171, 60] on icon at bounding box center [175, 60] width 14 height 14
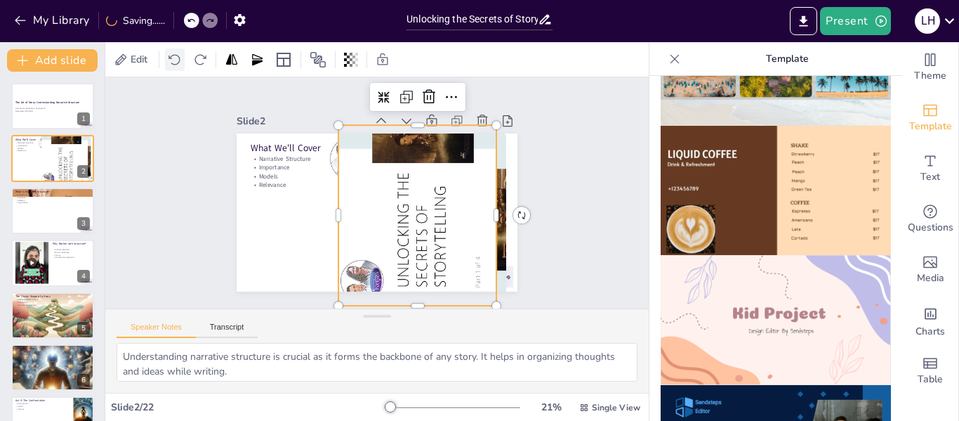
click at [171, 60] on icon at bounding box center [175, 60] width 14 height 14
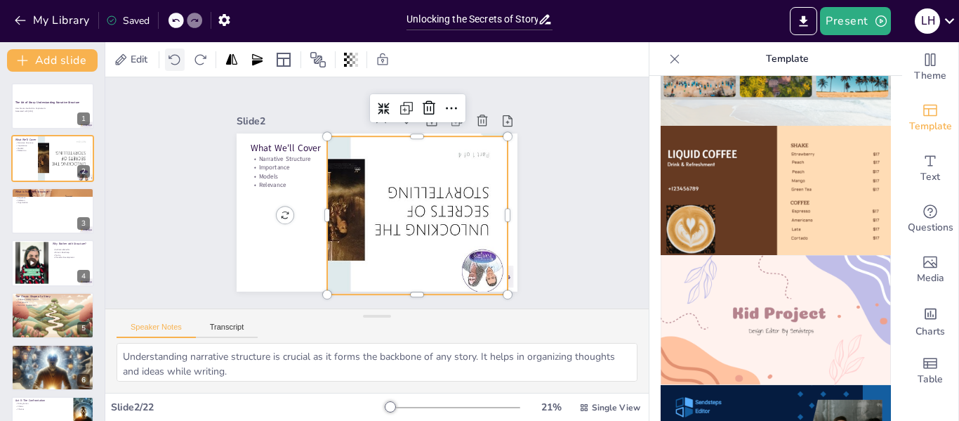
click at [171, 60] on icon at bounding box center [175, 60] width 14 height 14
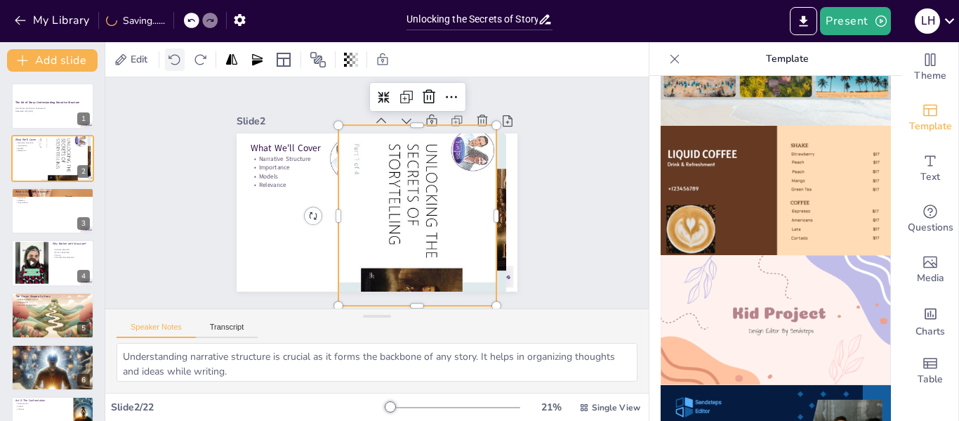
click at [171, 60] on icon at bounding box center [175, 60] width 14 height 14
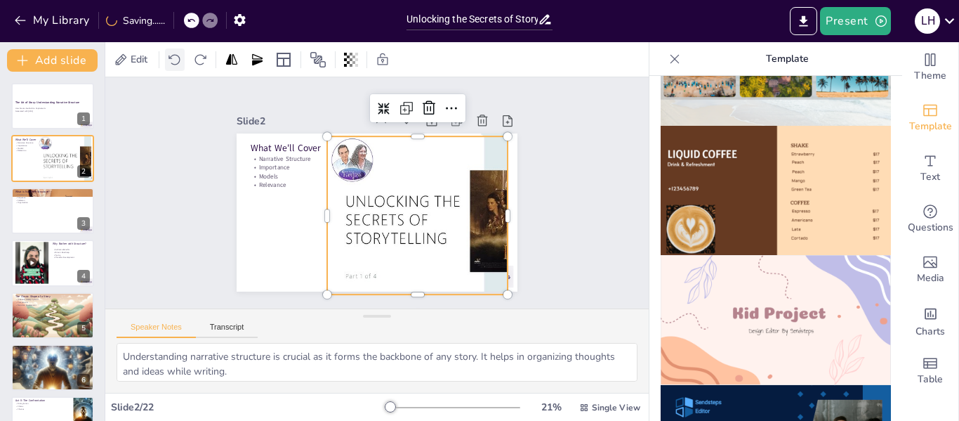
click at [171, 60] on icon at bounding box center [175, 60] width 14 height 14
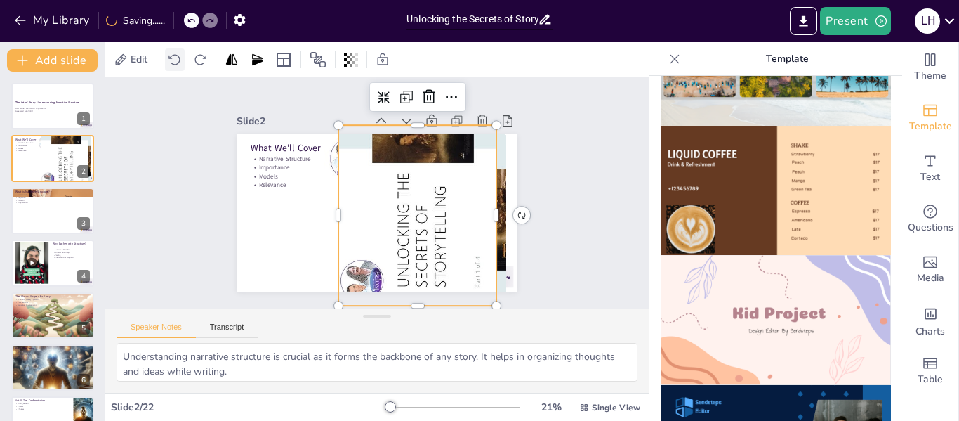
click at [171, 60] on icon at bounding box center [175, 60] width 14 height 14
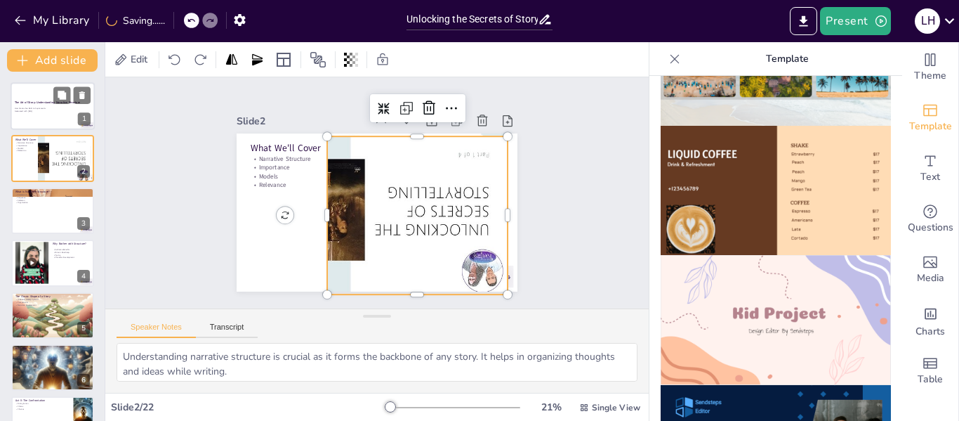
click at [51, 115] on div at bounding box center [53, 106] width 84 height 48
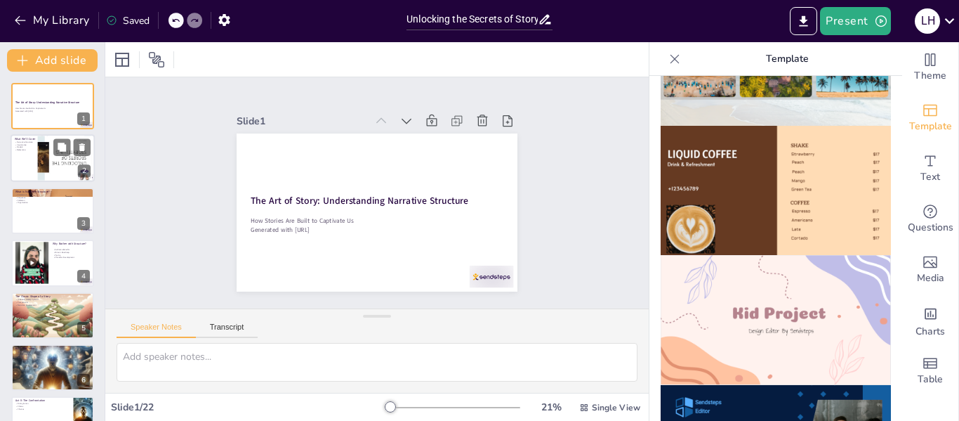
click at [53, 161] on div at bounding box center [49, 158] width 86 height 50
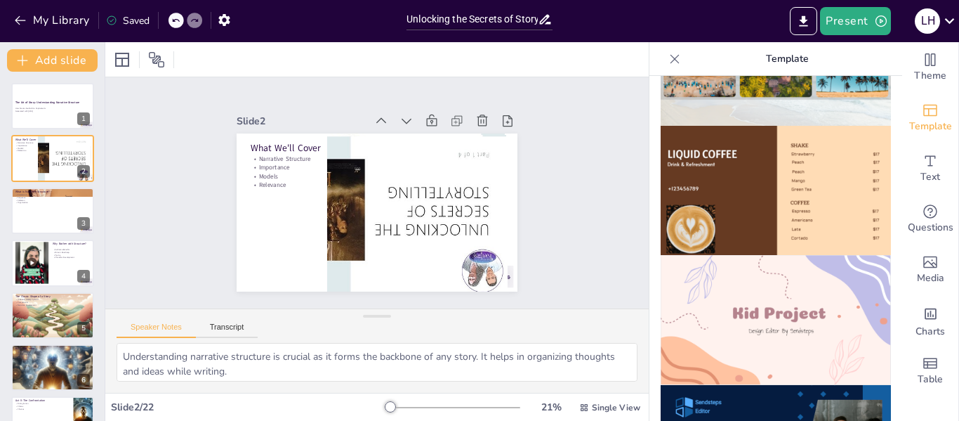
click at [177, 15] on div at bounding box center [176, 20] width 15 height 15
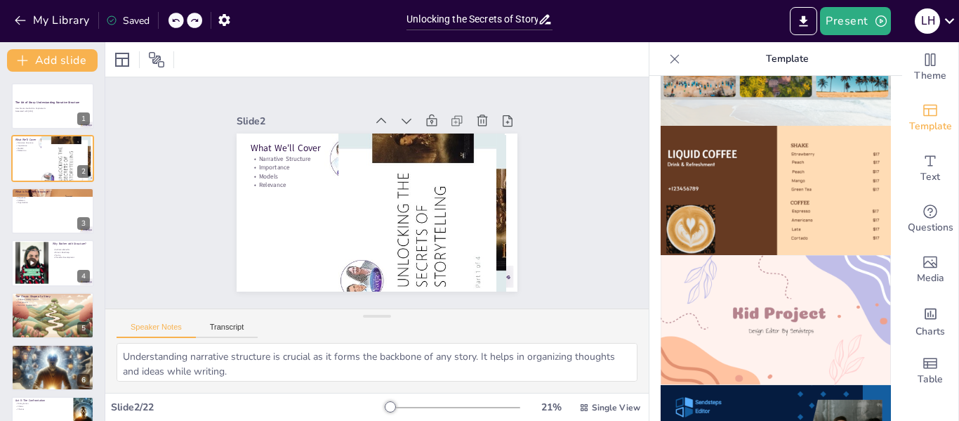
click at [177, 15] on div at bounding box center [176, 20] width 15 height 15
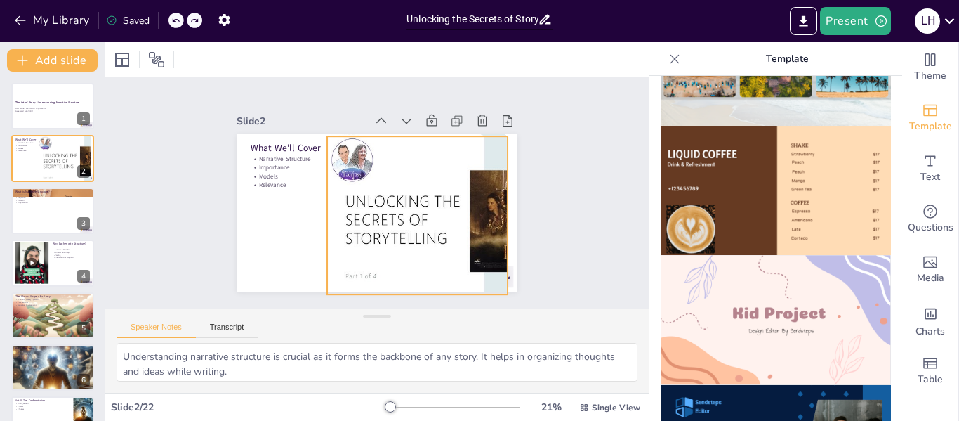
click at [447, 194] on div at bounding box center [451, 255] width 329 height 268
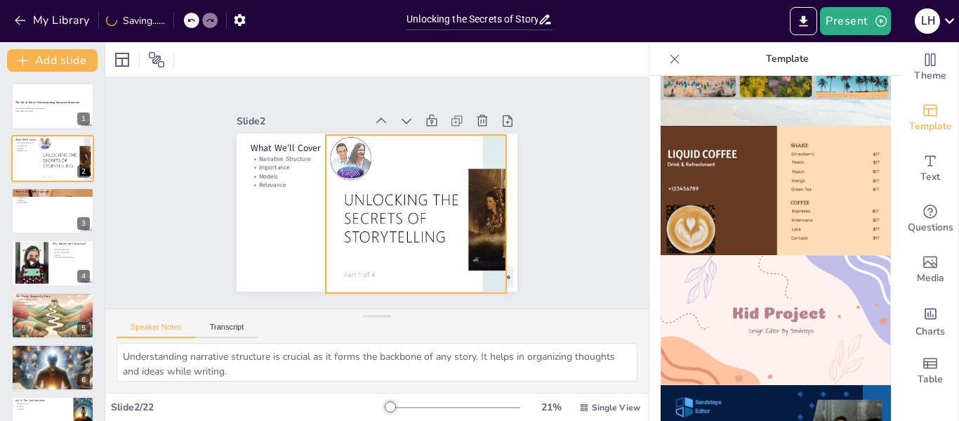
click at [425, 188] on div at bounding box center [461, 237] width 314 height 223
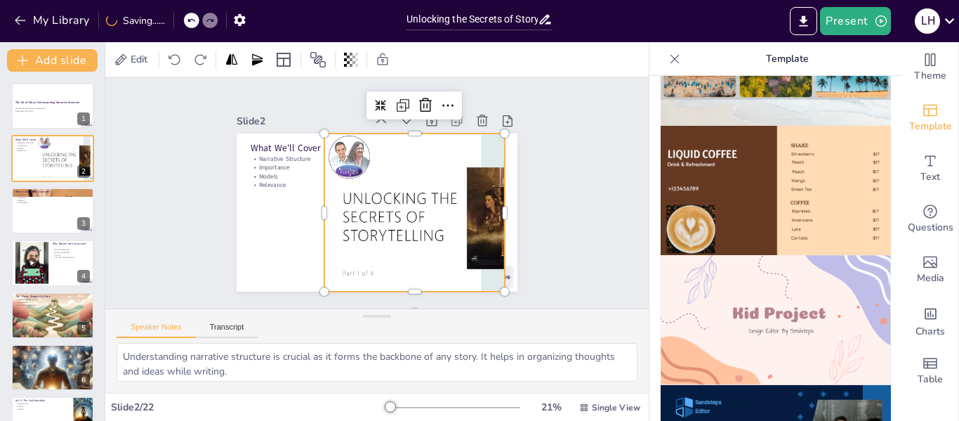
click at [440, 166] on div at bounding box center [419, 276] width 315 height 324
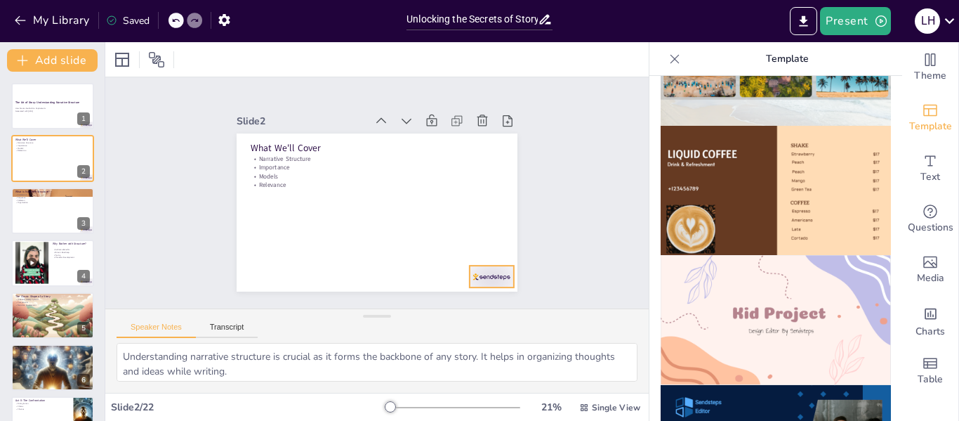
click at [473, 297] on div at bounding box center [447, 316] width 49 height 38
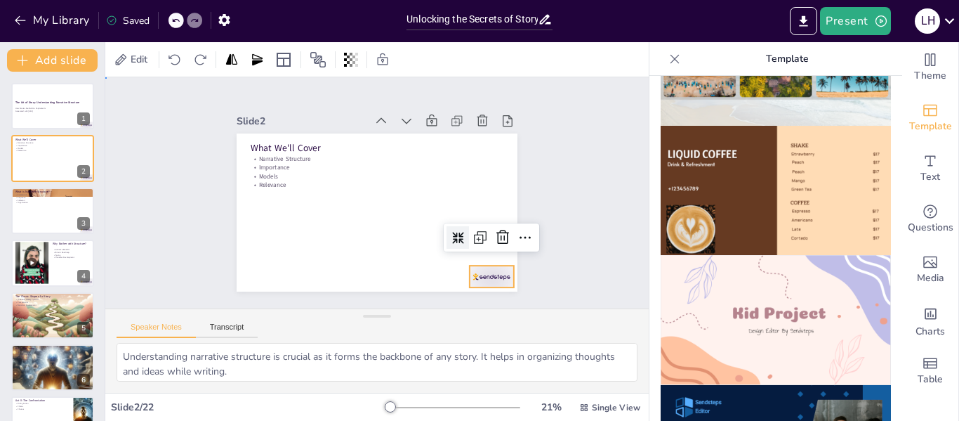
click at [183, 220] on div "Slide 1 The Art of Story: Understanding Narrative Structure How Stories Are Bui…" at bounding box center [377, 193] width 388 height 588
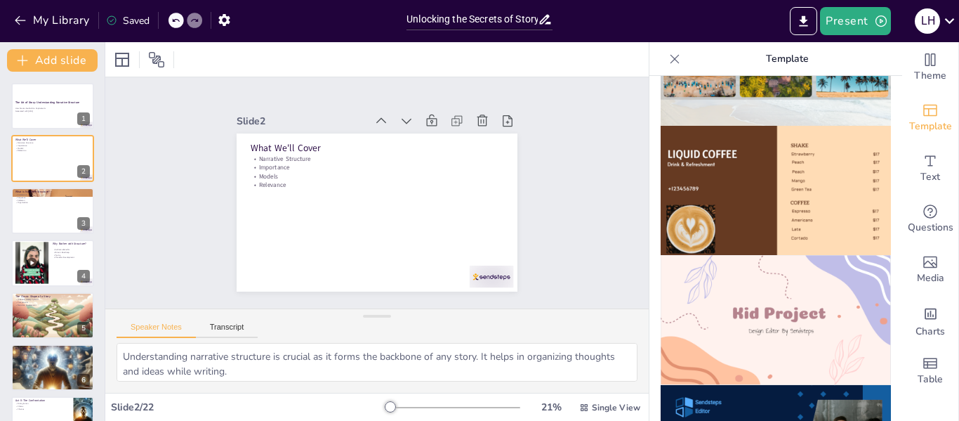
click at [178, 19] on icon at bounding box center [175, 20] width 8 height 8
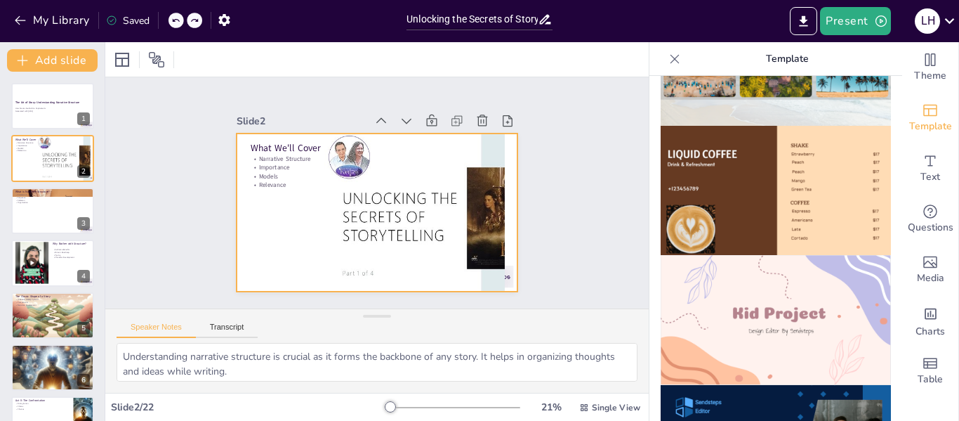
click at [298, 236] on div at bounding box center [357, 192] width 158 height 281
click at [58, 212] on div at bounding box center [53, 211] width 84 height 48
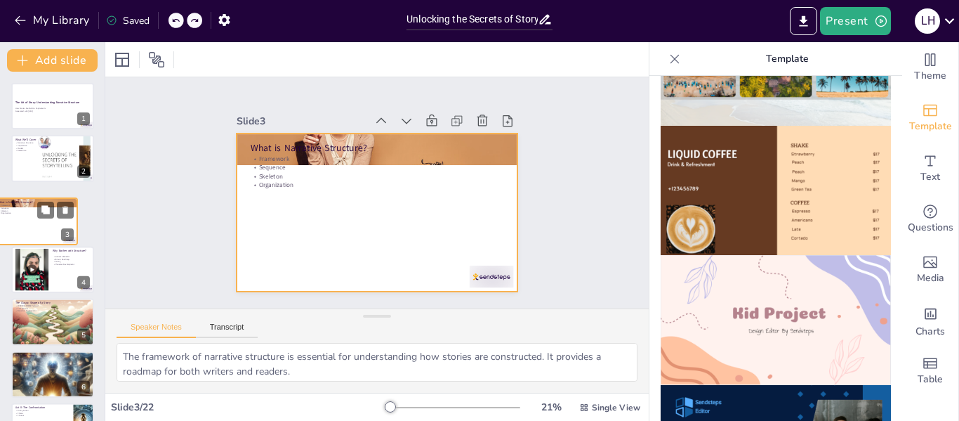
drag, startPoint x: 58, startPoint y: 212, endPoint x: 37, endPoint y: 219, distance: 22.2
click at [37, 219] on div at bounding box center [35, 221] width 83 height 46
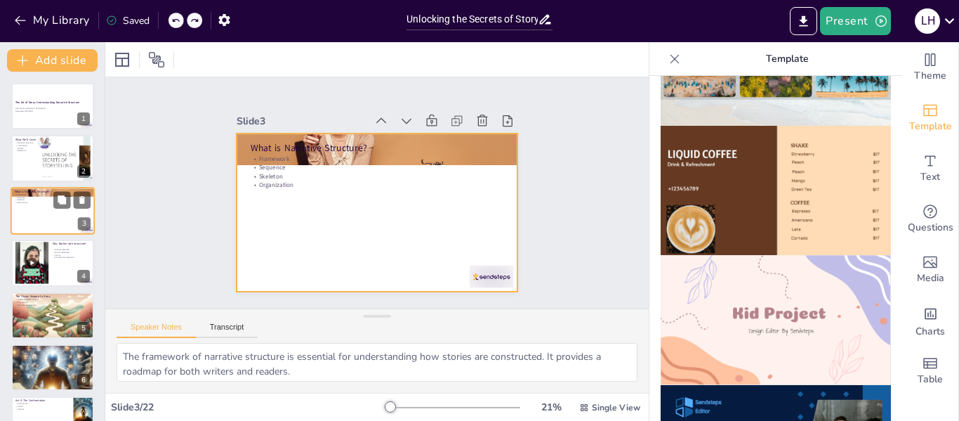
click at [51, 213] on div at bounding box center [53, 211] width 84 height 48
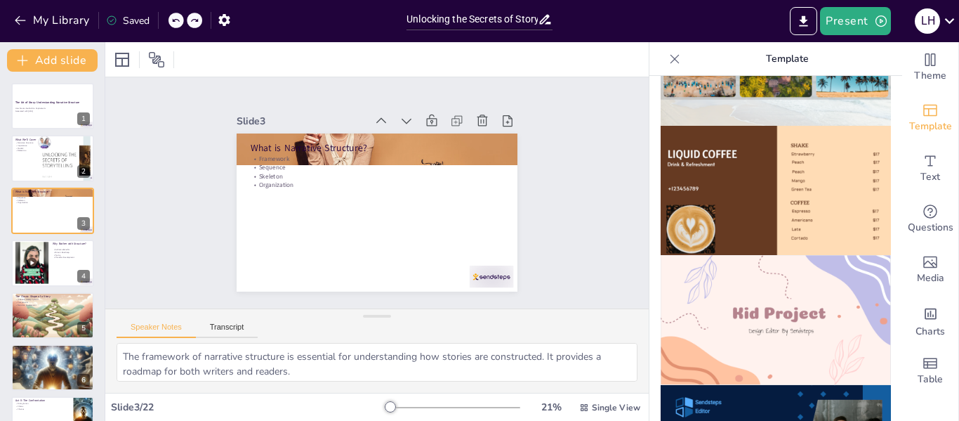
click at [54, 202] on button at bounding box center [61, 199] width 17 height 17
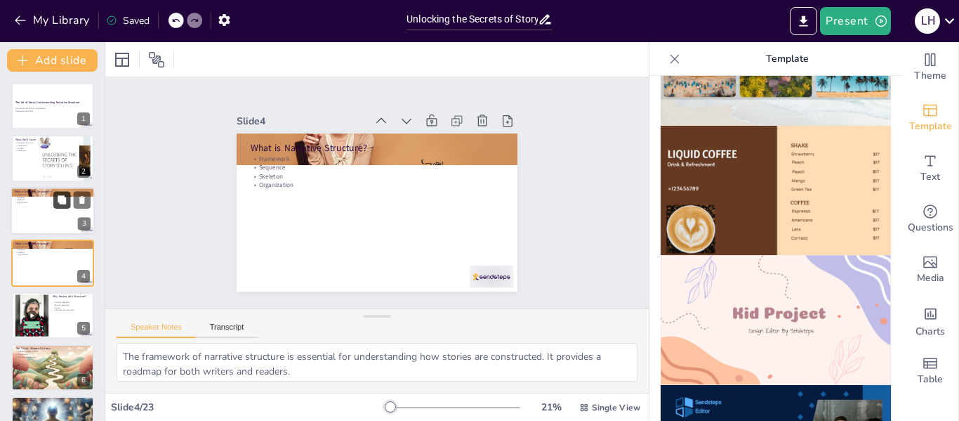
scroll to position [17, 0]
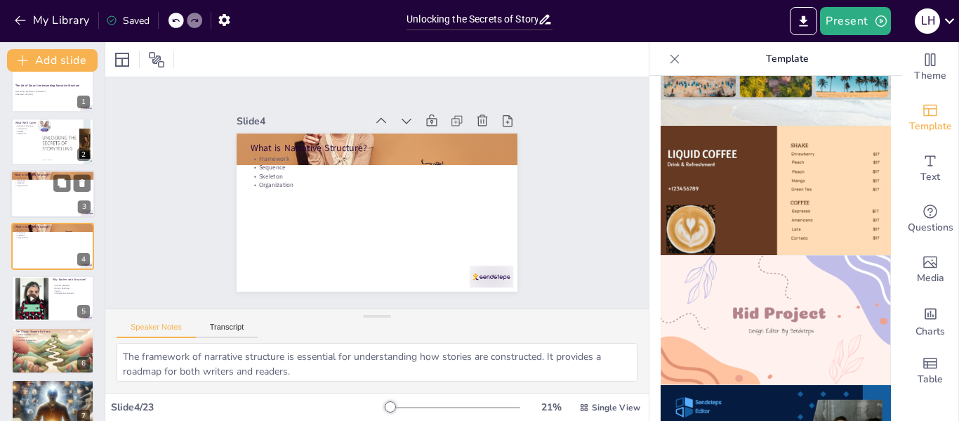
click at [45, 192] on div at bounding box center [53, 194] width 84 height 48
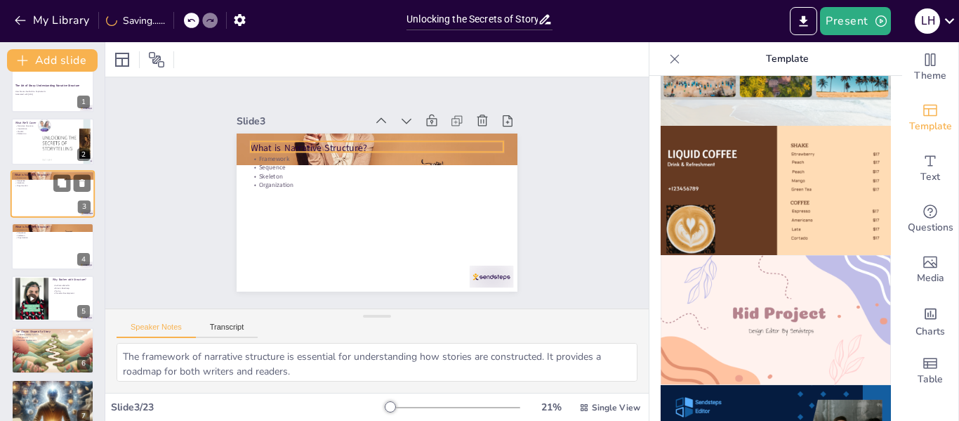
scroll to position [0, 0]
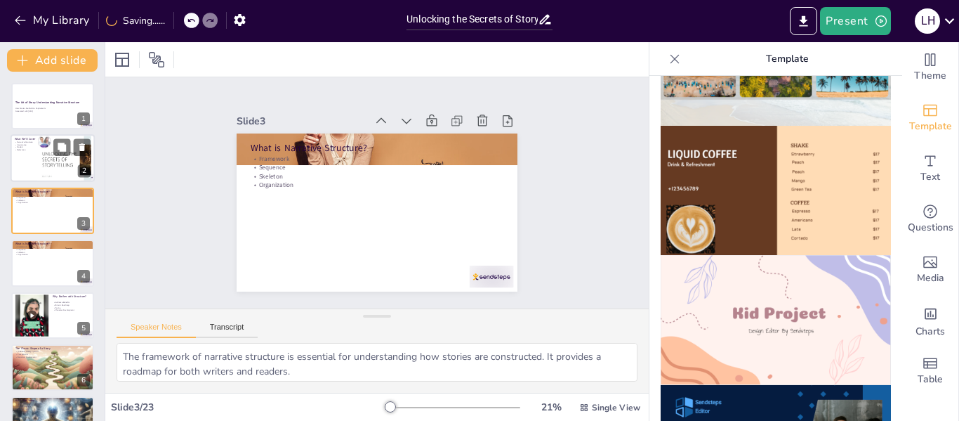
click at [37, 154] on div at bounding box center [80, 160] width 86 height 50
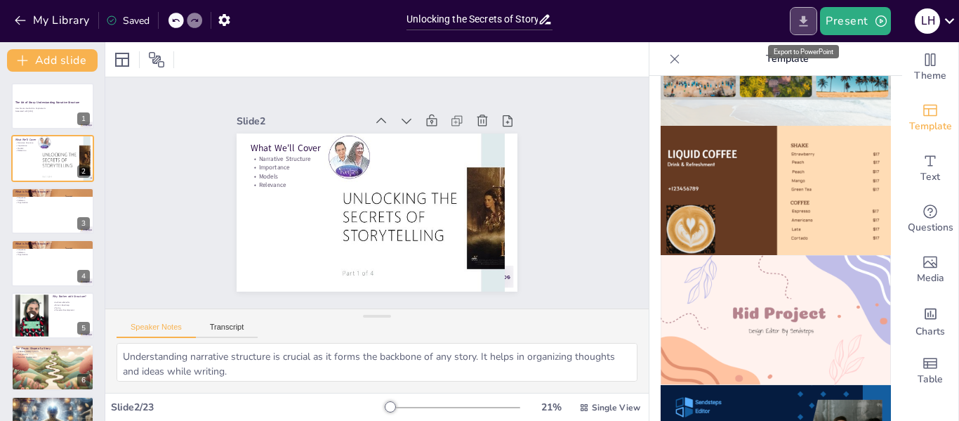
click at [805, 18] on icon "Export to PowerPoint" at bounding box center [804, 20] width 8 height 11
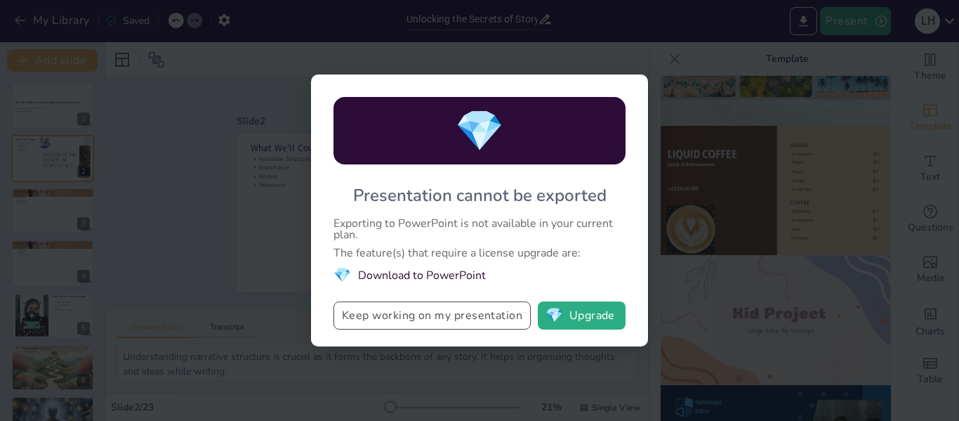
click at [437, 316] on button "Keep working on my presentation" at bounding box center [432, 315] width 197 height 28
